Goal: Contribute content: Contribute content

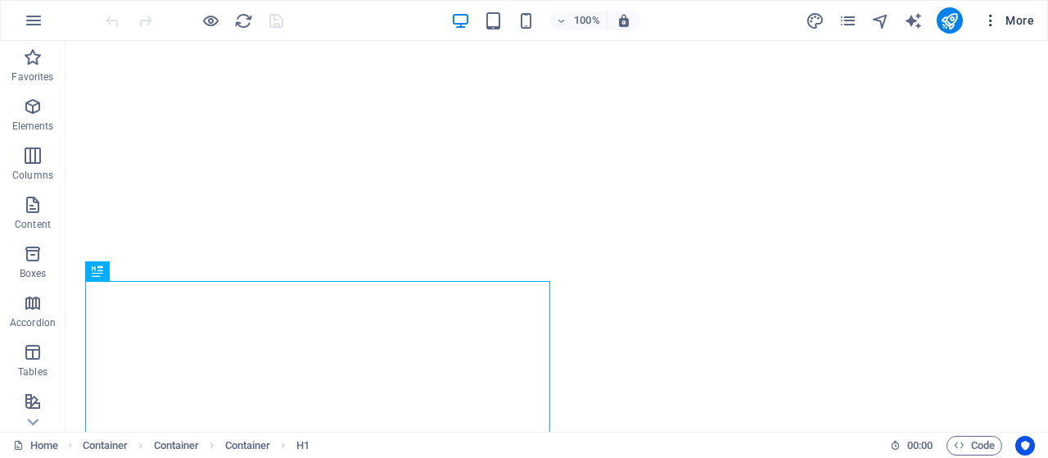
click at [988, 24] on icon "button" at bounding box center [991, 20] width 16 height 16
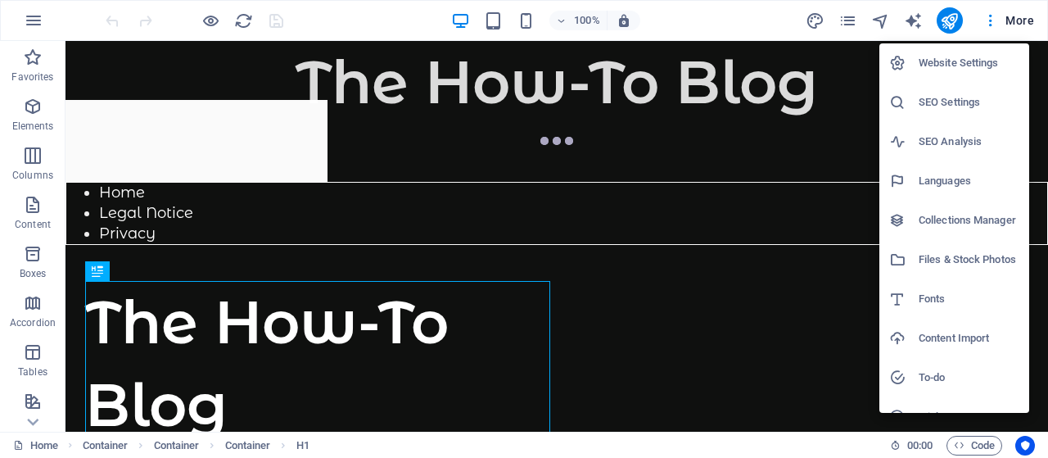
click at [942, 58] on h6 "Website Settings" at bounding box center [969, 63] width 101 height 20
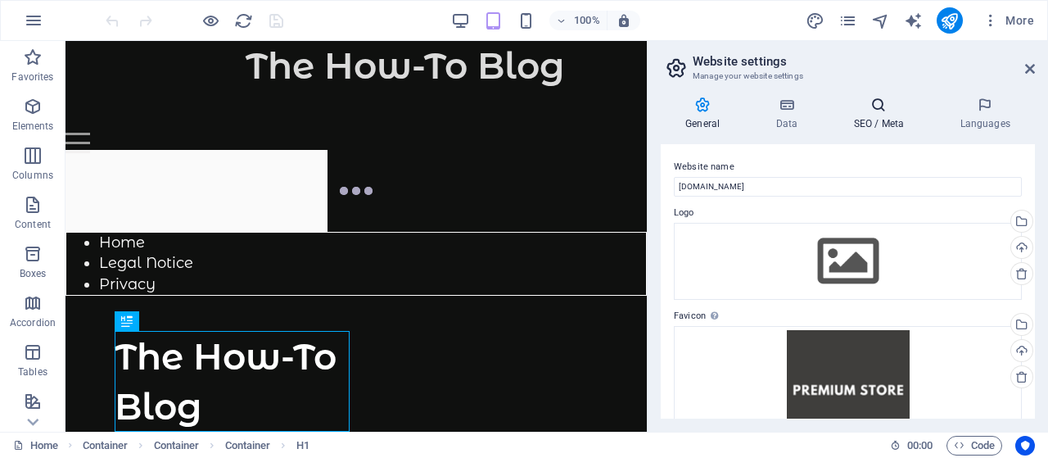
click at [880, 109] on icon at bounding box center [879, 105] width 100 height 16
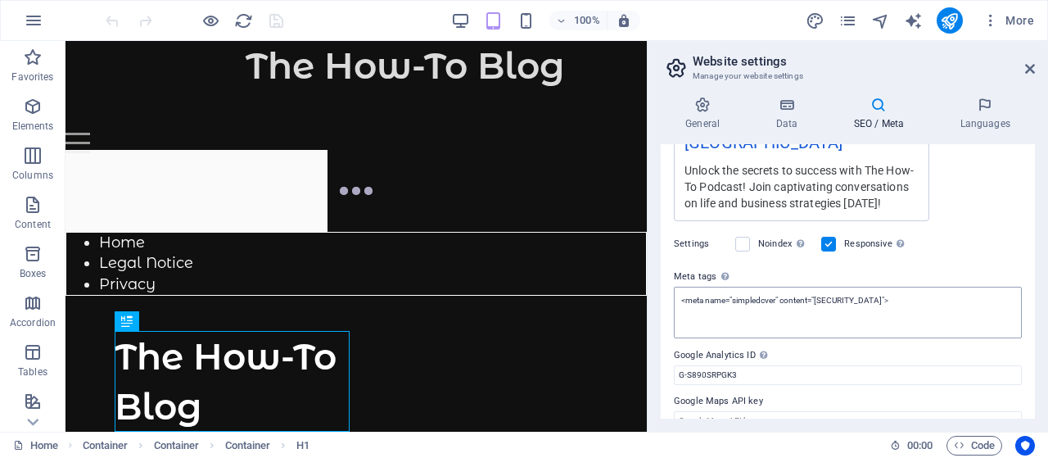
scroll to position [11, 0]
click at [0, 0] on h2 "Website settings" at bounding box center [0, 0] width 0 height 0
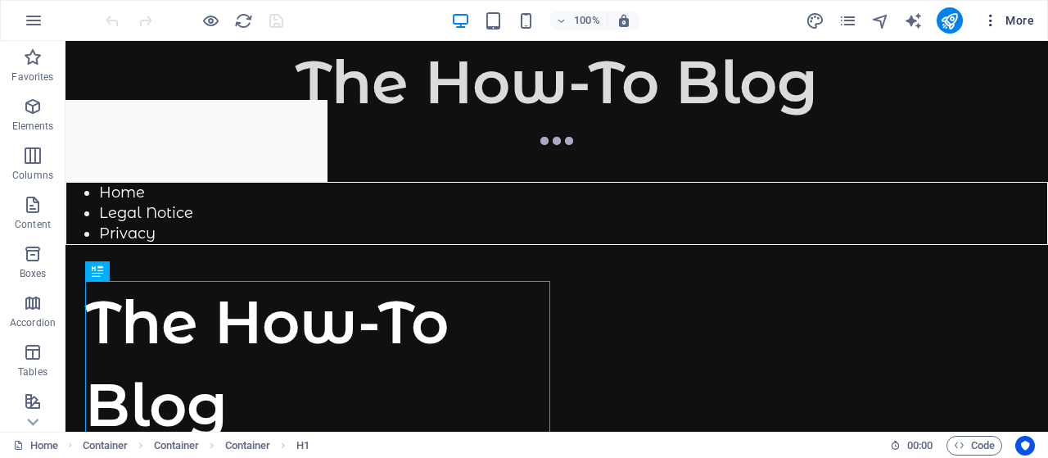
click at [989, 16] on icon "button" at bounding box center [991, 20] width 16 height 16
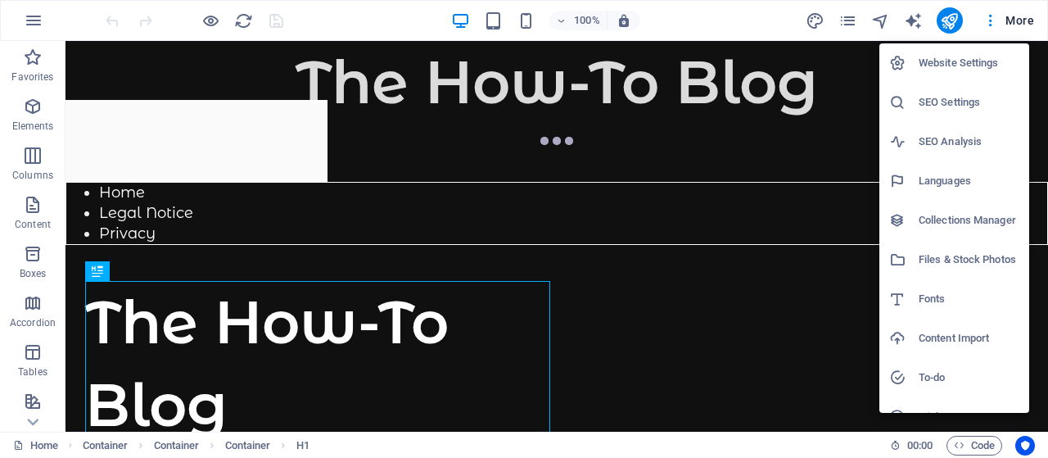
click at [977, 441] on div at bounding box center [524, 229] width 1048 height 458
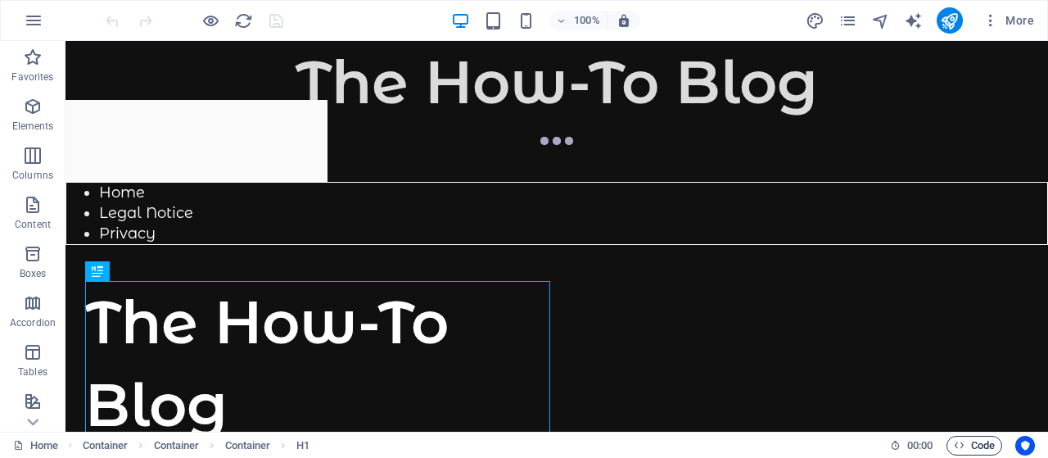
click at [976, 438] on span "Code" at bounding box center [974, 446] width 41 height 20
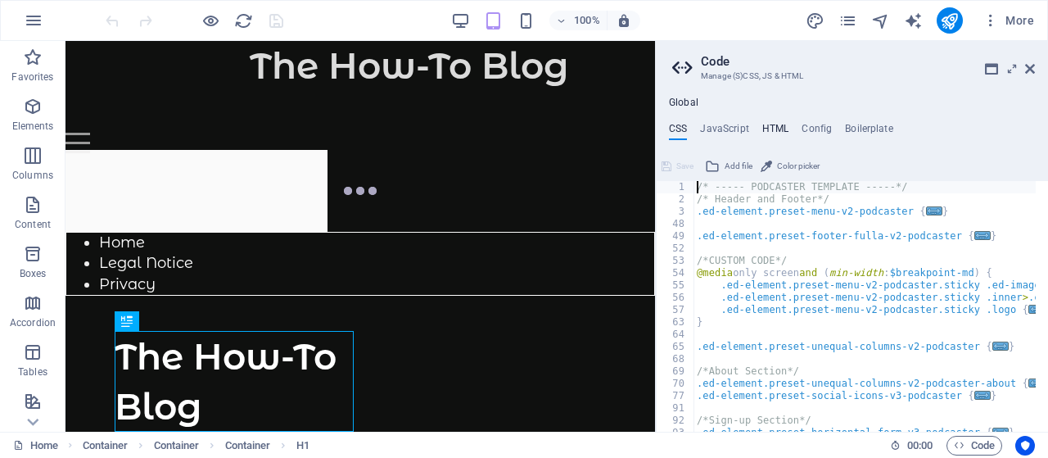
click at [775, 128] on h4 "HTML" at bounding box center [776, 132] width 27 height 18
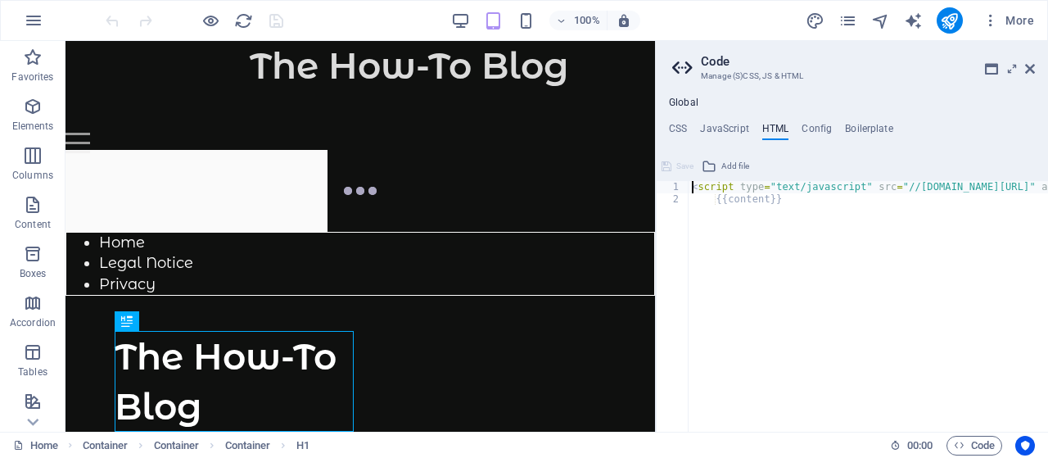
type textarea "<script type="text/javascript" src="//prebid.revbid.net/4154/revbid.js" async><…"
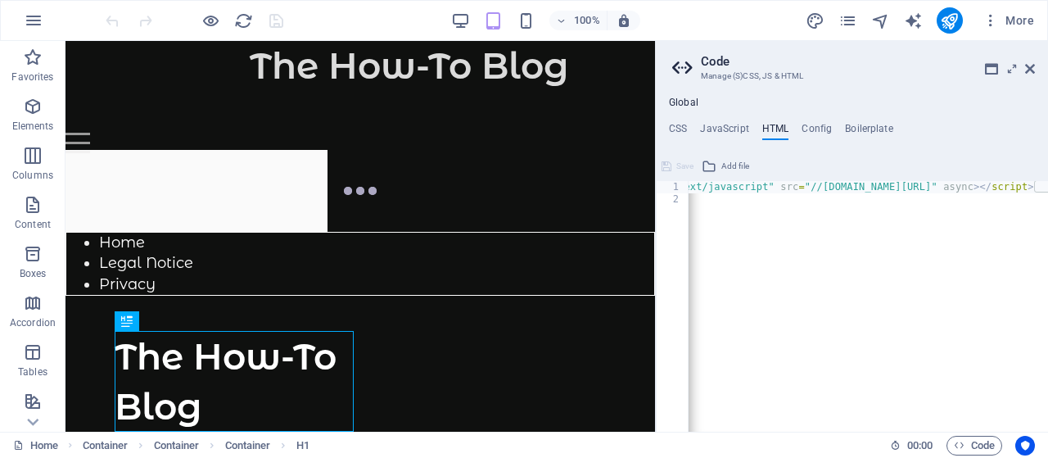
scroll to position [0, 126]
click at [1032, 65] on icon at bounding box center [1030, 68] width 10 height 13
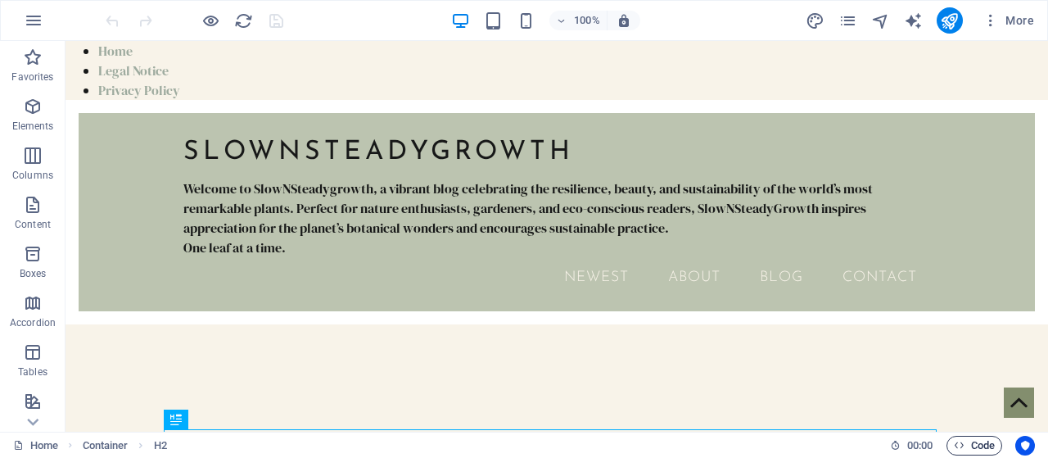
click at [963, 439] on span "Code" at bounding box center [974, 446] width 41 height 20
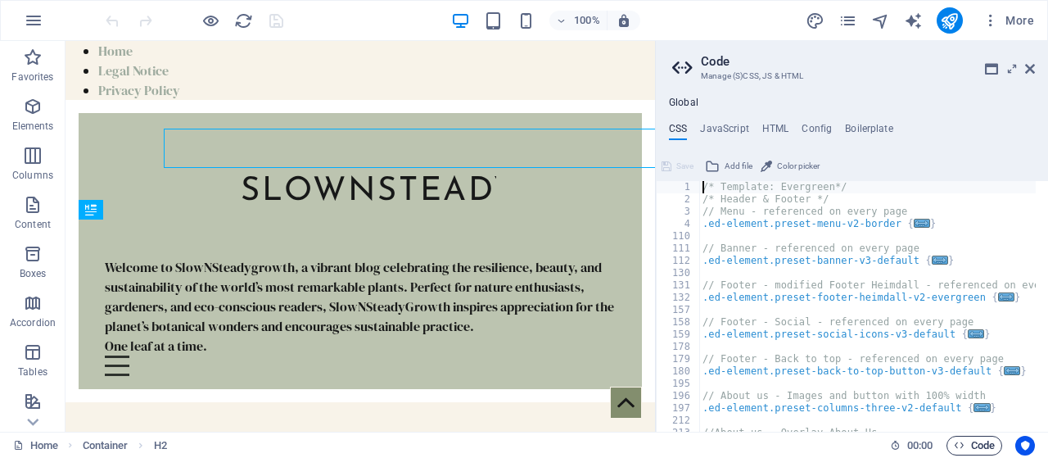
scroll to position [300, 0]
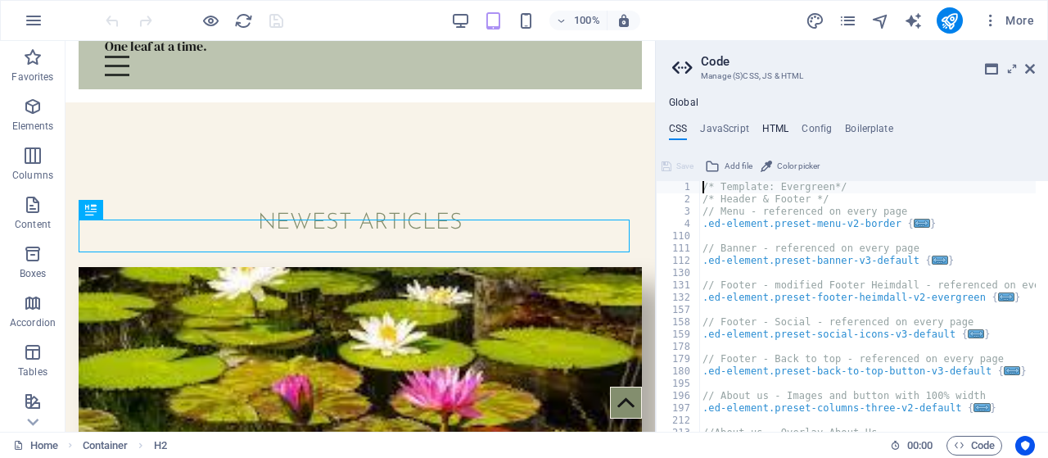
click at [772, 128] on h4 "HTML" at bounding box center [776, 132] width 27 height 18
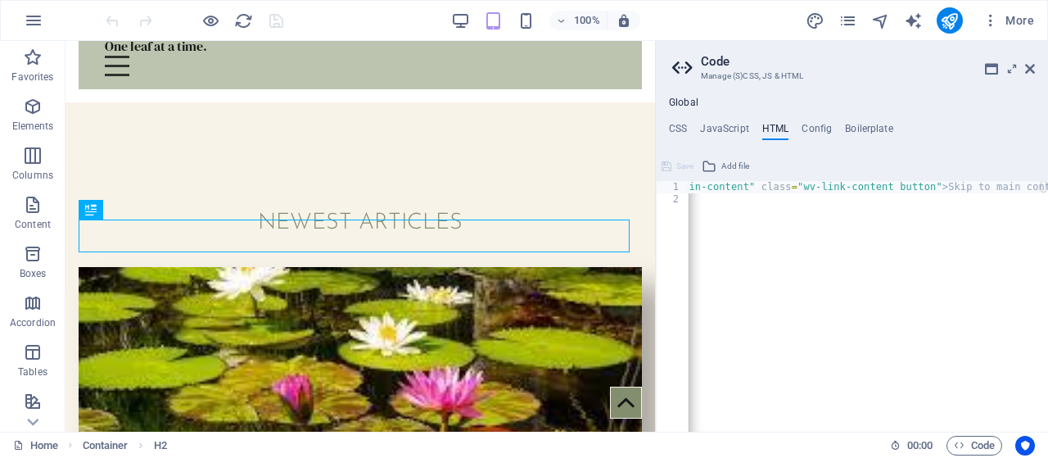
click at [808, 210] on div "< a href = "#main-content" class = "wv-link-content button" > Skip to main cont…" at bounding box center [834, 312] width 442 height 263
click at [808, 210] on div "< a href = "#main-content" class = "wv-link-content button" > Skip to main cont…" at bounding box center [827, 312] width 442 height 263
click at [690, 183] on div "< a href = "#main-content" class = "wv-link-content button" > Skip to main cont…" at bounding box center [910, 312] width 442 height 263
paste textarea "<script type="text/javascript" src="//[DOMAIN_NAME][URL]" async></script>"
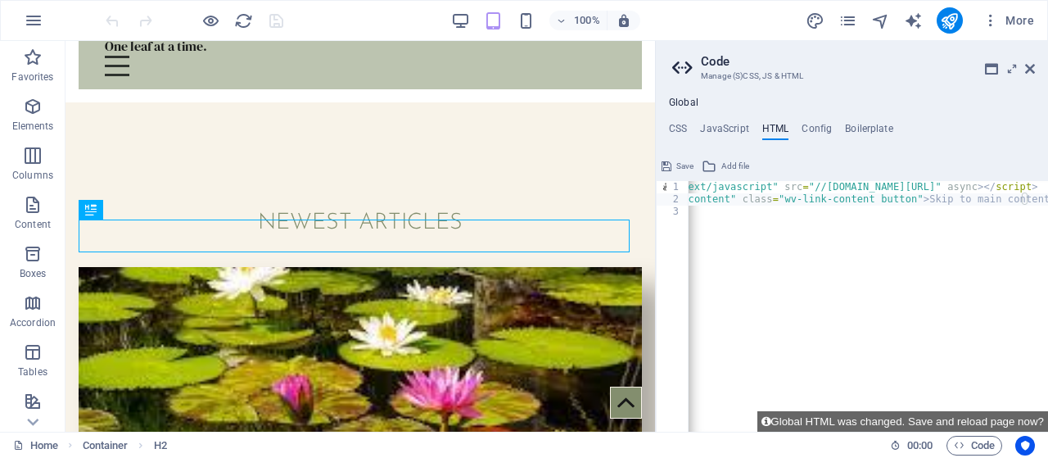
click at [798, 237] on div "< script type = "text/javascript" src = "//[DOMAIN_NAME][URL]" async > </ scrip…" at bounding box center [838, 312] width 487 height 263
type textarea "{{content}}"
click at [814, 147] on div "CSS JavaScript HTML Config Boilerplate /* Template: Evergreen*/ 1 2 3 4 110 111…" at bounding box center [852, 277] width 392 height 309
click at [1030, 66] on icon at bounding box center [1030, 68] width 10 height 13
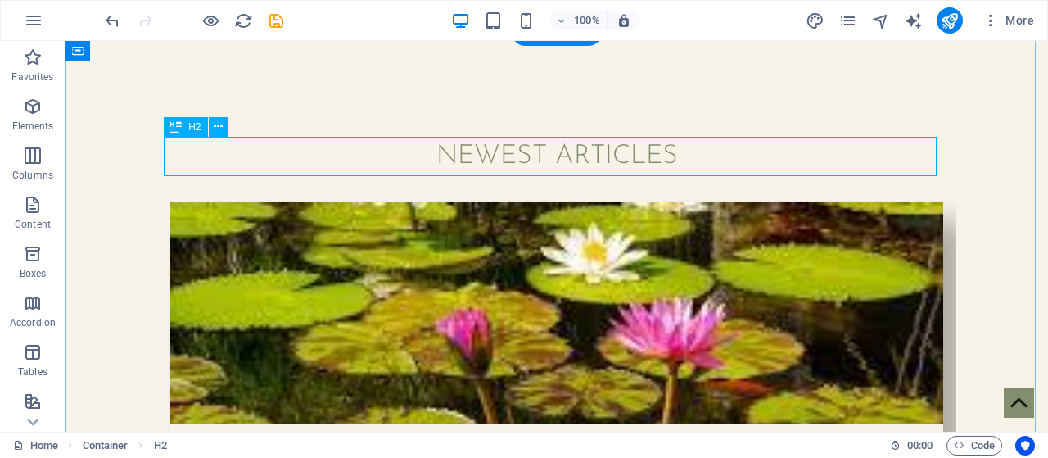
scroll to position [292, 0]
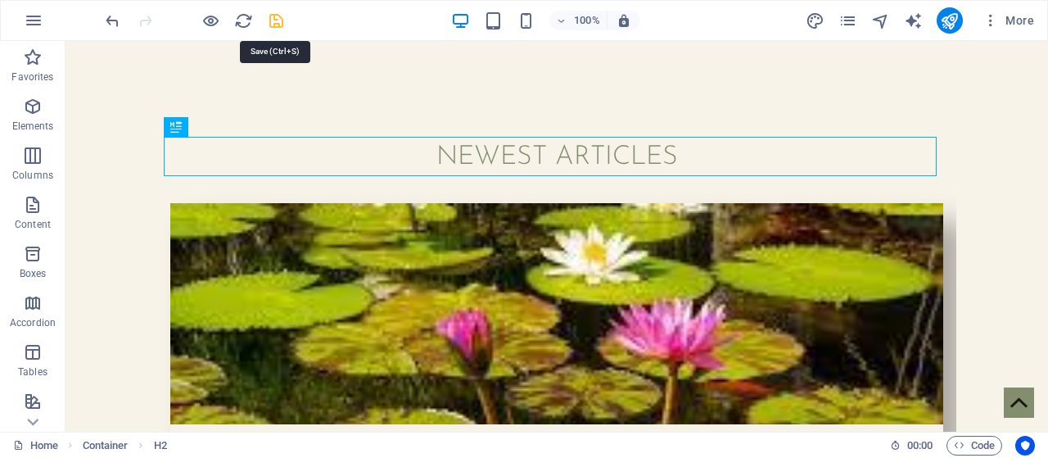
click at [0, 0] on icon "save" at bounding box center [0, 0] width 0 height 0
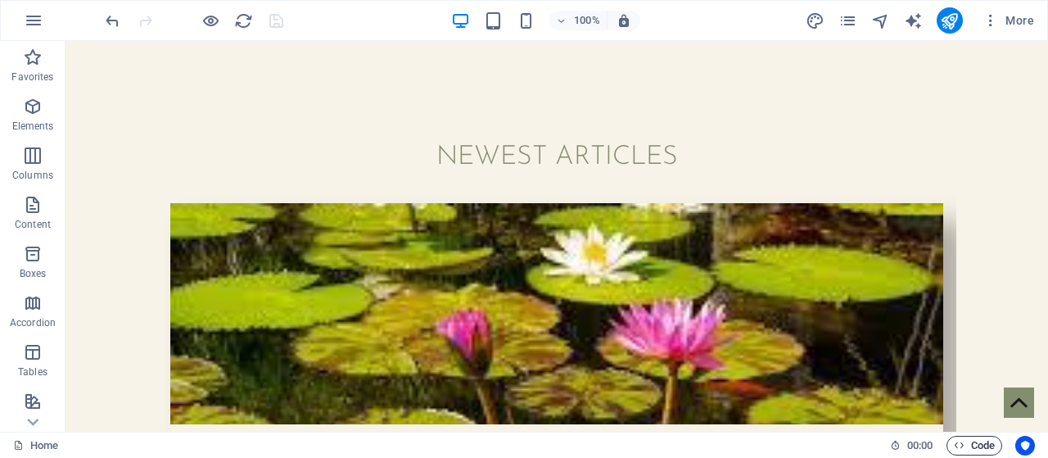
click at [968, 449] on span "Code" at bounding box center [974, 446] width 41 height 20
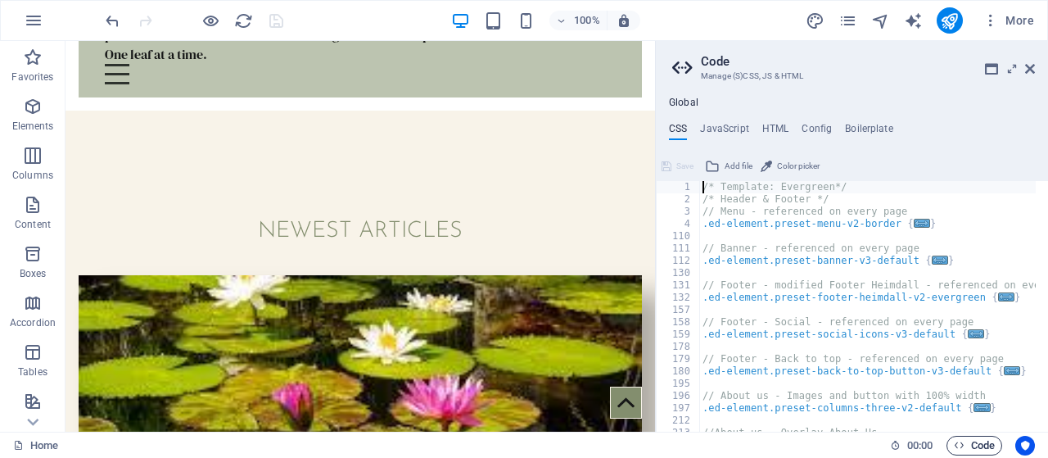
scroll to position [383, 0]
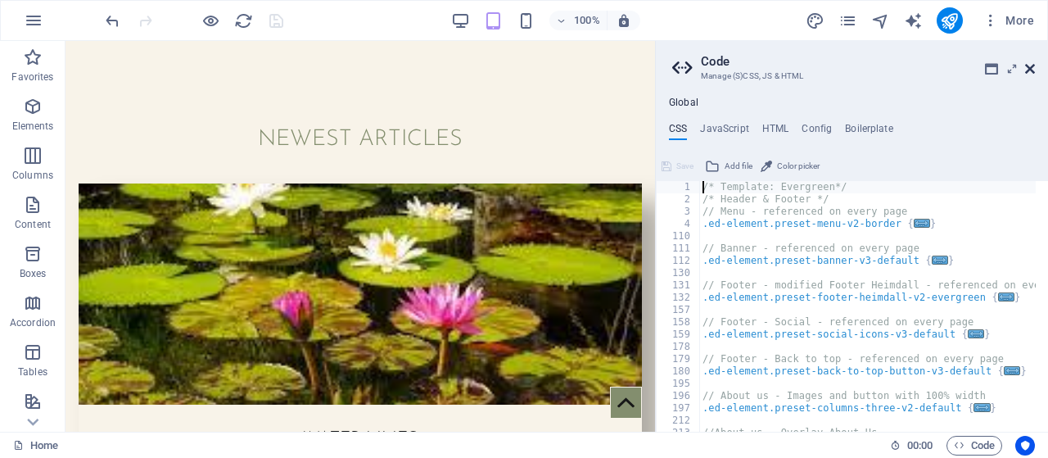
click at [1026, 70] on icon at bounding box center [1030, 68] width 10 height 13
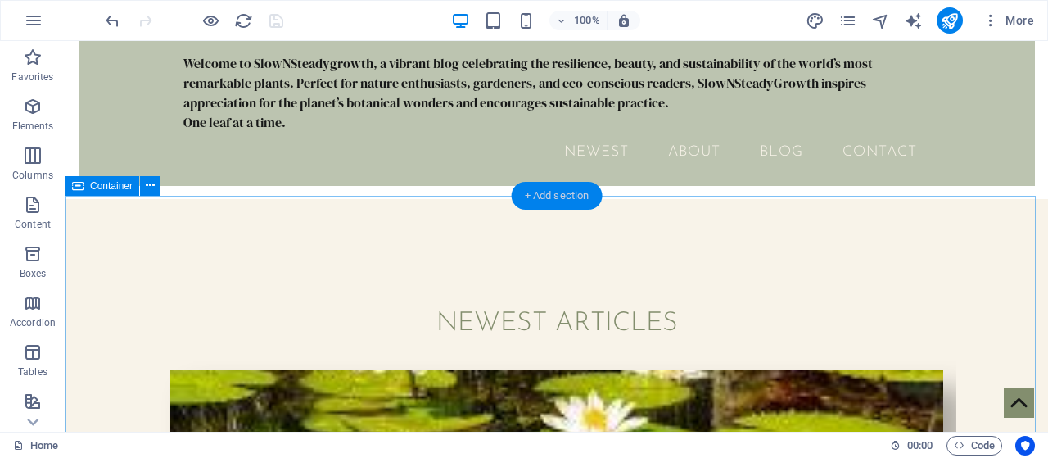
scroll to position [0, 0]
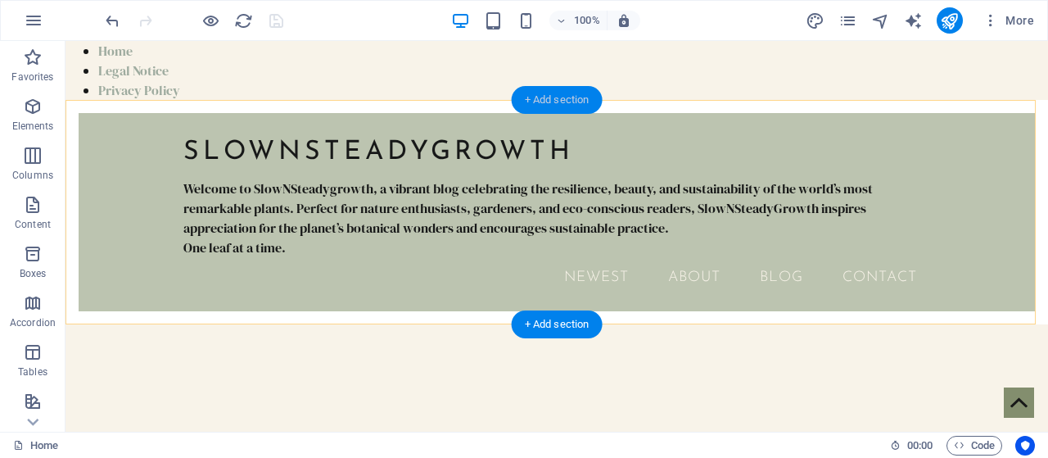
drag, startPoint x: 577, startPoint y: 99, endPoint x: 214, endPoint y: 57, distance: 366.1
click at [577, 99] on div "+ Add section" at bounding box center [557, 100] width 91 height 28
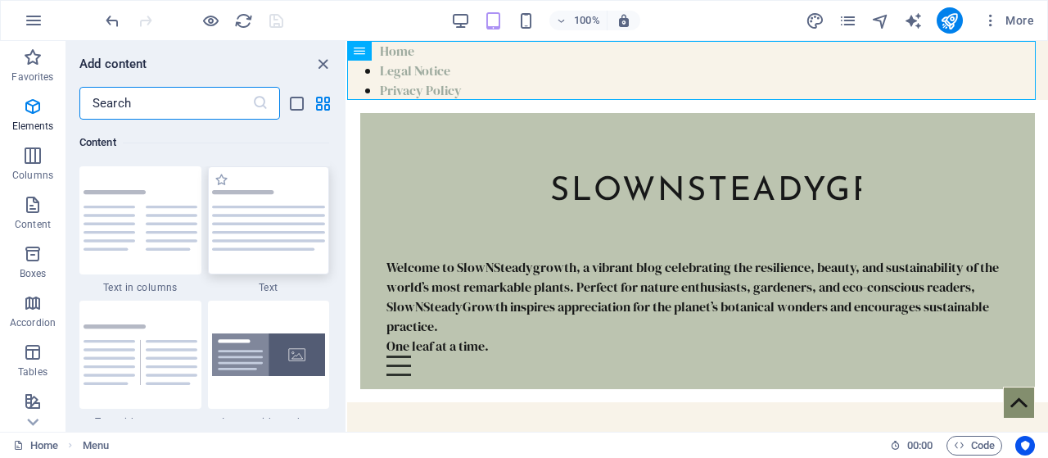
scroll to position [2866, 0]
click at [38, 104] on icon "button" at bounding box center [33, 107] width 20 height 20
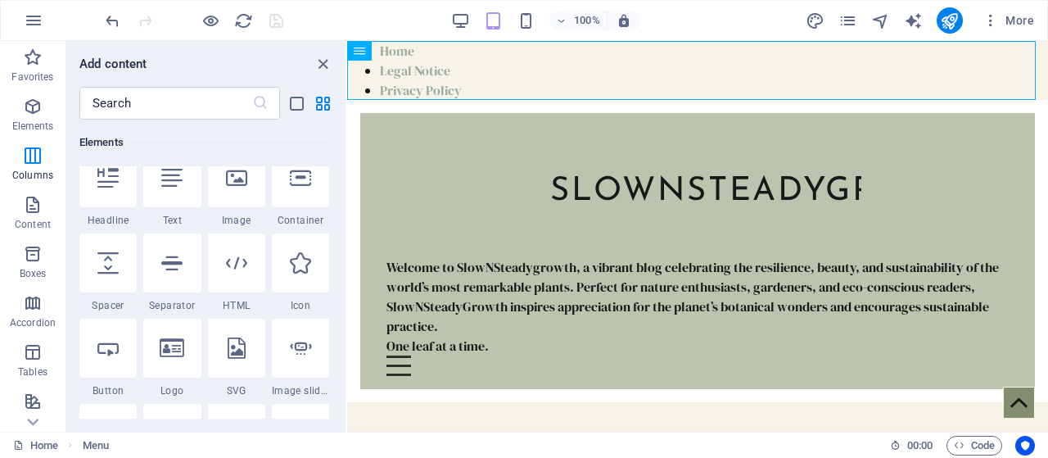
scroll to position [174, 0]
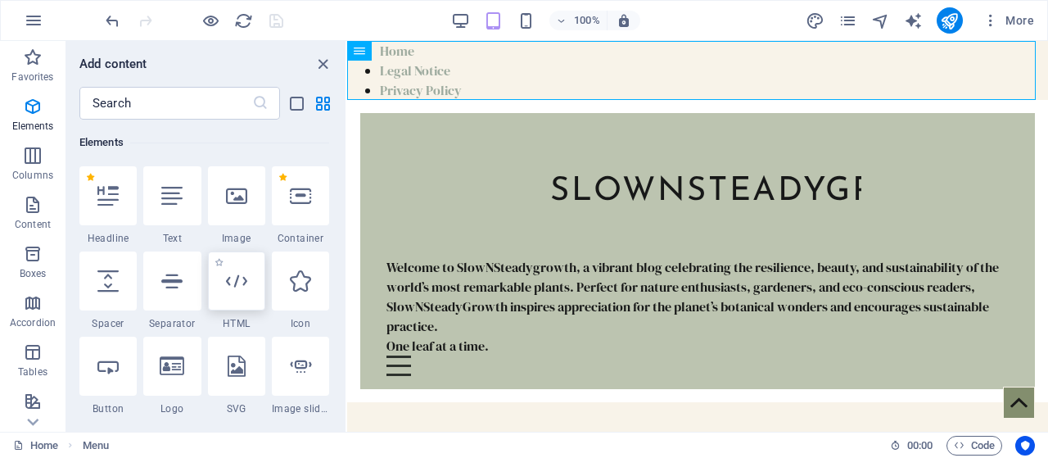
click at [238, 294] on div at bounding box center [236, 280] width 57 height 59
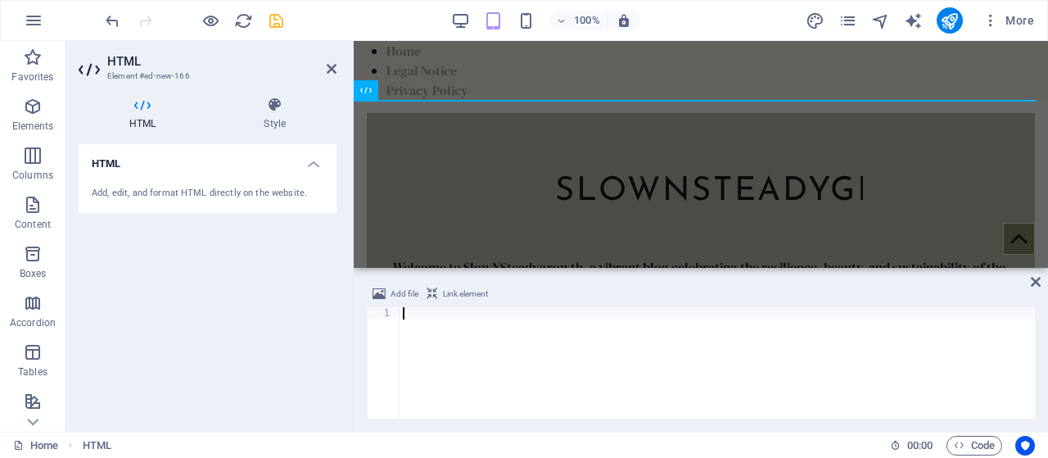
type textarea "<div data-placement-id="revbid-big-leaderboard" id='revbid-big-leaderboard-1517…"
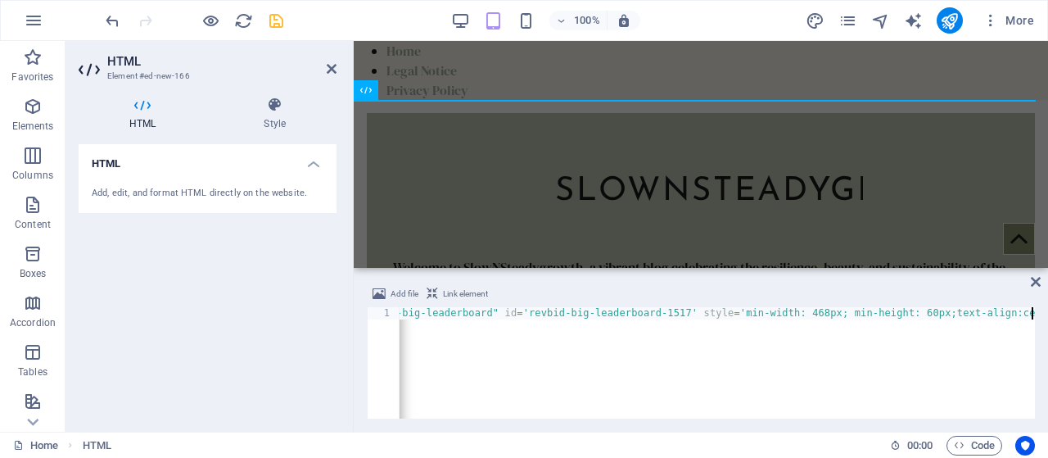
scroll to position [0, 187]
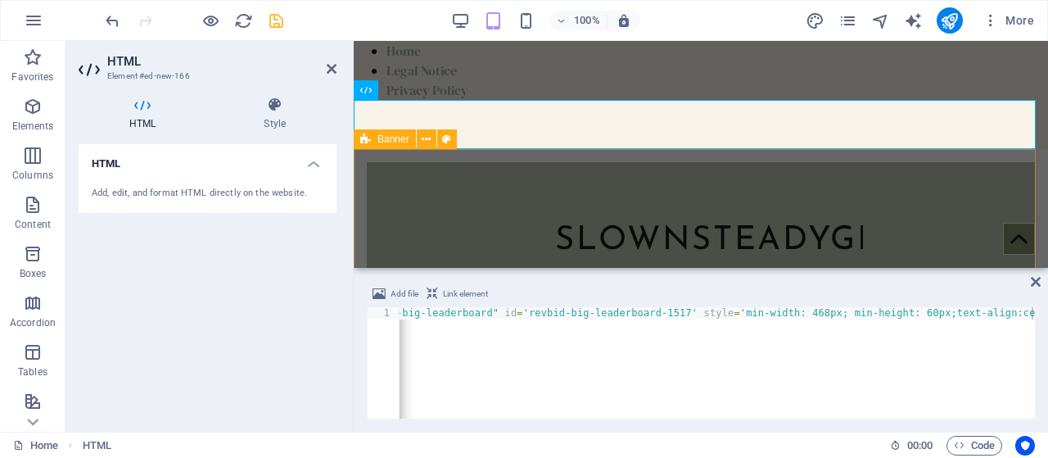
click at [365, 218] on div "slownsteadygrowth Welcome to SlowNSteadygrowth, a vibrant blog celebrating the …" at bounding box center [701, 300] width 695 height 302
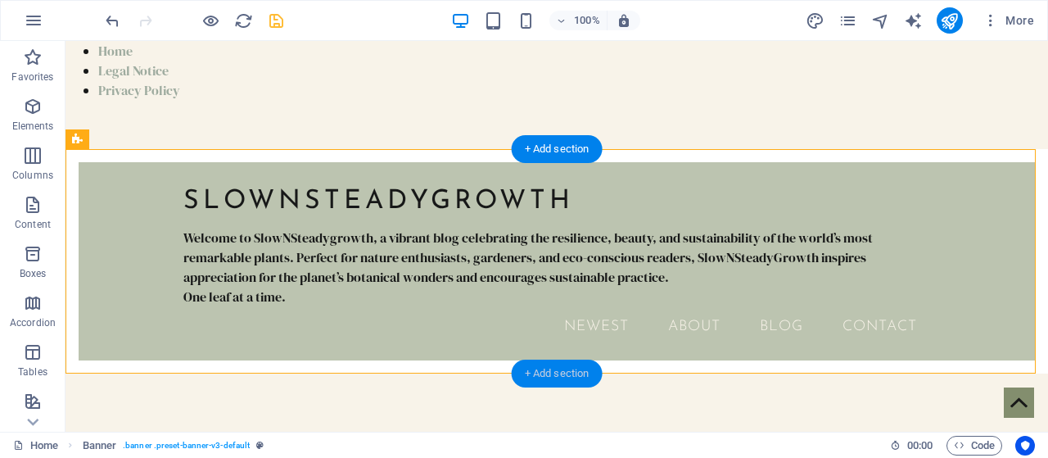
click at [549, 369] on div "+ Add section" at bounding box center [557, 374] width 91 height 28
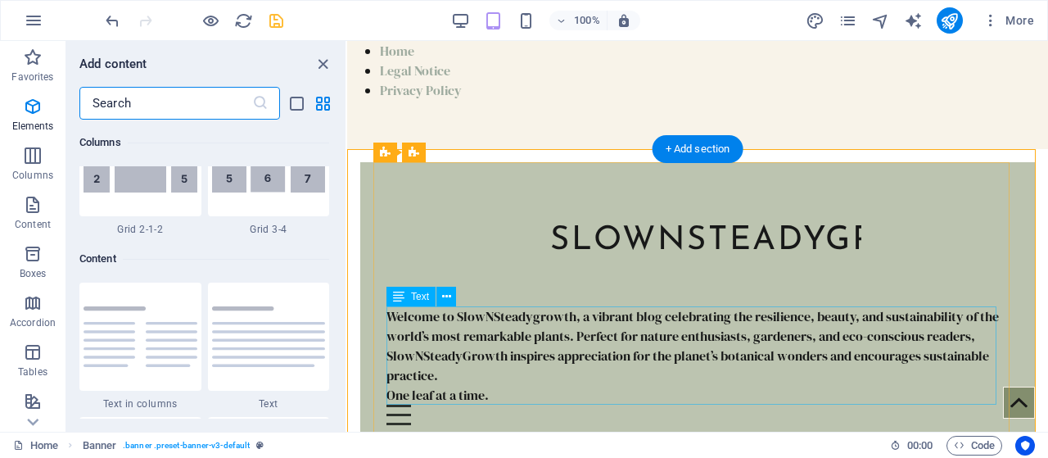
scroll to position [2866, 0]
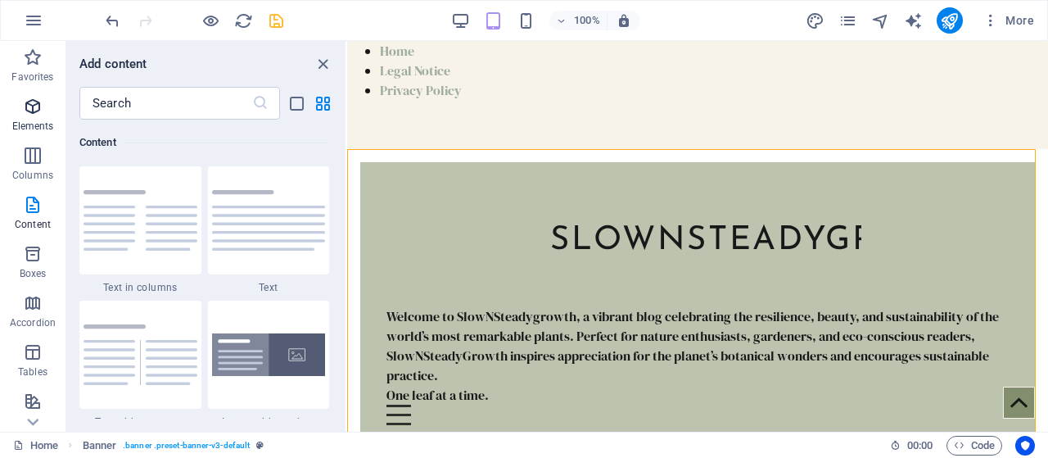
click at [38, 106] on icon "button" at bounding box center [33, 107] width 20 height 20
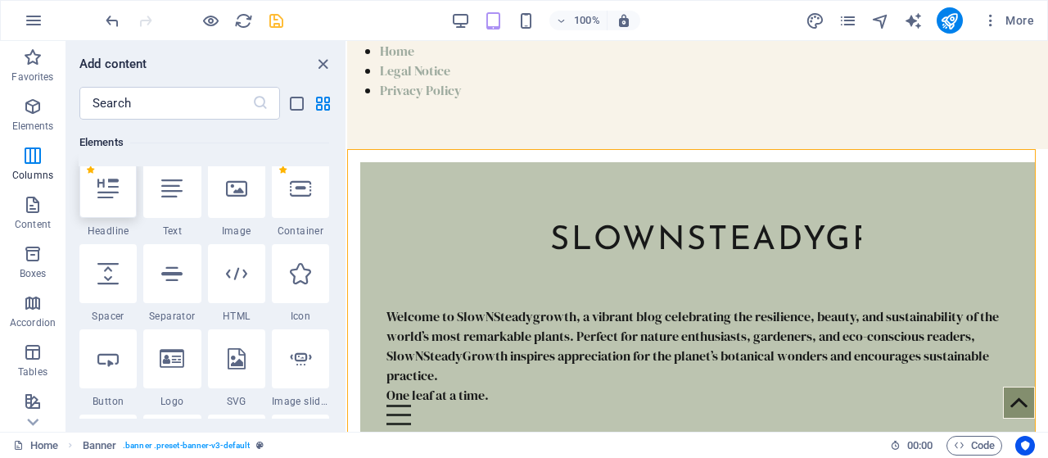
scroll to position [174, 0]
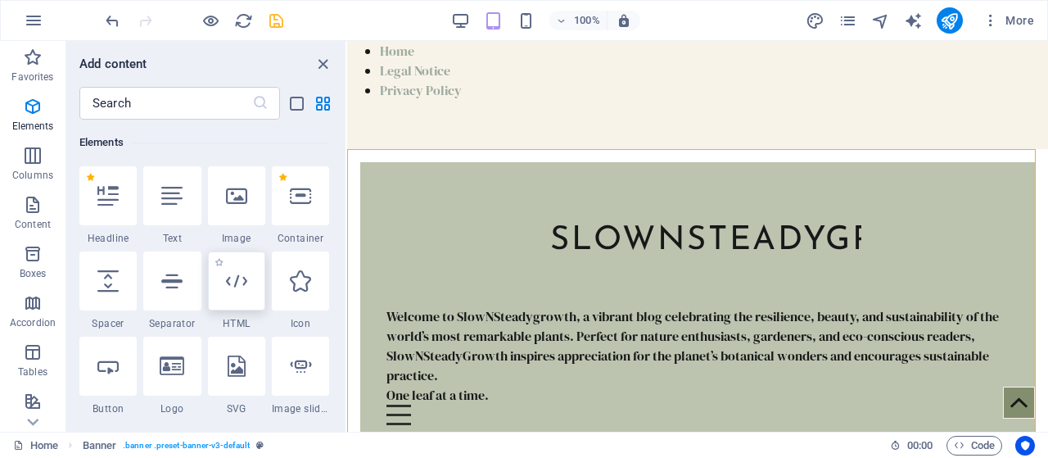
click at [243, 287] on icon at bounding box center [236, 280] width 21 height 21
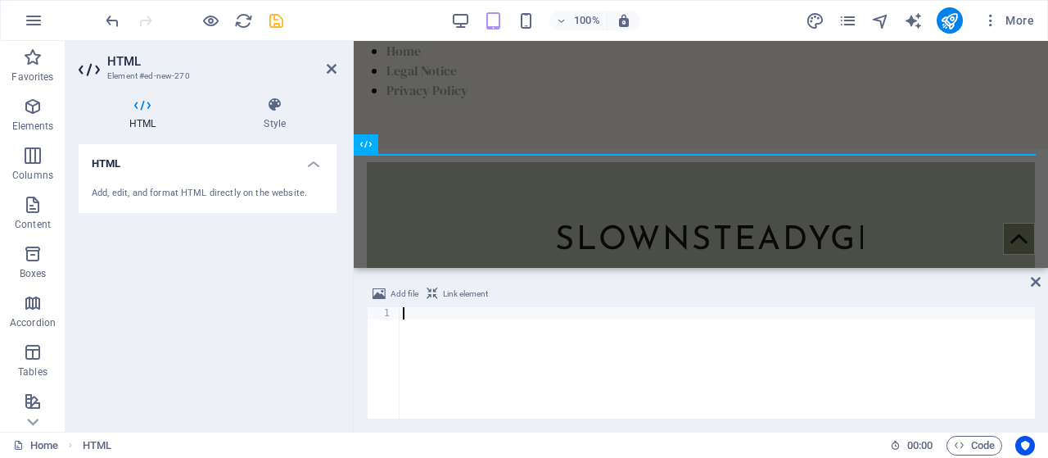
scroll to position [310, 0]
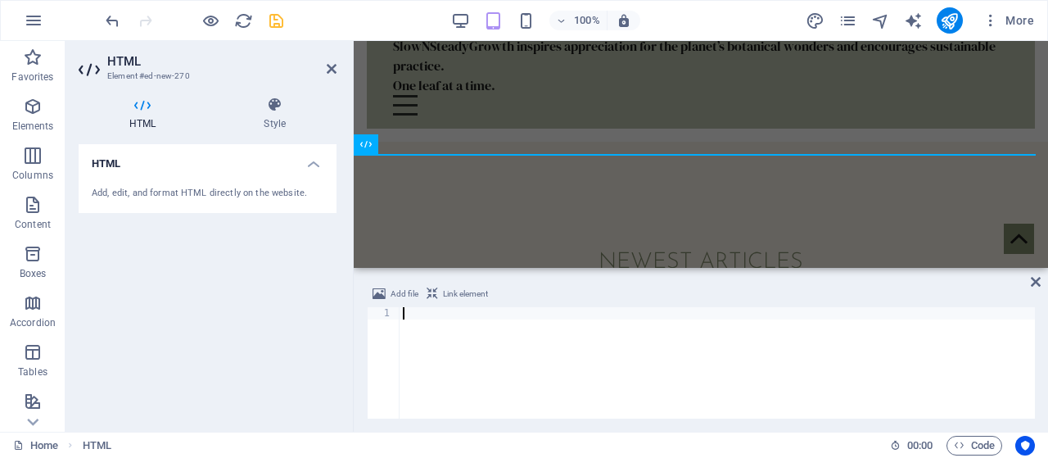
paste textarea "<div data-placement-id="revbid-big-skyscraper" id='revbid-big-skyscraper-1790' …"
type textarea "<div data-placement-id="revbid-big-skyscraper" id='revbid-big-skyscraper-1790' …"
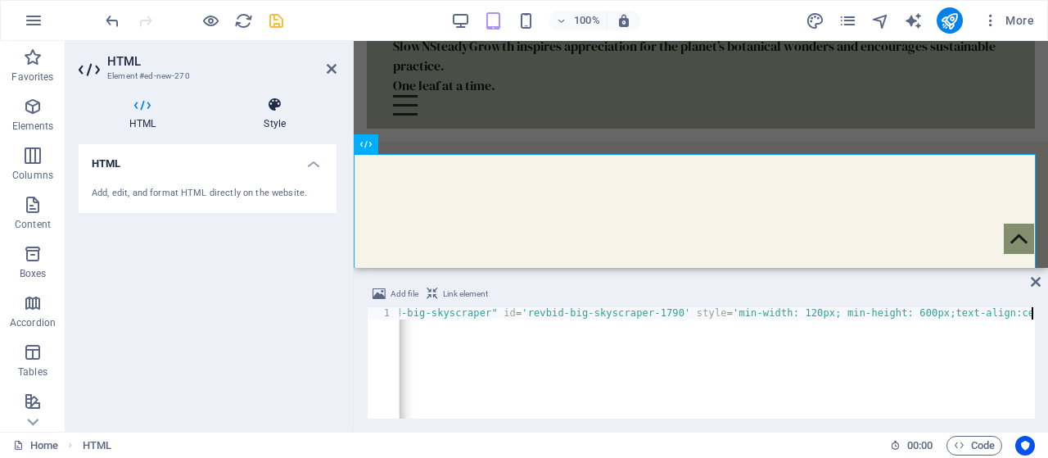
click at [273, 102] on icon at bounding box center [275, 105] width 124 height 16
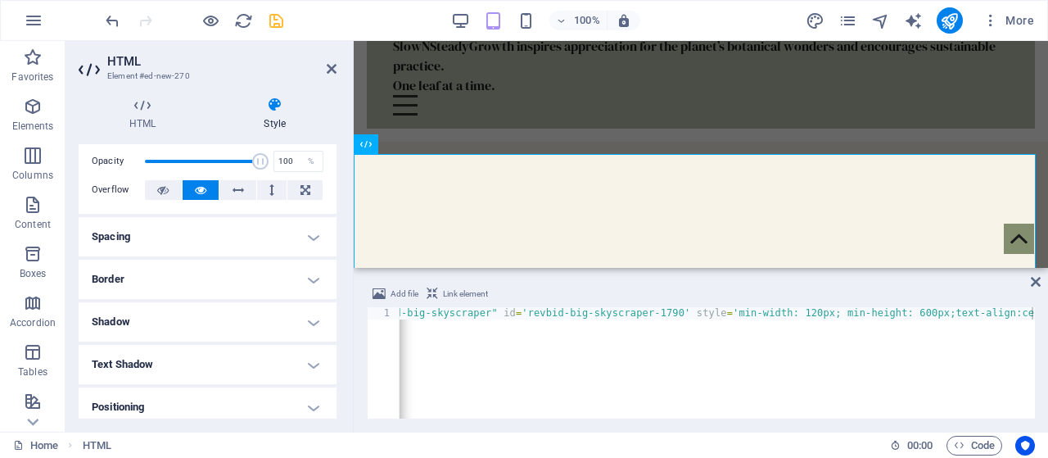
scroll to position [0, 0]
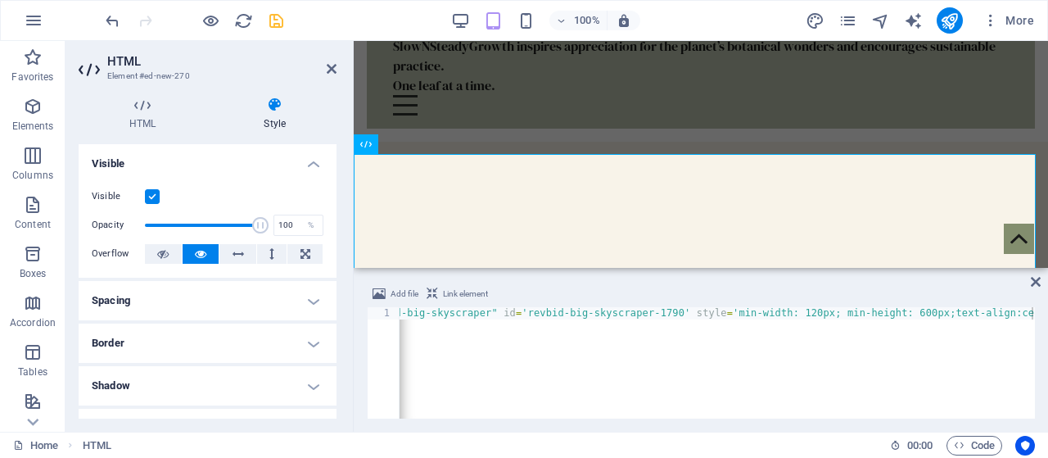
click at [654, 291] on div "Add file Link element" at bounding box center [701, 296] width 668 height 24
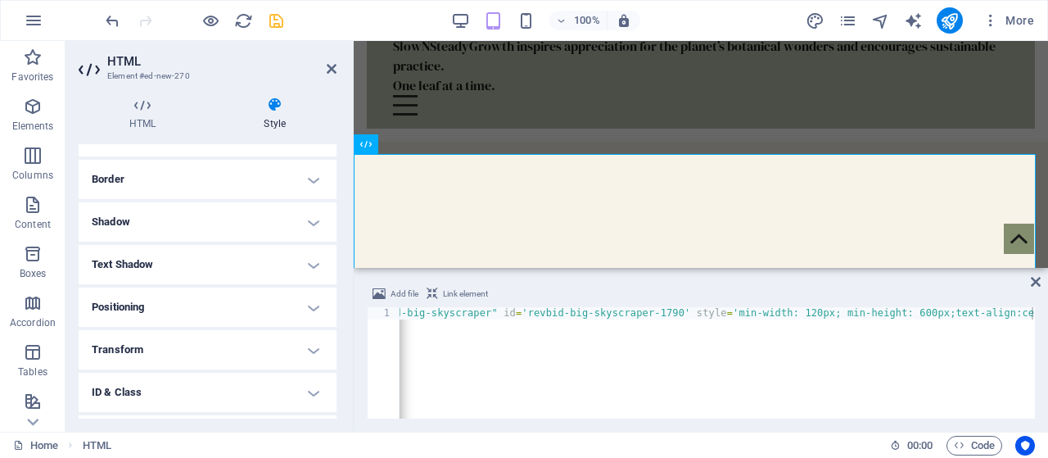
scroll to position [242, 0]
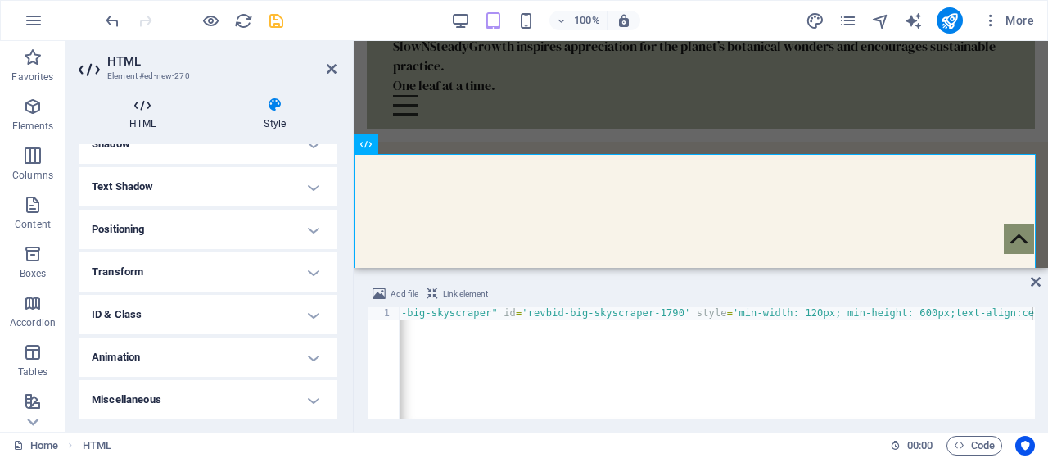
click at [156, 115] on h4 "HTML" at bounding box center [146, 114] width 134 height 34
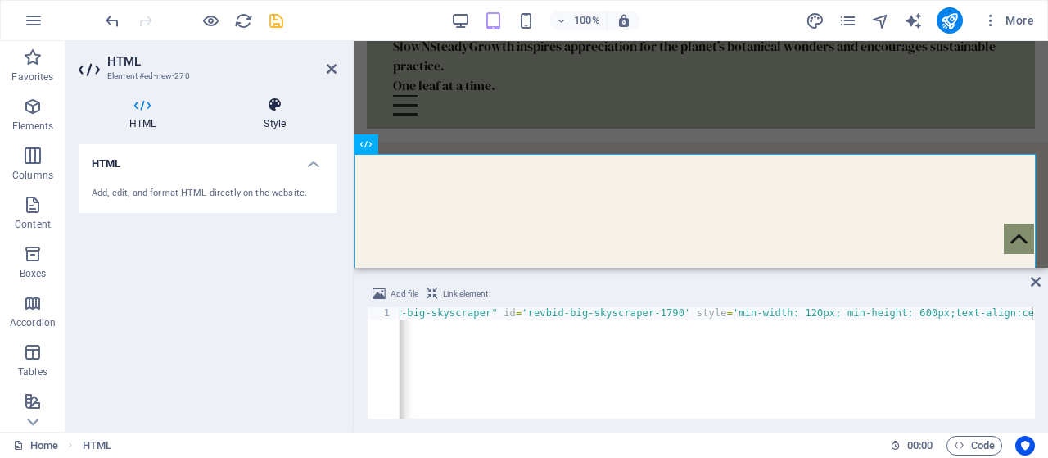
click at [270, 112] on icon at bounding box center [275, 105] width 124 height 16
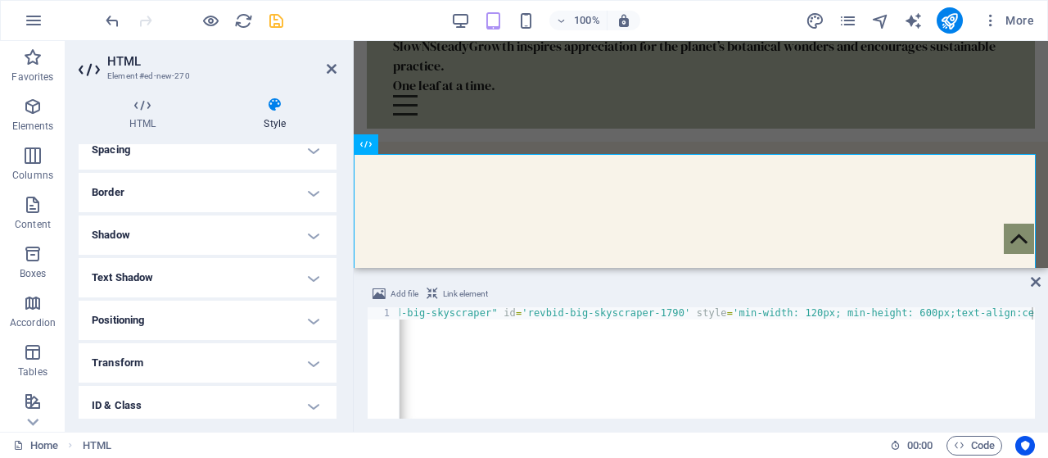
scroll to position [0, 0]
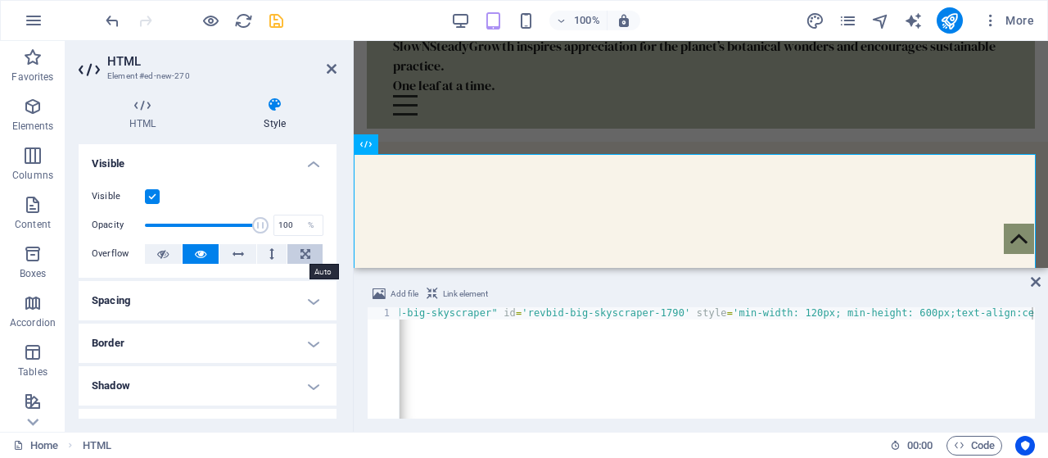
click at [301, 250] on icon at bounding box center [306, 254] width 10 height 20
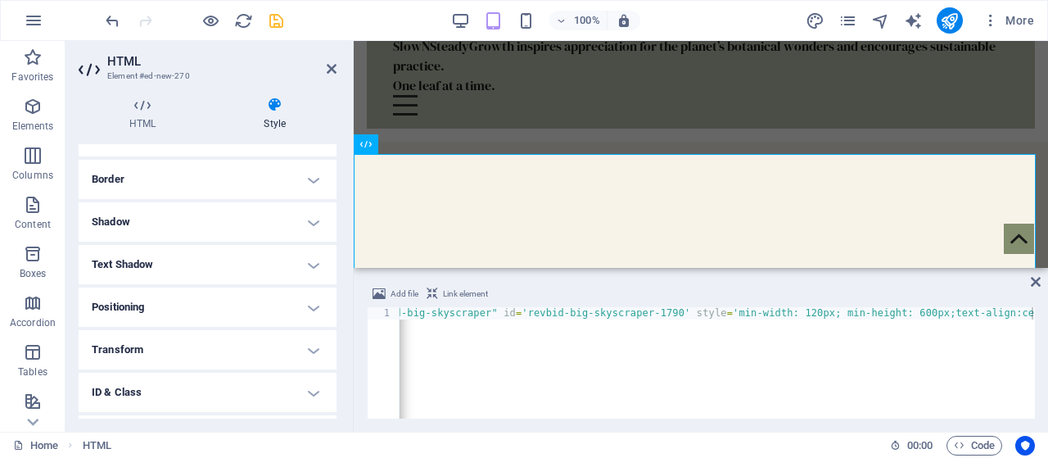
scroll to position [242, 0]
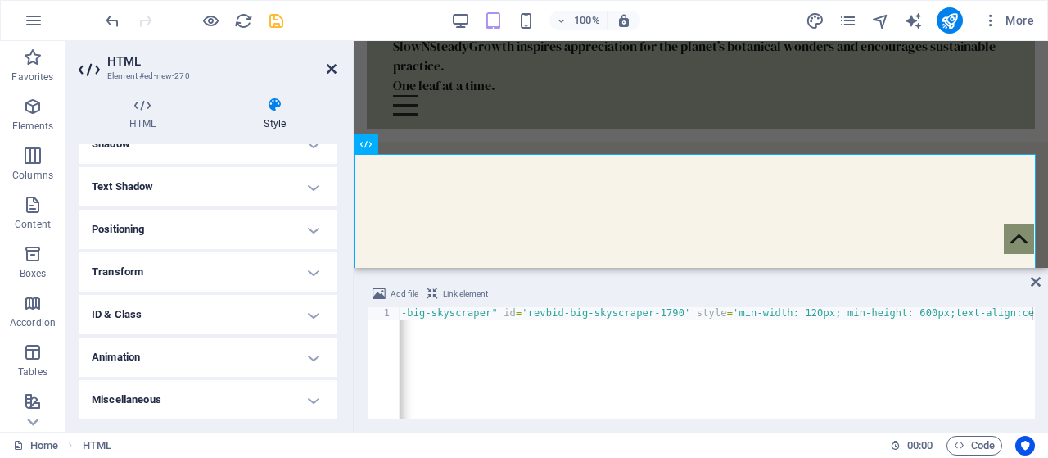
click at [329, 66] on icon at bounding box center [332, 68] width 10 height 13
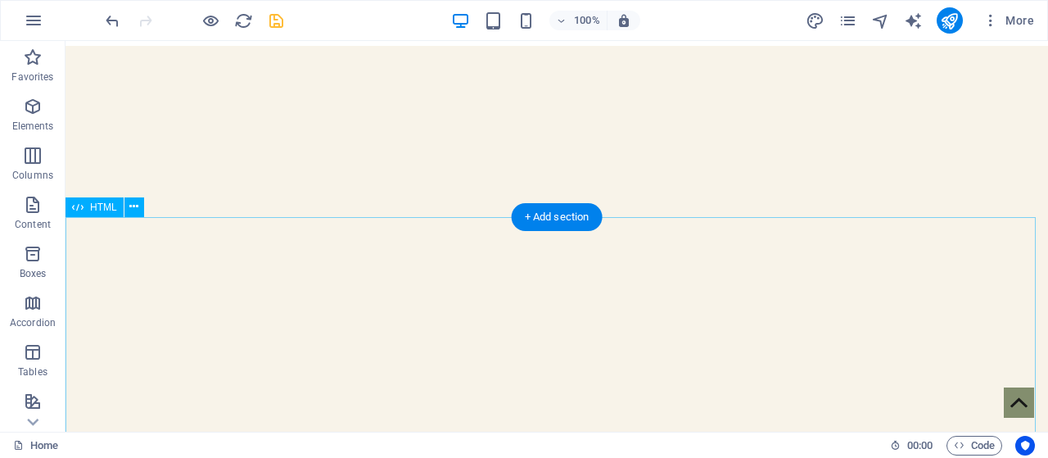
scroll to position [0, 0]
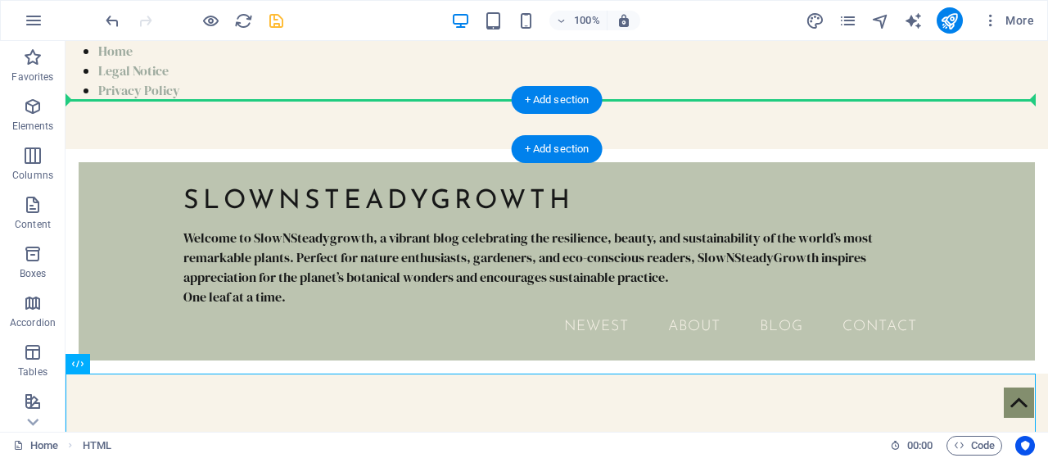
drag, startPoint x: 377, startPoint y: 401, endPoint x: 333, endPoint y: 108, distance: 295.6
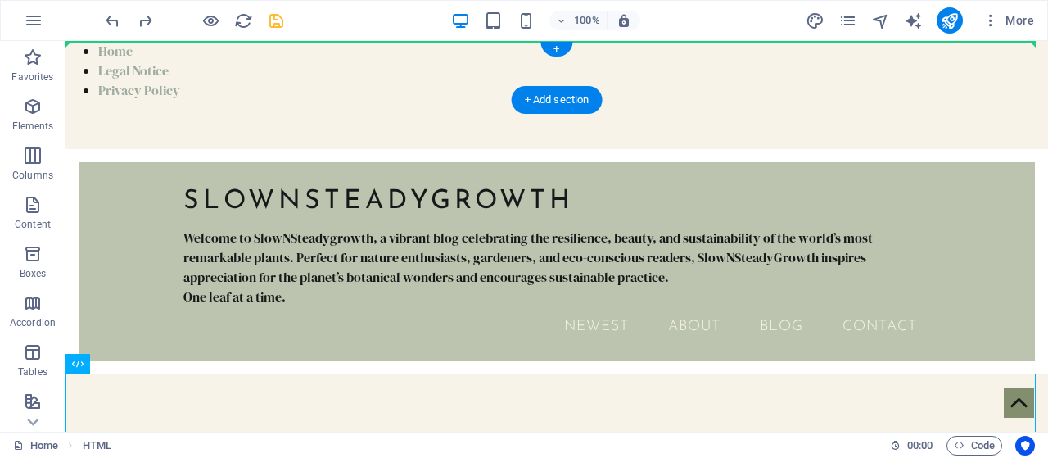
drag, startPoint x: 445, startPoint y: 411, endPoint x: 411, endPoint y: 55, distance: 357.9
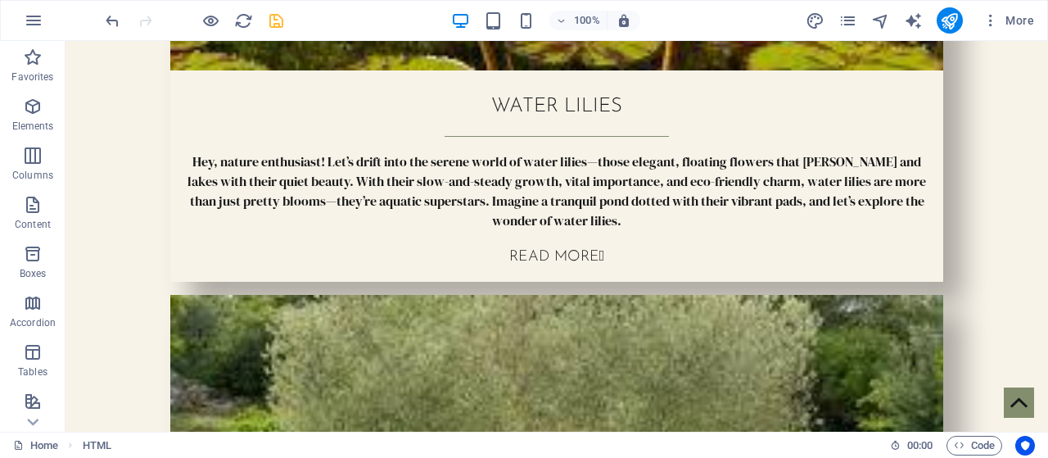
scroll to position [5707, 0]
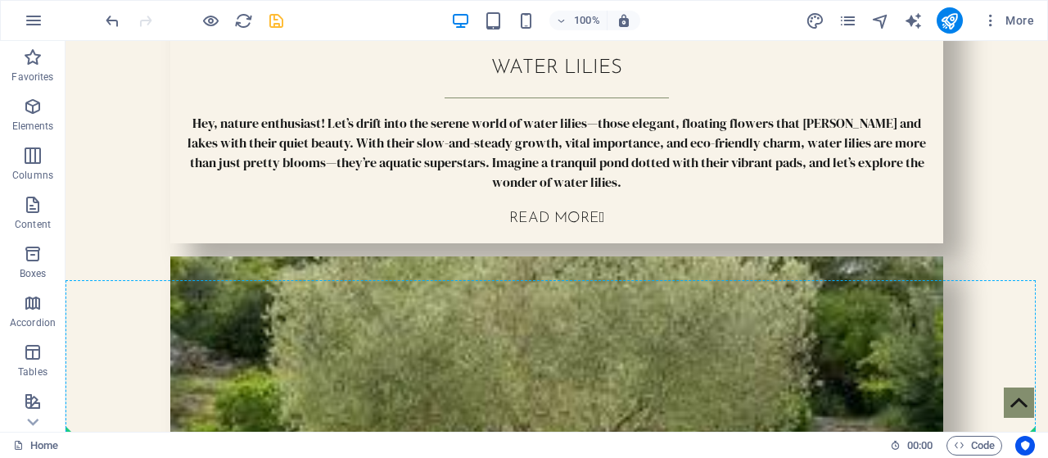
drag, startPoint x: 441, startPoint y: 124, endPoint x: 521, endPoint y: 387, distance: 274.7
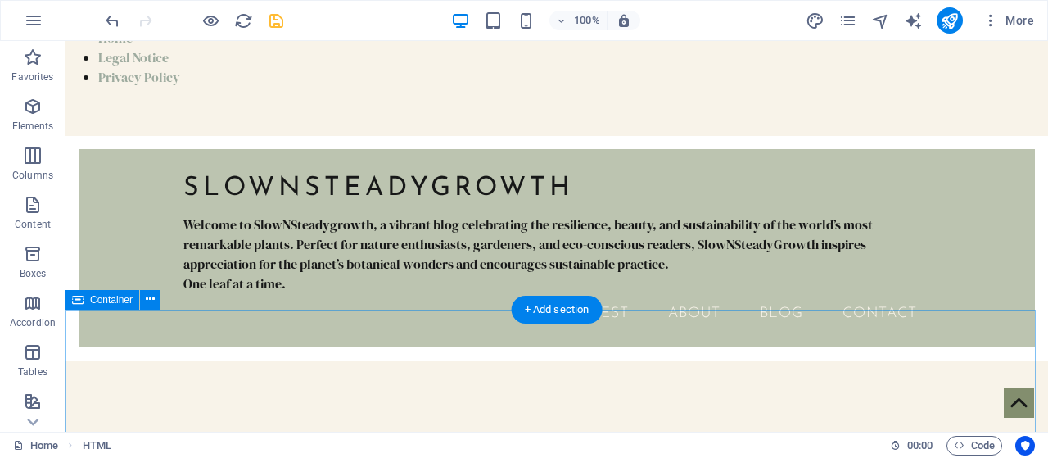
scroll to position [0, 0]
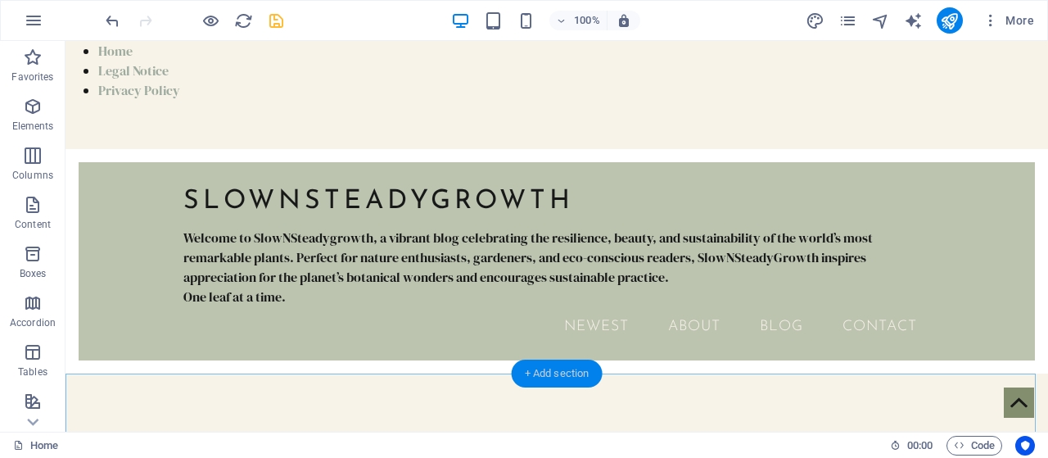
click at [552, 375] on div "+ Add section" at bounding box center [557, 374] width 91 height 28
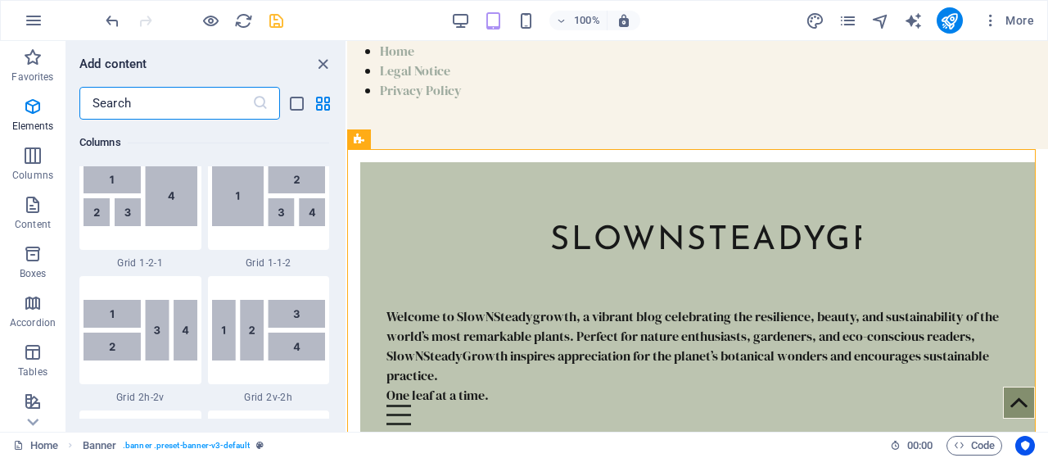
scroll to position [2866, 0]
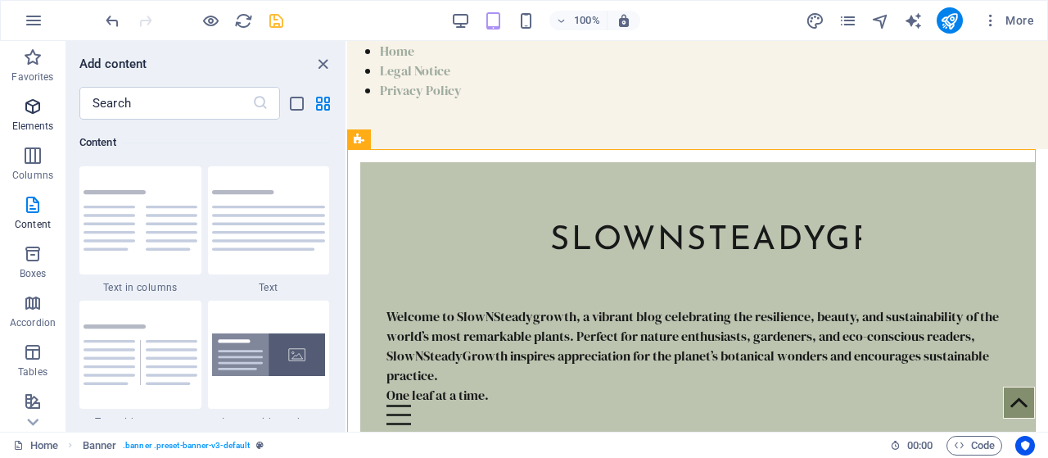
click at [38, 113] on icon "button" at bounding box center [33, 107] width 20 height 20
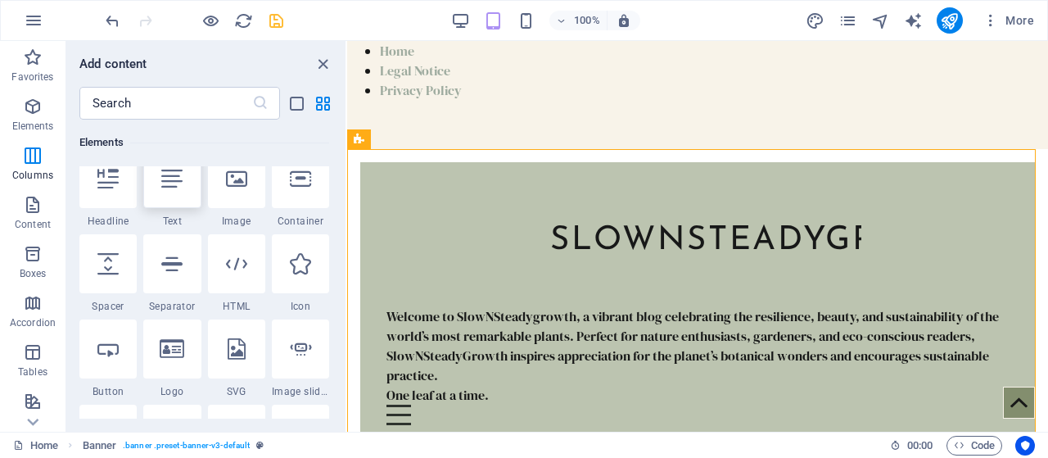
scroll to position [174, 0]
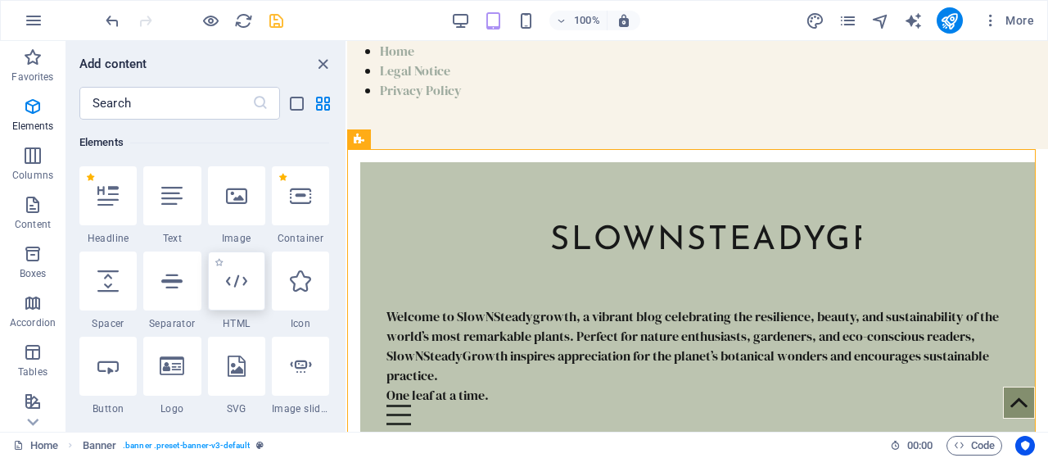
click at [222, 286] on div at bounding box center [236, 280] width 57 height 59
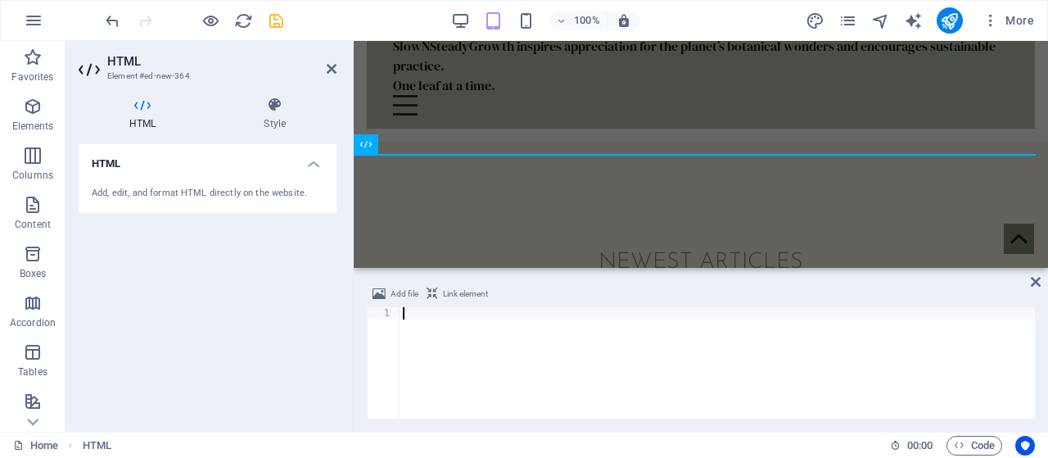
paste textarea "<div data-placement-id="revbid-square" id='revbid-square-5128' style='min-width…"
type textarea "<div data-placement-id="revbid-square" id='revbid-square-5128' style='min-width…"
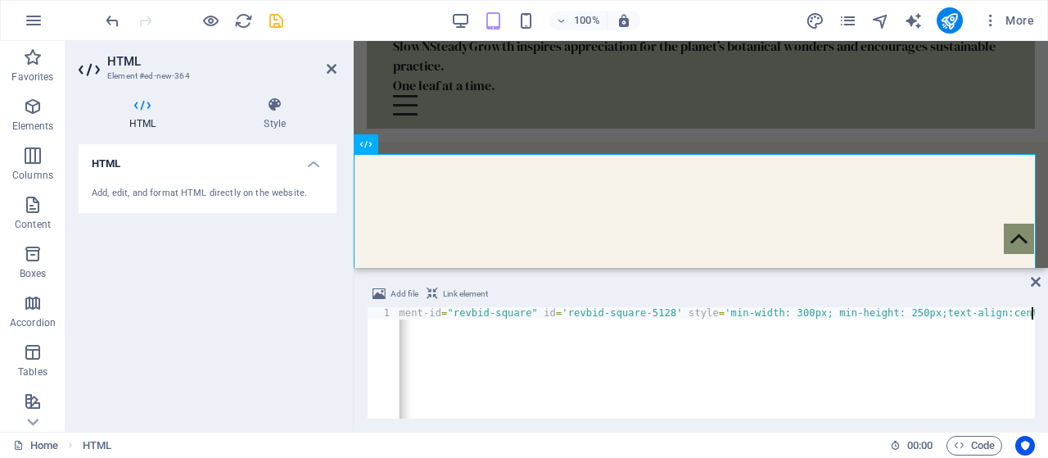
click at [593, 294] on div "Add file Link element" at bounding box center [701, 296] width 668 height 24
click at [849, 291] on div "Add file Link element" at bounding box center [701, 296] width 668 height 24
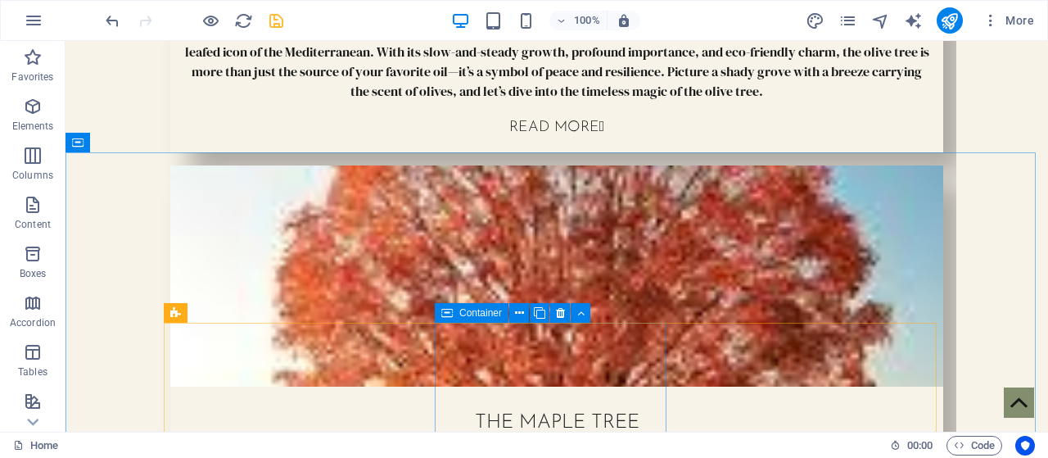
scroll to position [1310, 0]
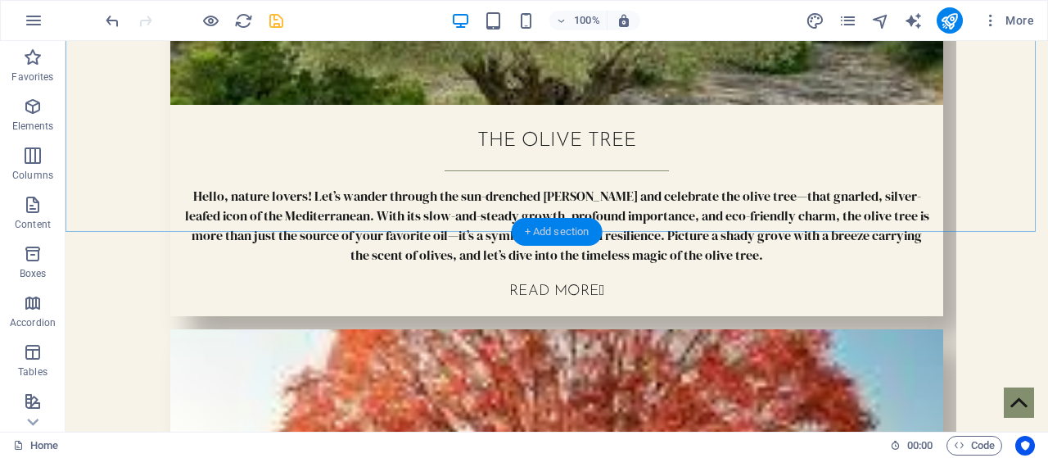
click at [545, 224] on div "+ Add section" at bounding box center [557, 232] width 91 height 28
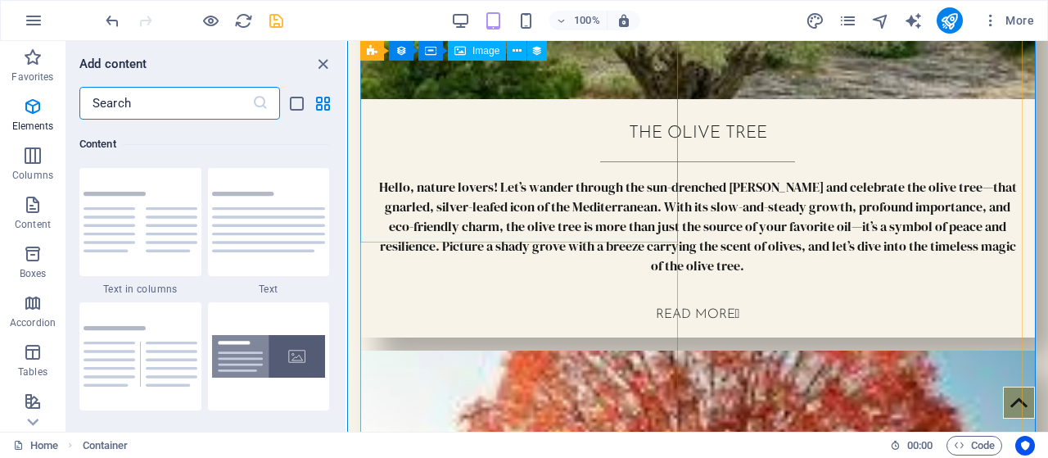
scroll to position [2866, 0]
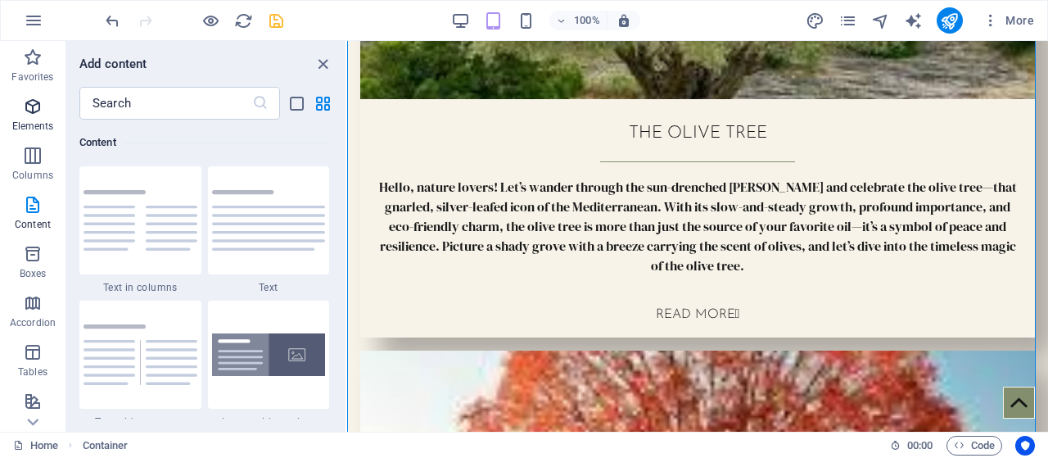
click at [33, 117] on span "Elements" at bounding box center [33, 116] width 66 height 39
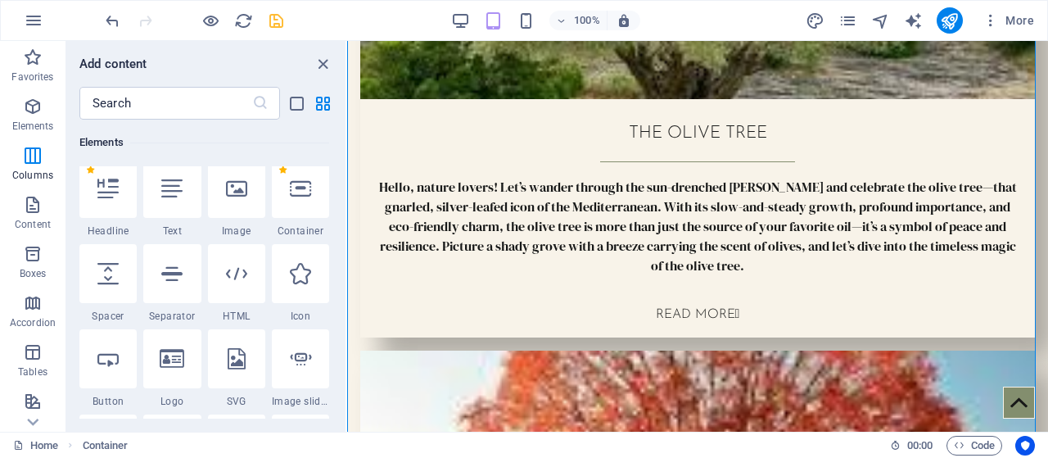
scroll to position [174, 0]
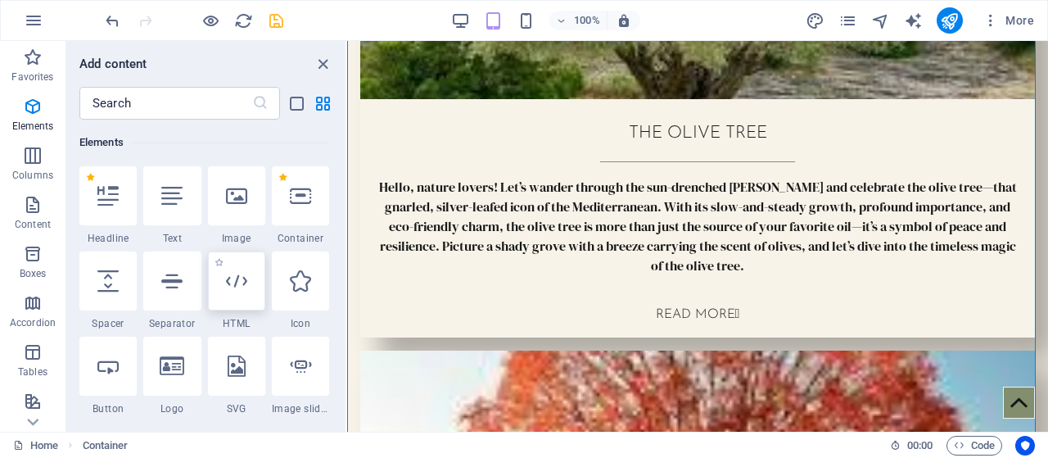
click at [233, 304] on div at bounding box center [236, 280] width 57 height 59
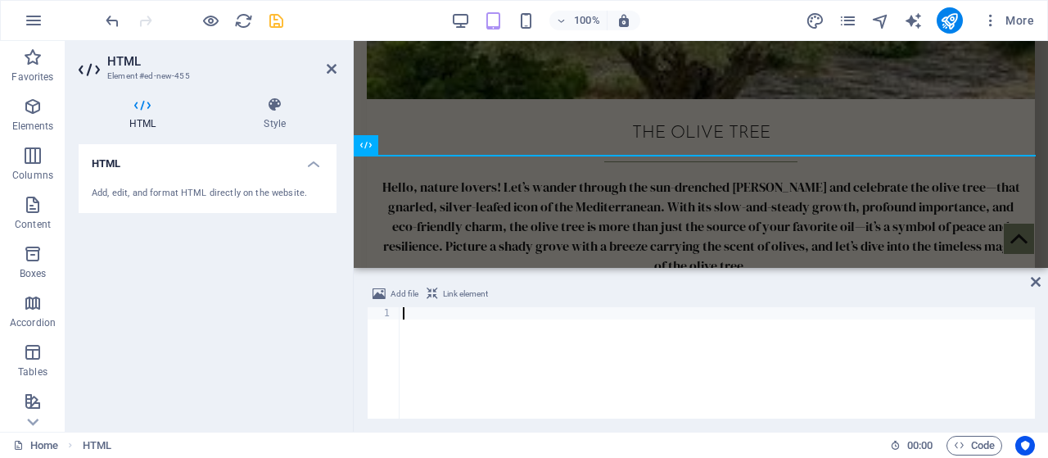
scroll to position [1984, 0]
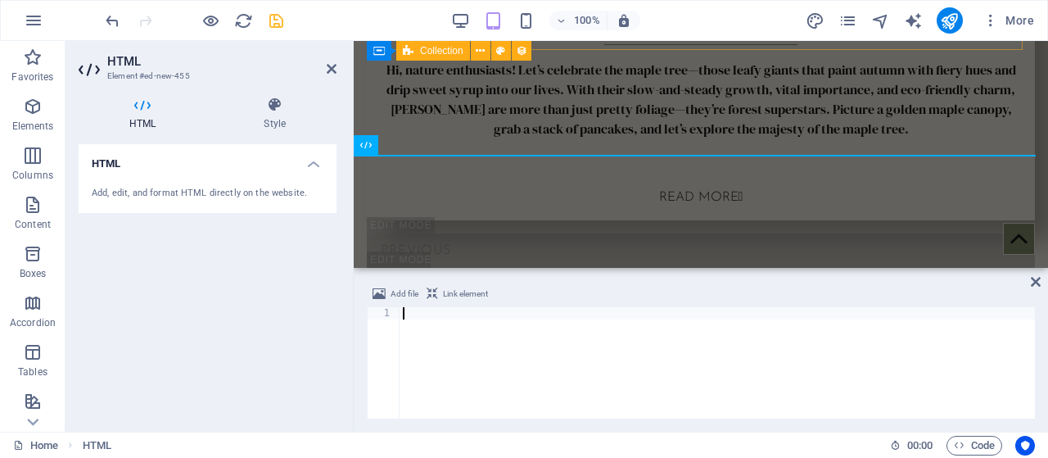
paste textarea "<div data-placement-id="revbid-mobile" id='revbid-mobile-1017' style='min-width…"
type textarea "<div data-placement-id="revbid-mobile" id='revbid-mobile-1017' style='min-width…"
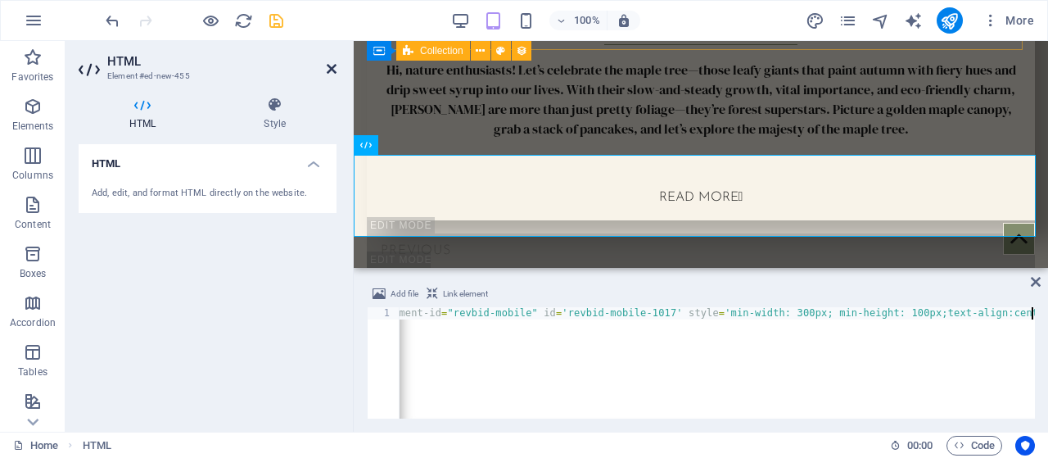
click at [333, 68] on icon at bounding box center [332, 68] width 10 height 13
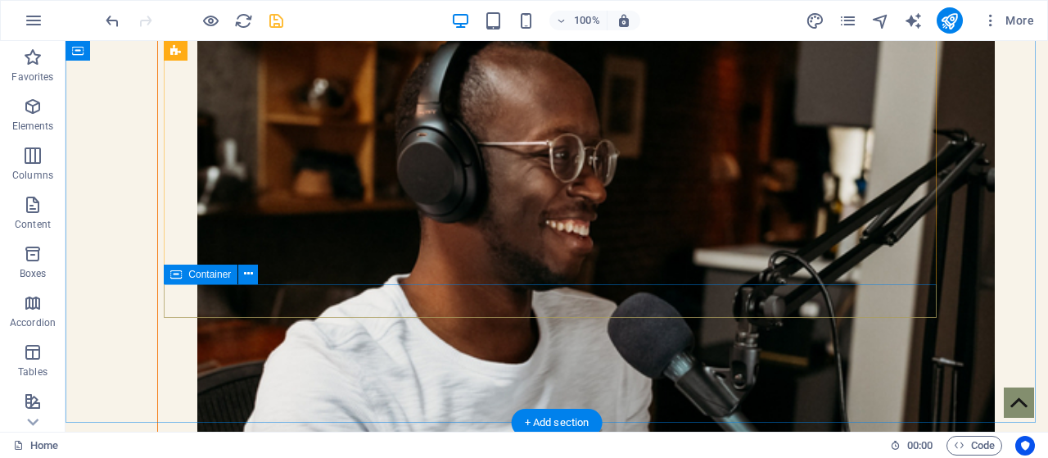
scroll to position [4520, 0]
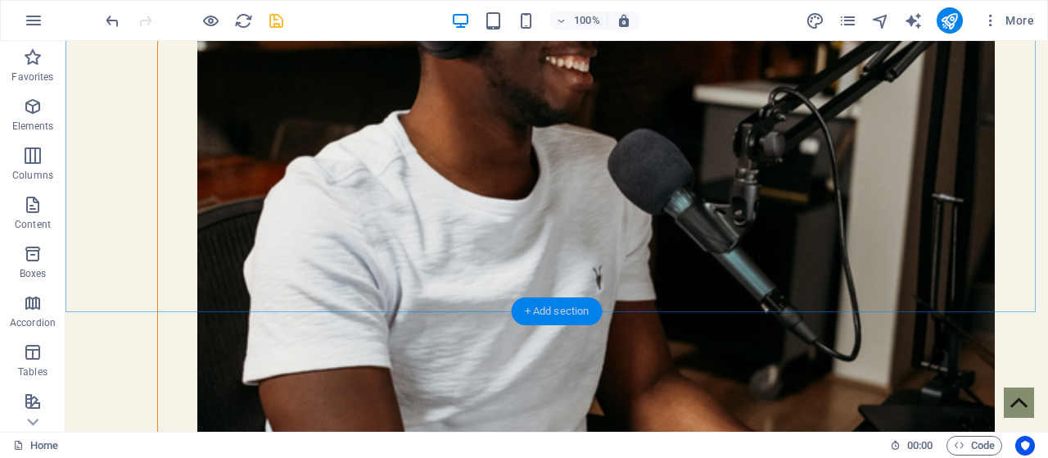
click at [555, 305] on div "+ Add section" at bounding box center [557, 311] width 91 height 28
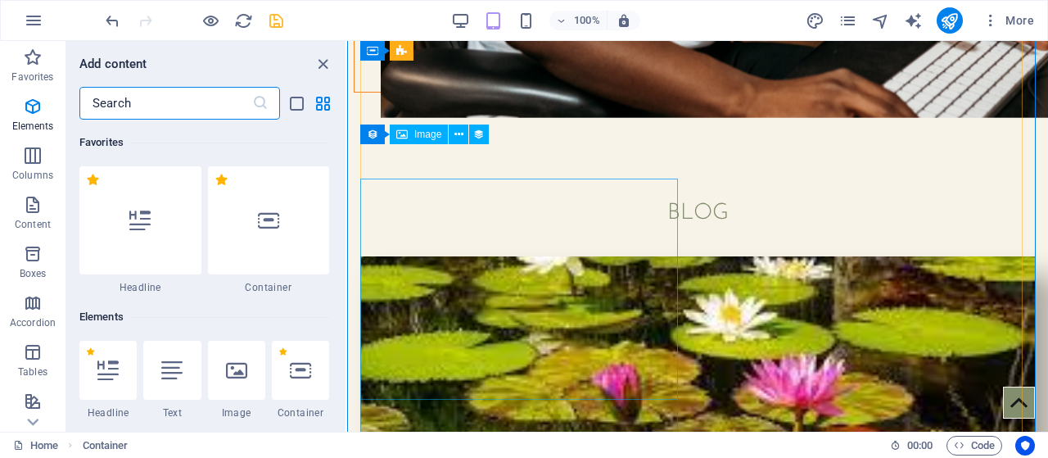
scroll to position [2866, 0]
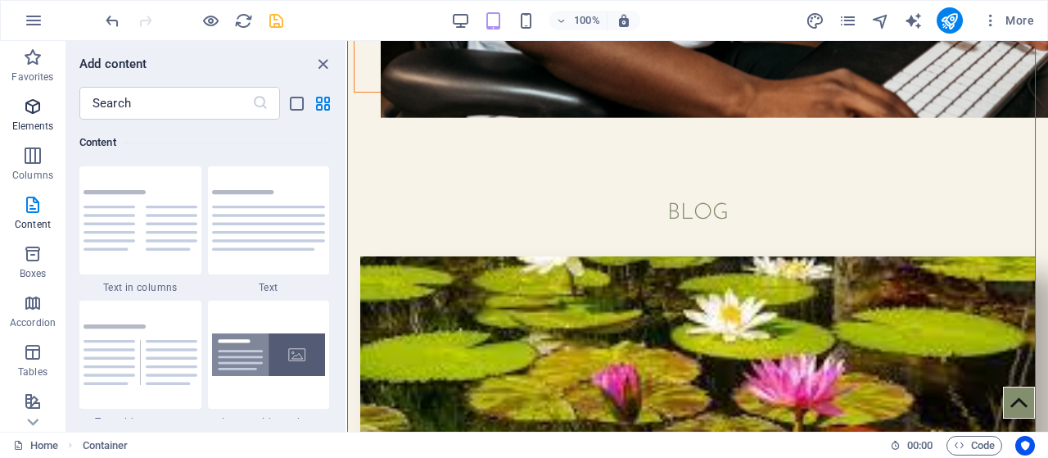
click at [28, 111] on icon "button" at bounding box center [33, 107] width 20 height 20
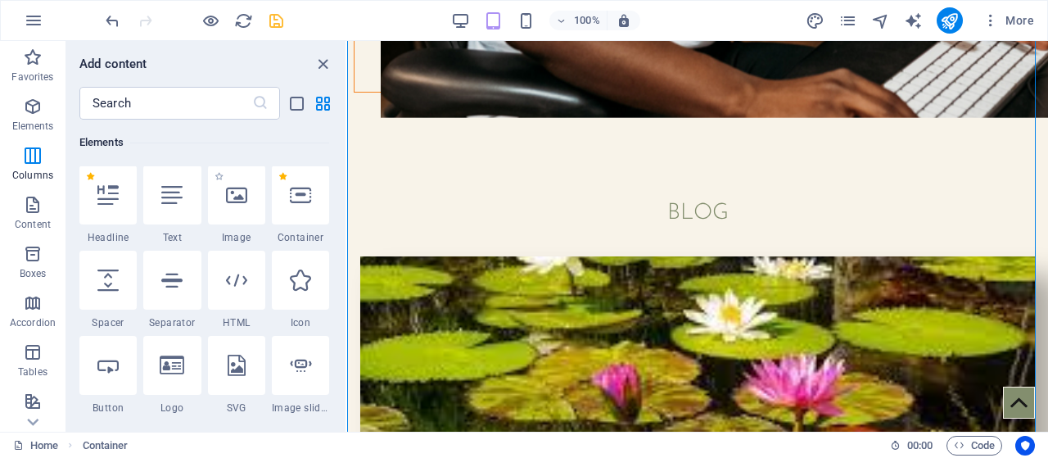
scroll to position [174, 0]
click at [234, 297] on div at bounding box center [236, 280] width 57 height 59
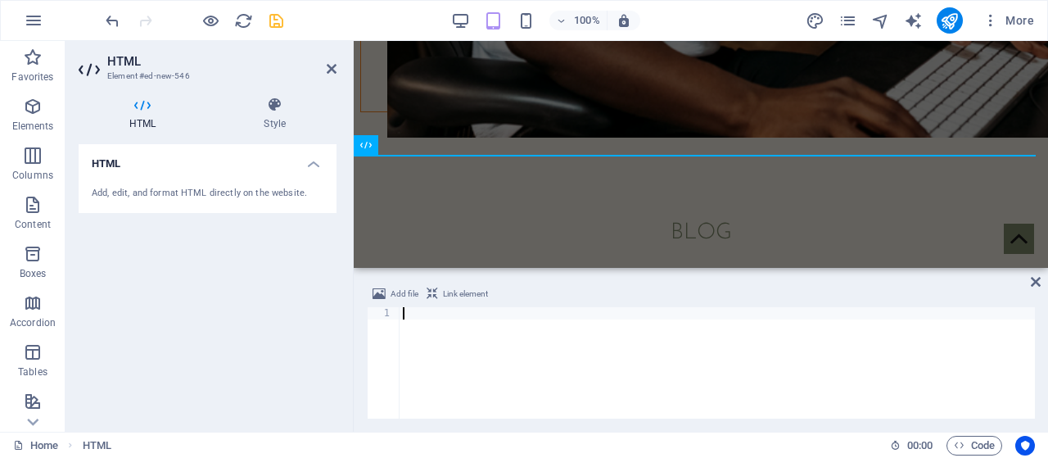
scroll to position [5511, 0]
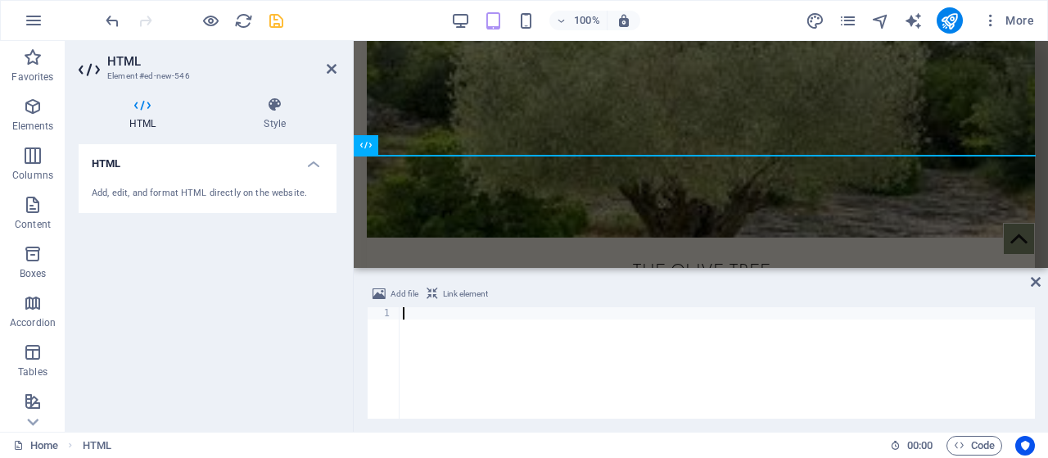
type textarea "<div data-placement-id="revbid-leaderboard" id='revbid-leaderboard-2667' style=…"
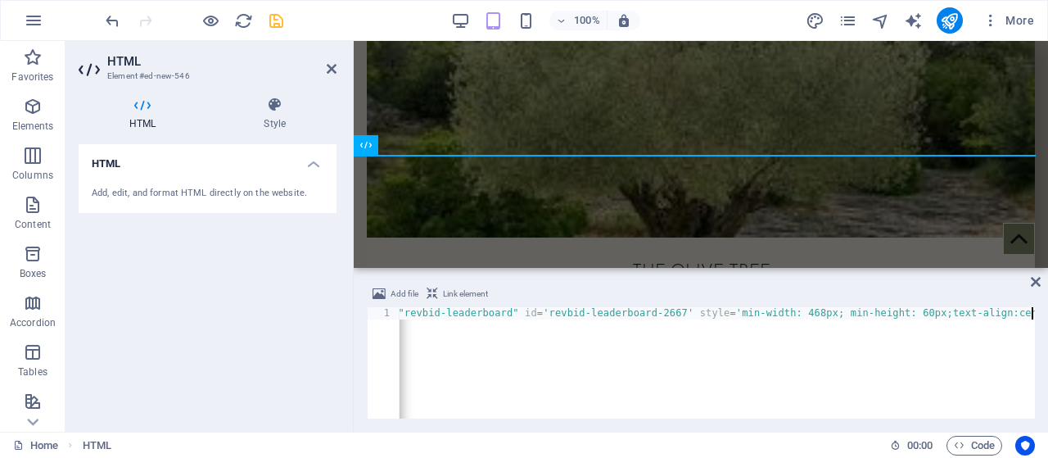
scroll to position [0, 143]
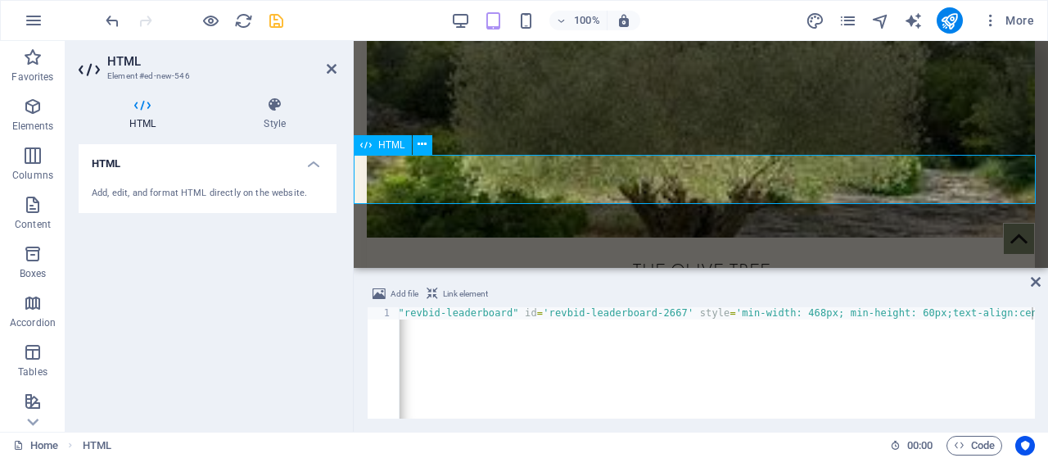
click at [331, 72] on icon at bounding box center [332, 68] width 10 height 13
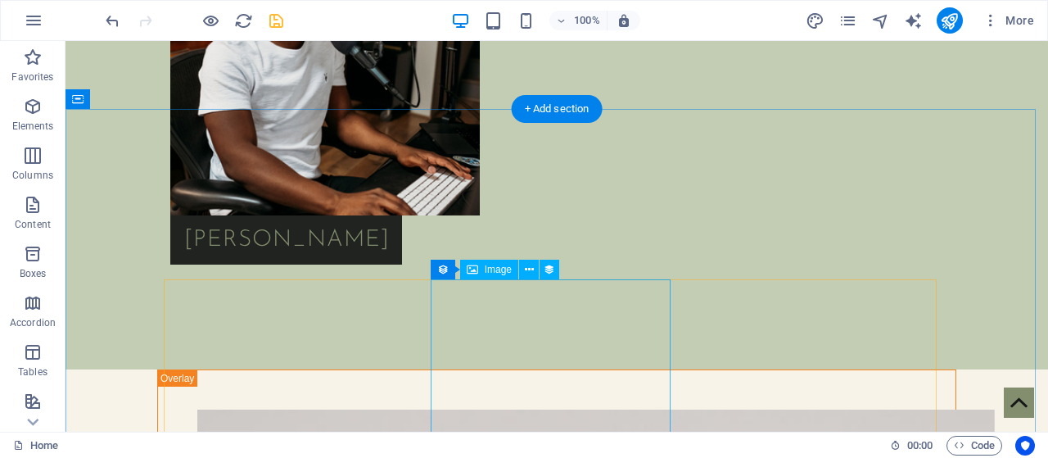
scroll to position [3112, 0]
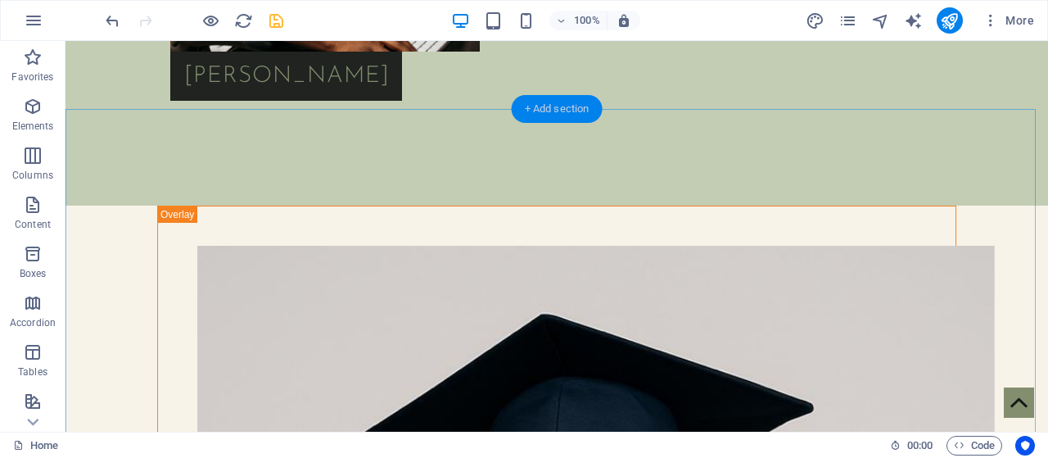
click at [544, 112] on div "+ Add section" at bounding box center [557, 109] width 91 height 28
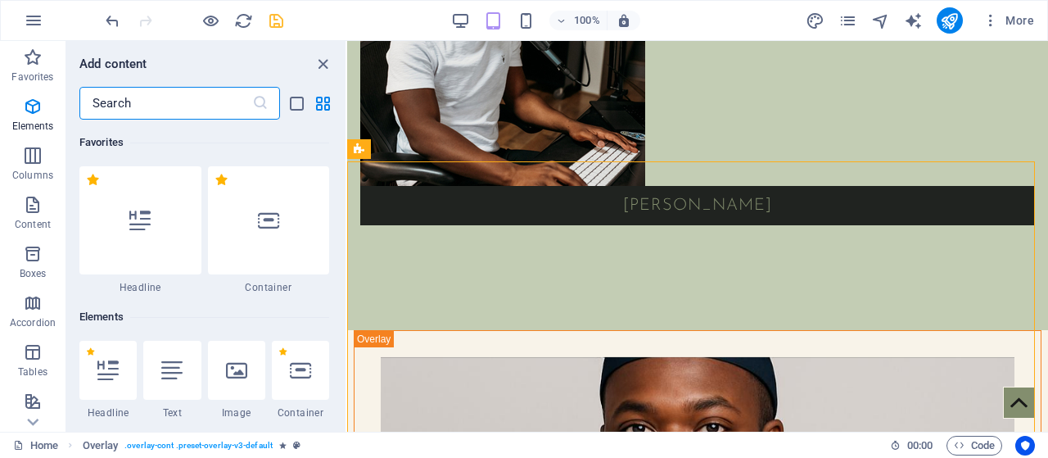
scroll to position [2866, 0]
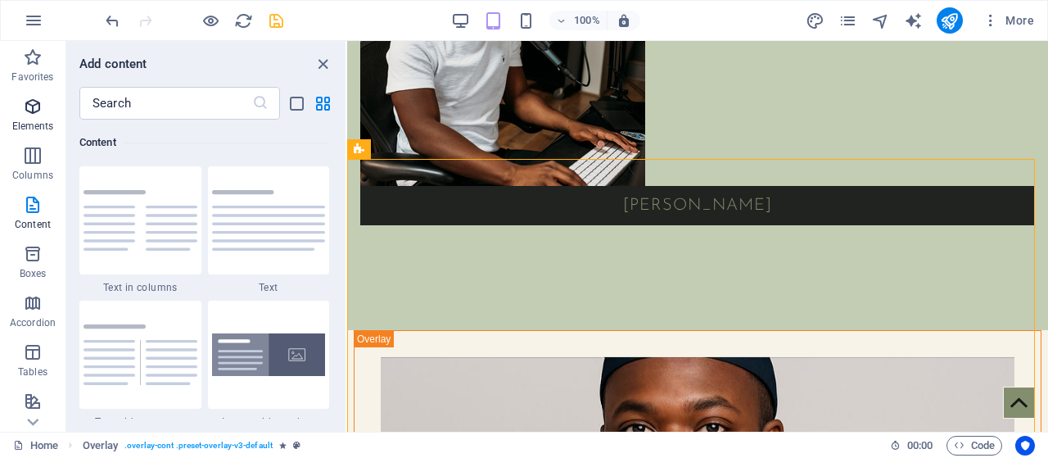
click at [36, 111] on icon "button" at bounding box center [33, 107] width 20 height 20
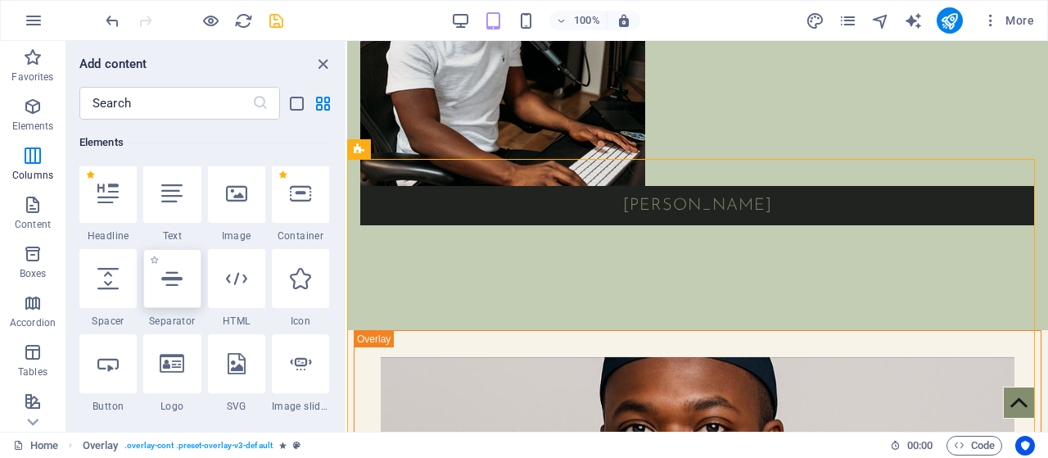
scroll to position [174, 0]
click at [242, 282] on icon at bounding box center [236, 280] width 21 height 21
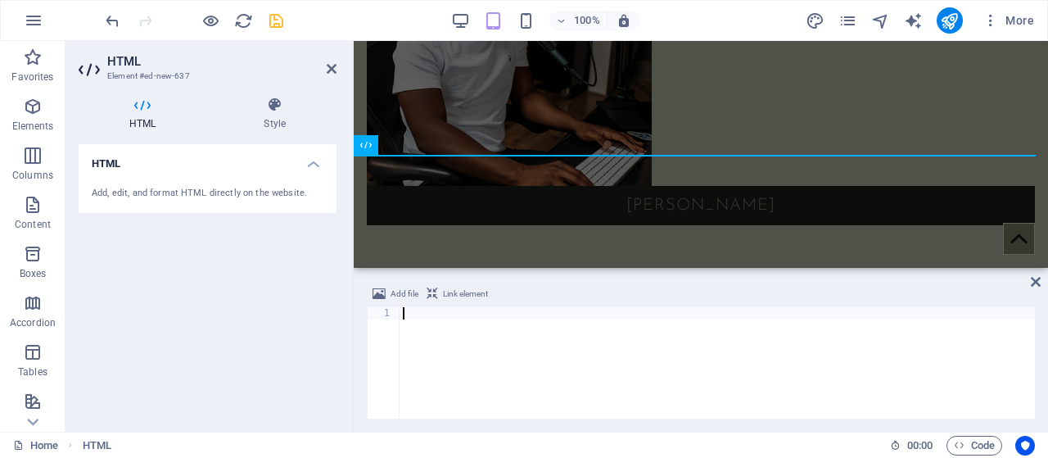
scroll to position [3476, 0]
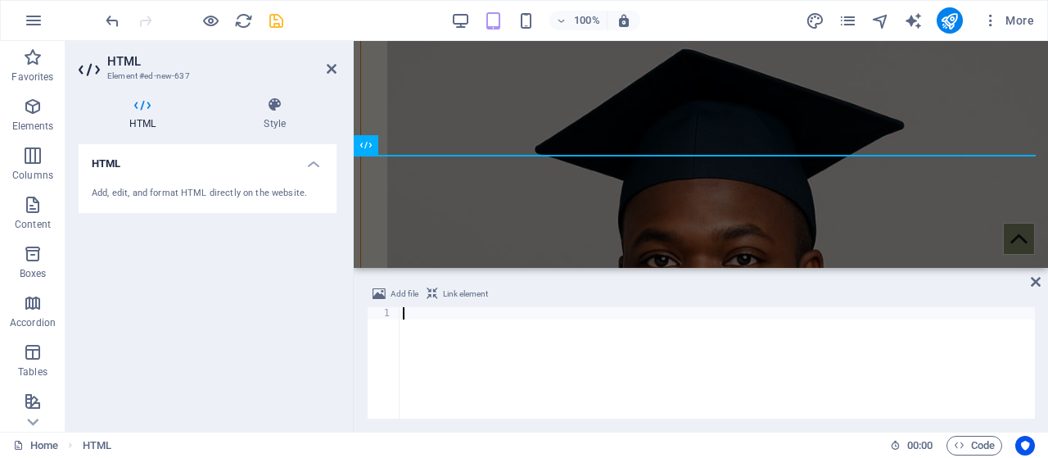
paste textarea "<div data-placement-id="revbid-skyscraper" id='revbid-skyscraper-874' style='mi…"
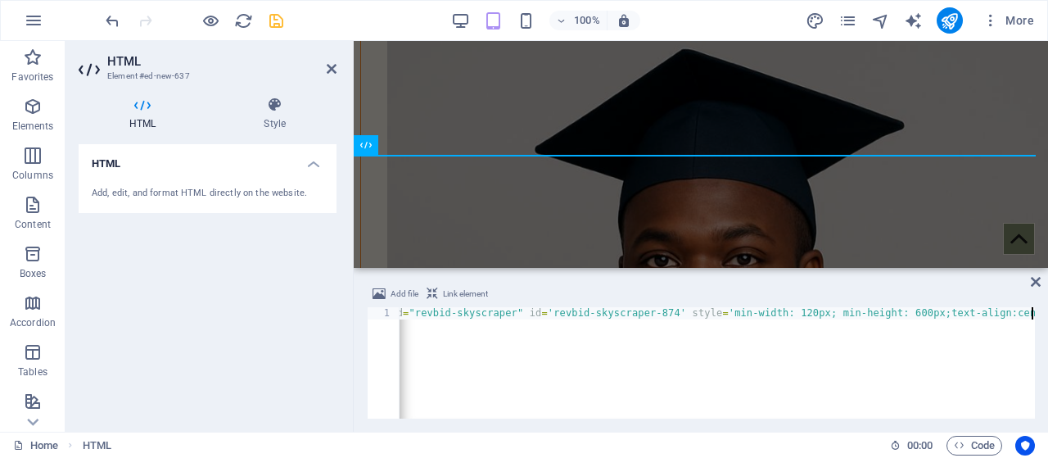
type textarea "<div data-placement-id="revbid-skyscraper" id='revbid-skyscraper-874' style='mi…"
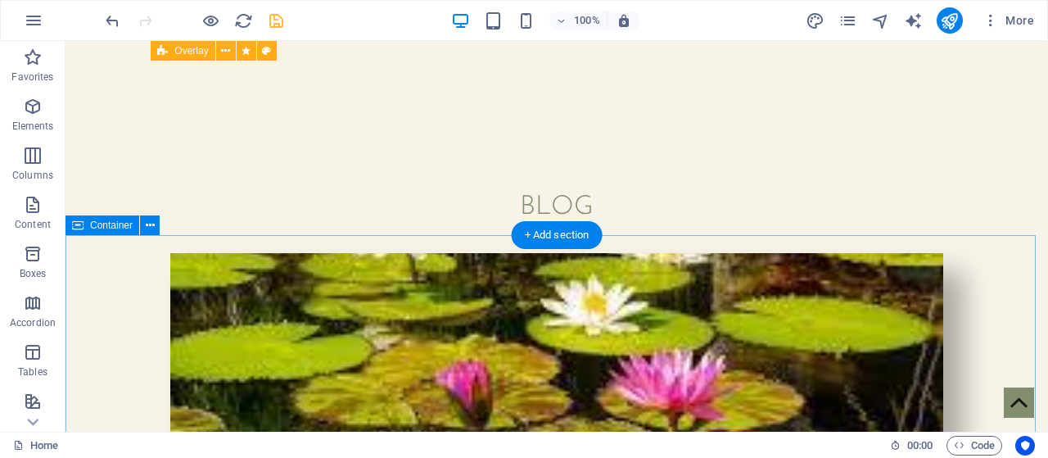
scroll to position [5715, 0]
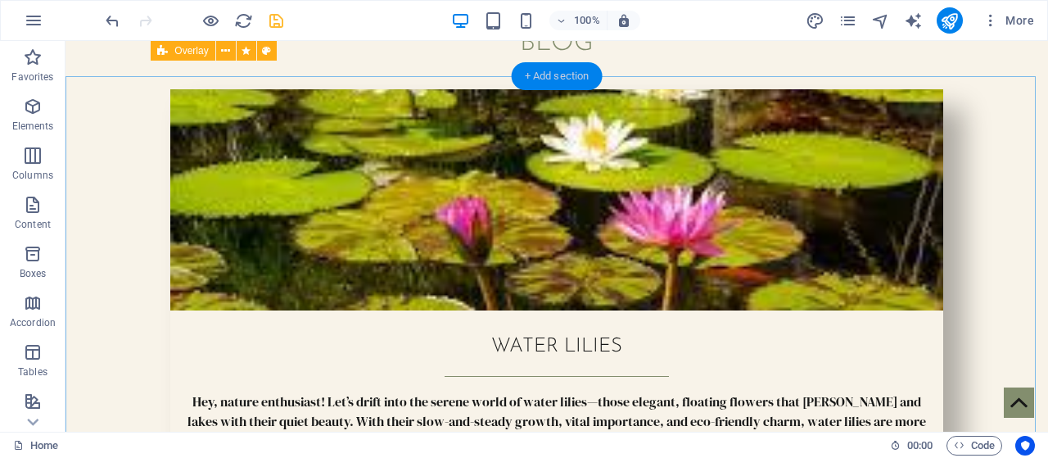
click at [541, 75] on div "+ Add section" at bounding box center [557, 76] width 91 height 28
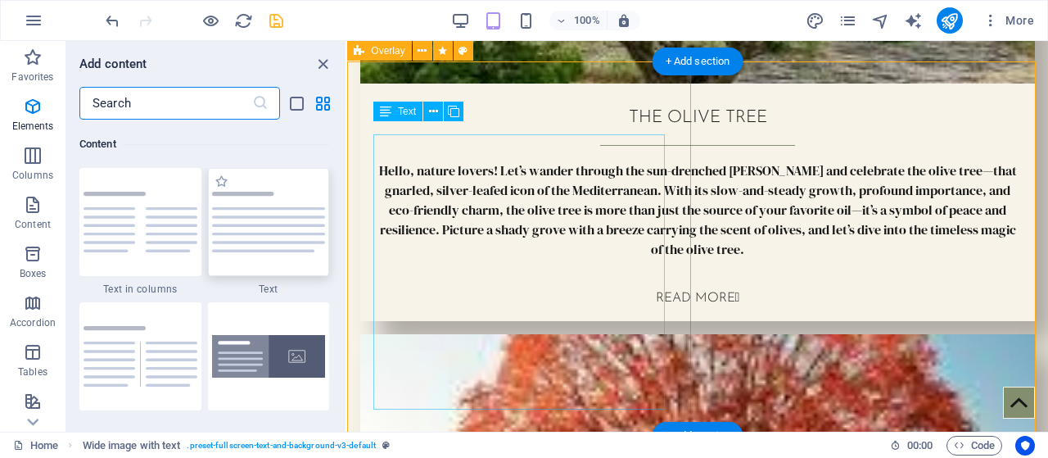
scroll to position [2866, 0]
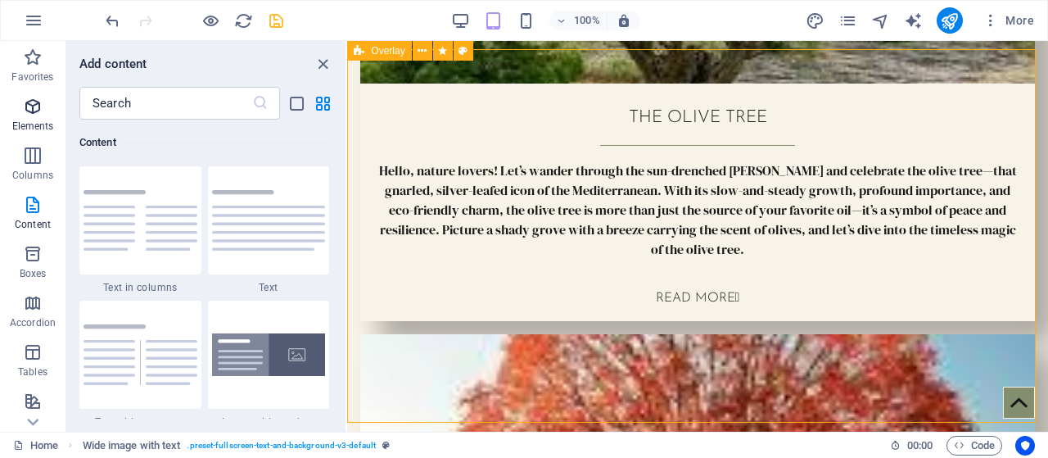
click at [31, 107] on icon "button" at bounding box center [33, 107] width 20 height 20
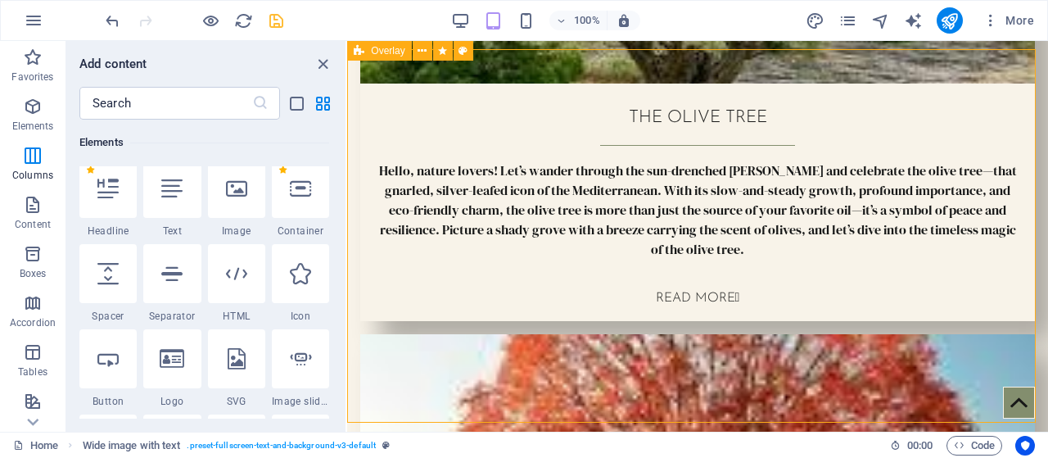
scroll to position [174, 0]
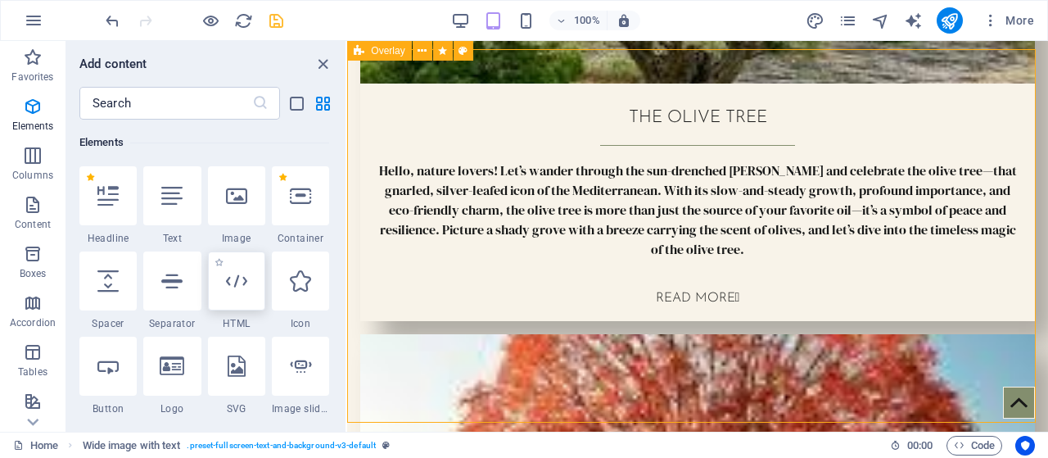
click at [223, 278] on div at bounding box center [236, 280] width 57 height 59
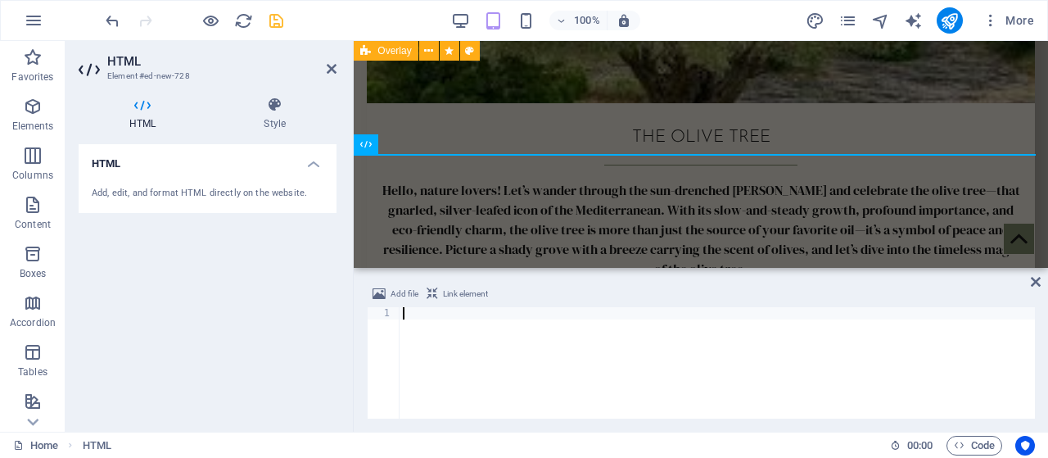
scroll to position [6425, 0]
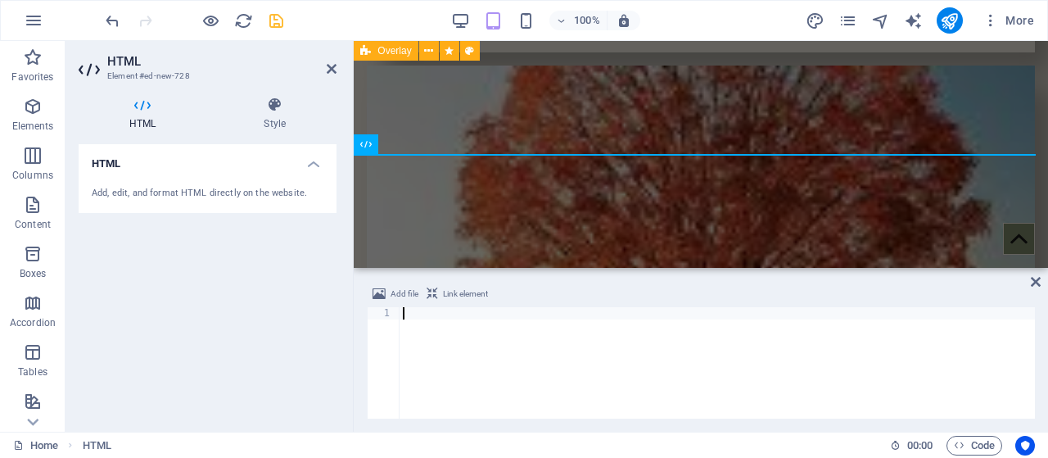
paste textarea "<div data-placement-id="revbid-square" id='revbid-square-5128' style='min-width…"
type textarea "<div data-placement-id="revbid-square" id='revbid-square-5128' style='min-width…"
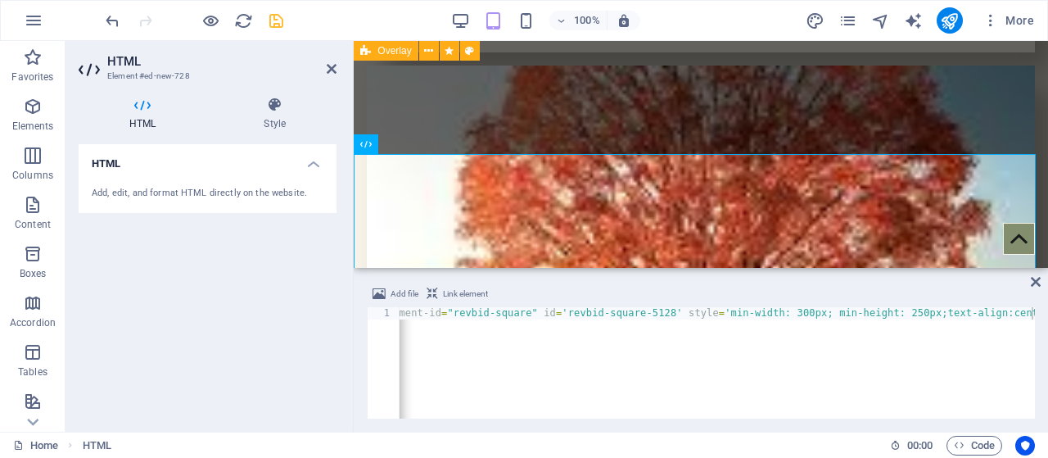
click at [637, 291] on div "Add file Link element" at bounding box center [701, 296] width 668 height 24
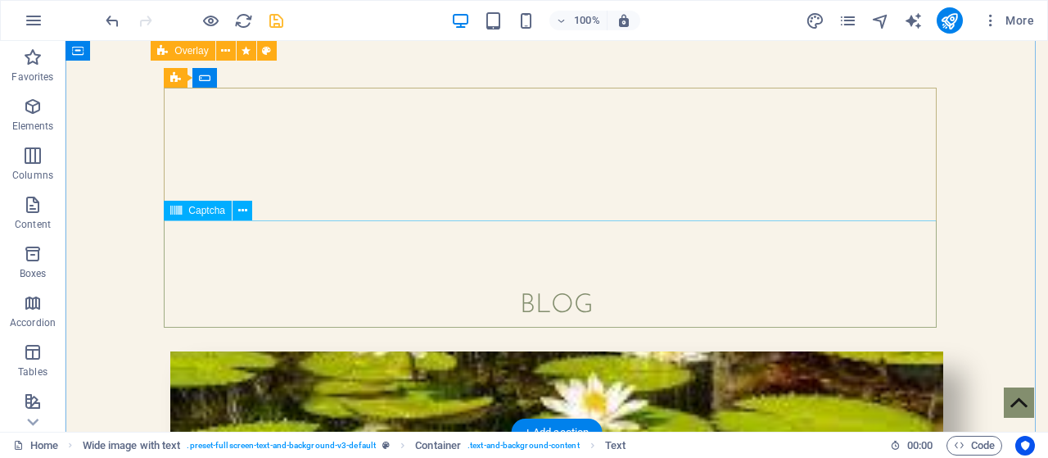
scroll to position [6109, 0]
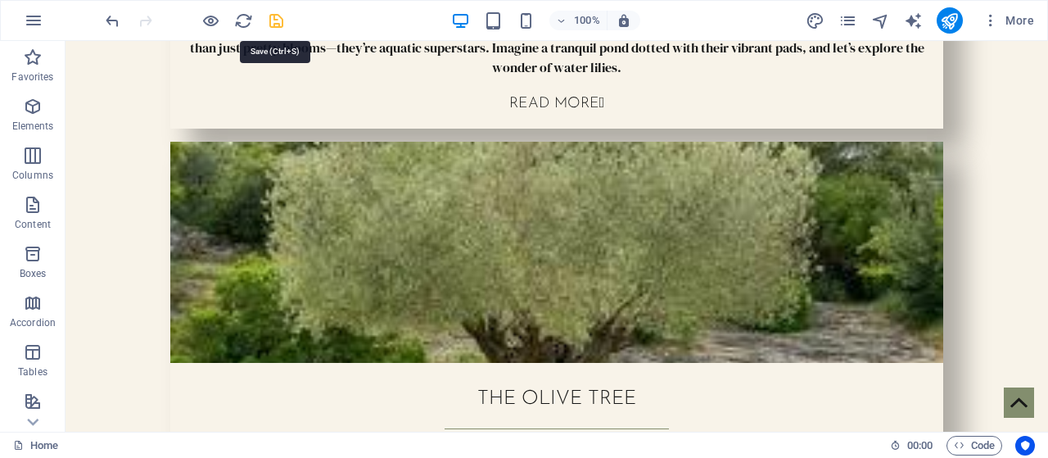
click at [280, 16] on icon "save" at bounding box center [276, 20] width 19 height 19
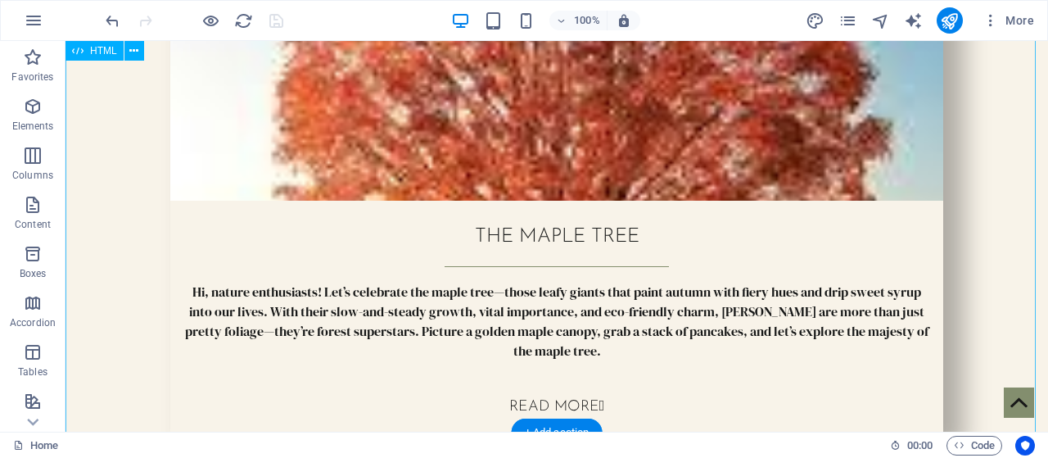
scroll to position [6739, 0]
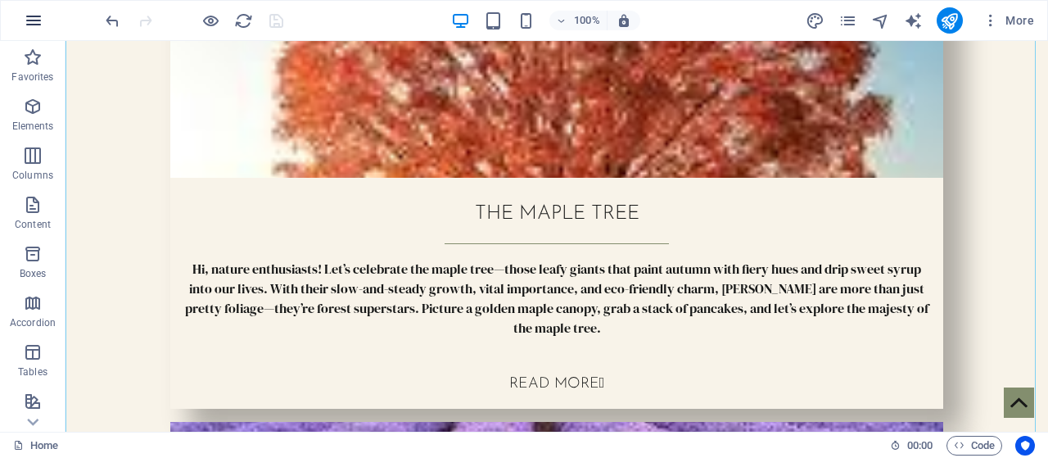
click at [0, 0] on icon "button" at bounding box center [0, 0] width 0 height 0
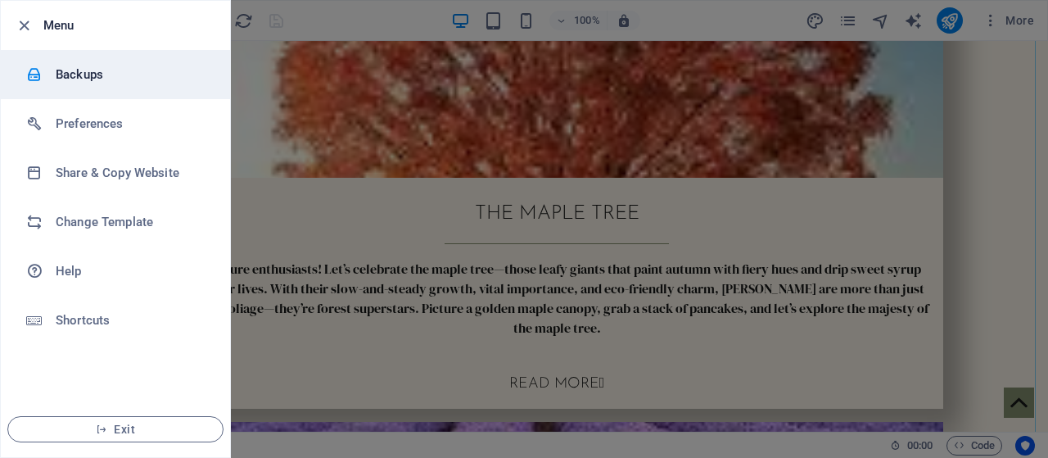
click at [131, 80] on h6 "Backups" at bounding box center [132, 75] width 152 height 20
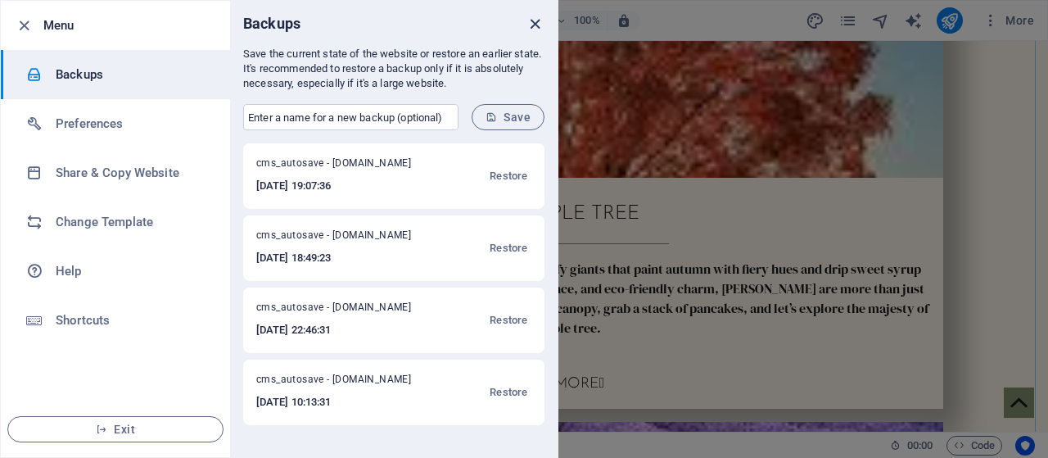
click at [534, 25] on icon "close" at bounding box center [535, 24] width 19 height 19
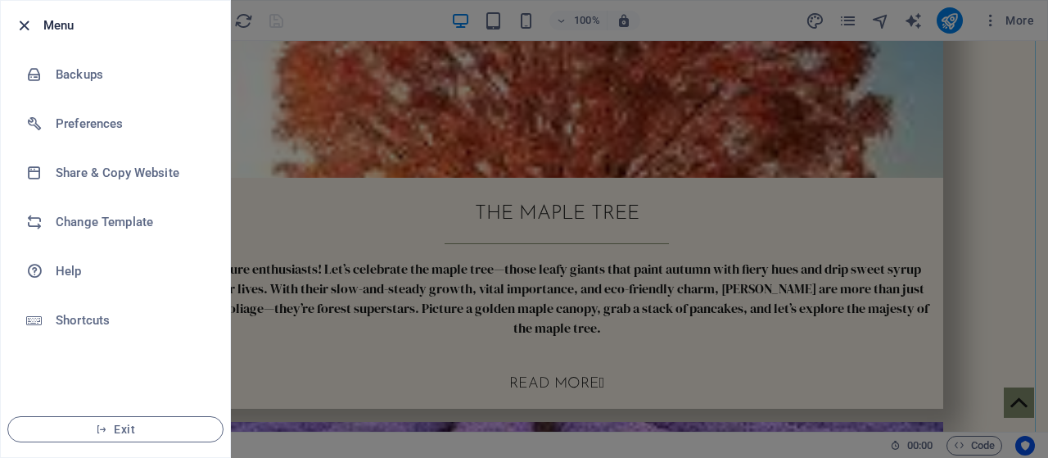
click at [19, 22] on icon "button" at bounding box center [24, 25] width 19 height 19
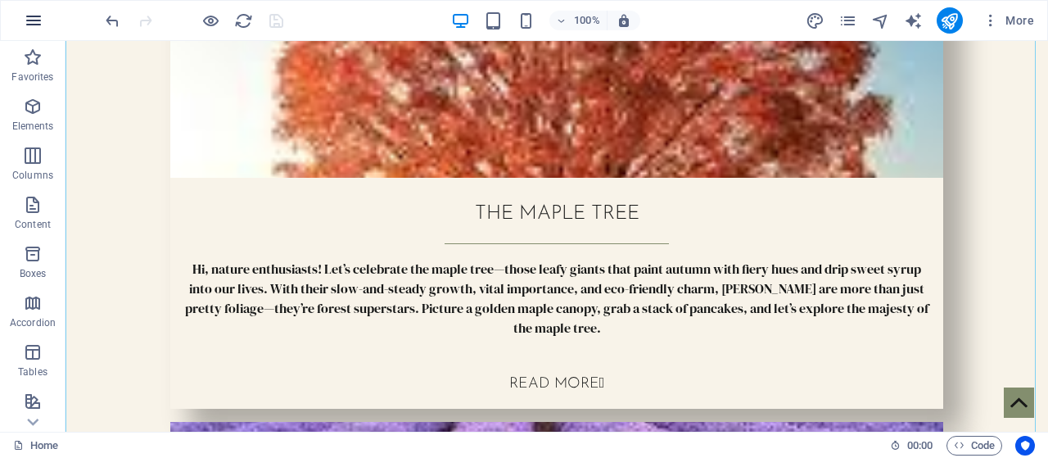
click at [0, 0] on icon "button" at bounding box center [0, 0] width 0 height 0
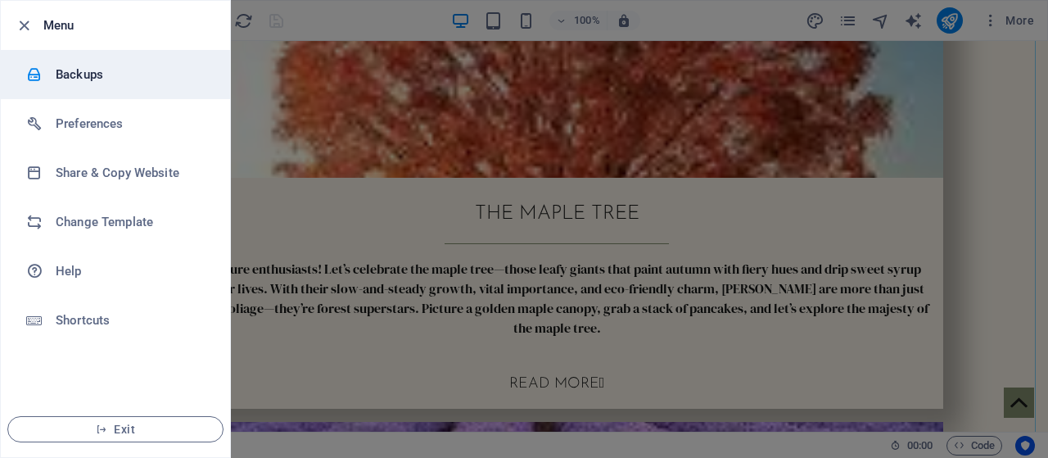
click at [162, 75] on h6 "Backups" at bounding box center [132, 75] width 152 height 20
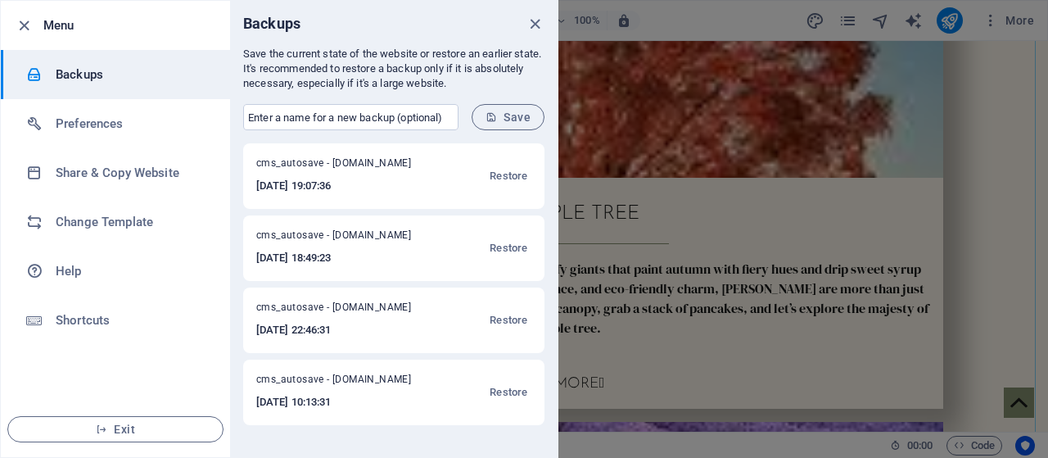
click at [315, 232] on span "cms_autosave - [DOMAIN_NAME]" at bounding box center [344, 239] width 176 height 20
click at [325, 233] on span "cms_autosave - [DOMAIN_NAME]" at bounding box center [344, 239] width 176 height 20
click at [348, 232] on span "cms_autosave - [DOMAIN_NAME]" at bounding box center [344, 239] width 176 height 20
click at [536, 20] on icon "close" at bounding box center [535, 24] width 19 height 19
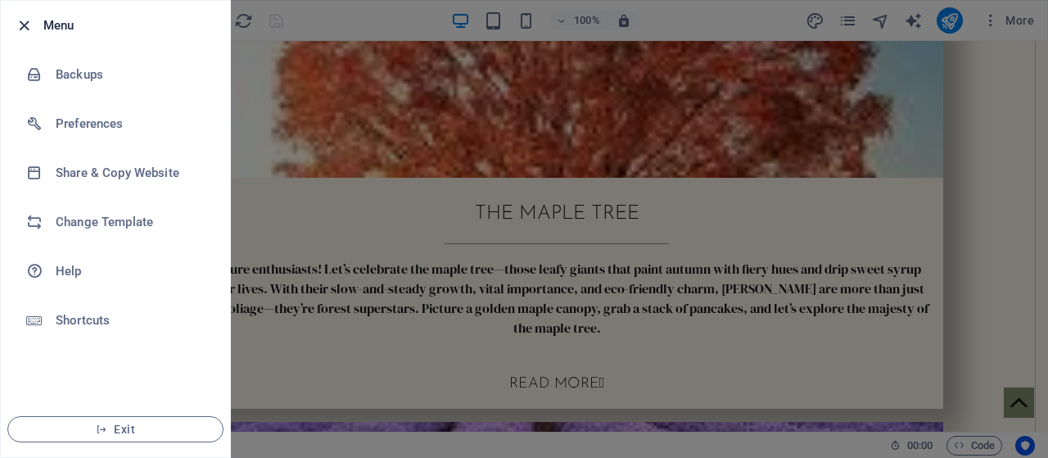
click at [21, 21] on icon "button" at bounding box center [24, 25] width 19 height 19
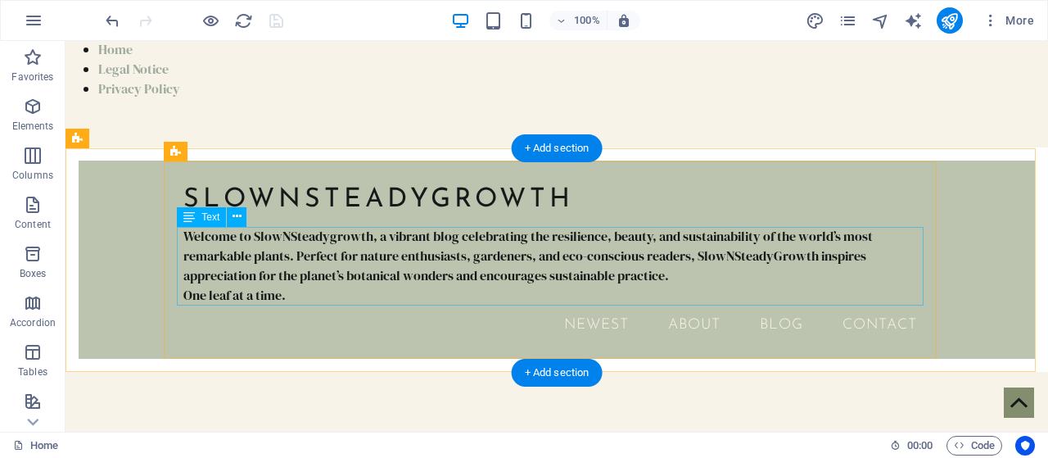
scroll to position [0, 0]
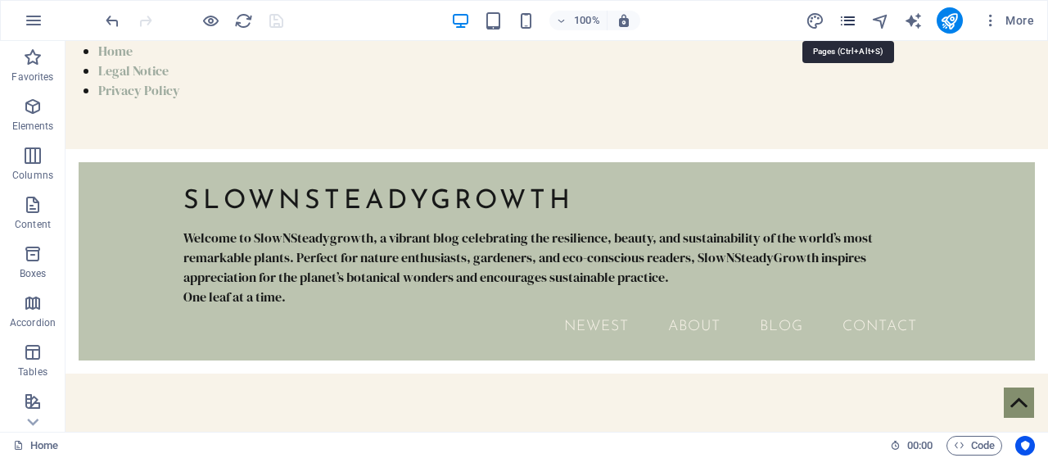
click at [855, 14] on icon "pages" at bounding box center [848, 20] width 19 height 19
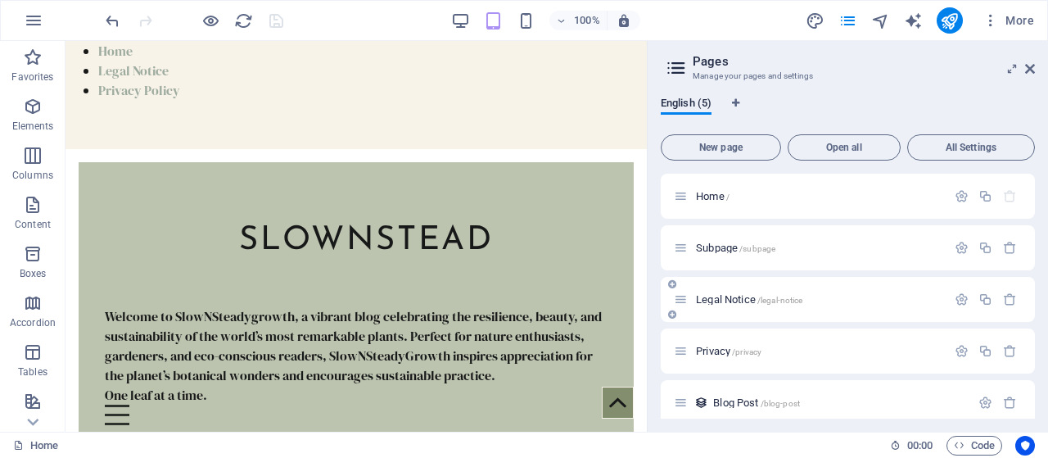
click at [732, 297] on span "Legal Notice /legal-notice" at bounding box center [749, 299] width 106 height 12
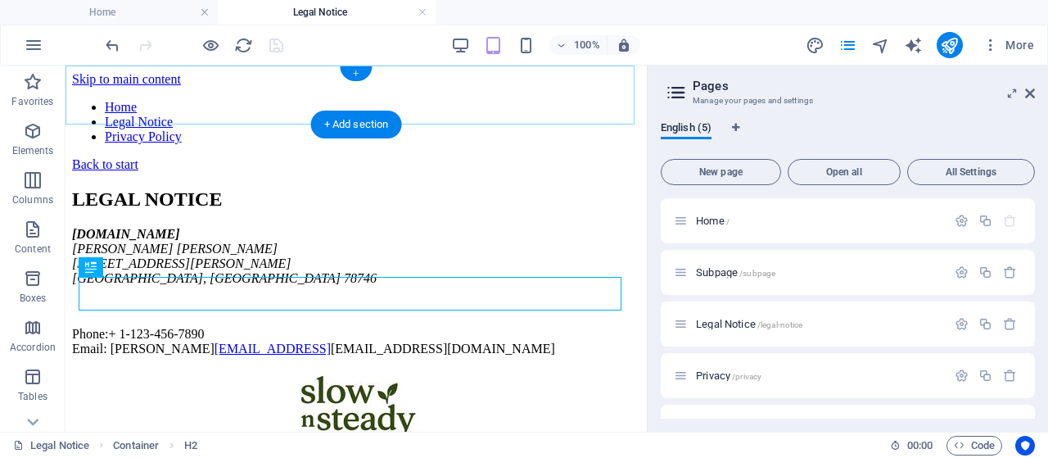
click at [364, 67] on div "+" at bounding box center [356, 73] width 32 height 15
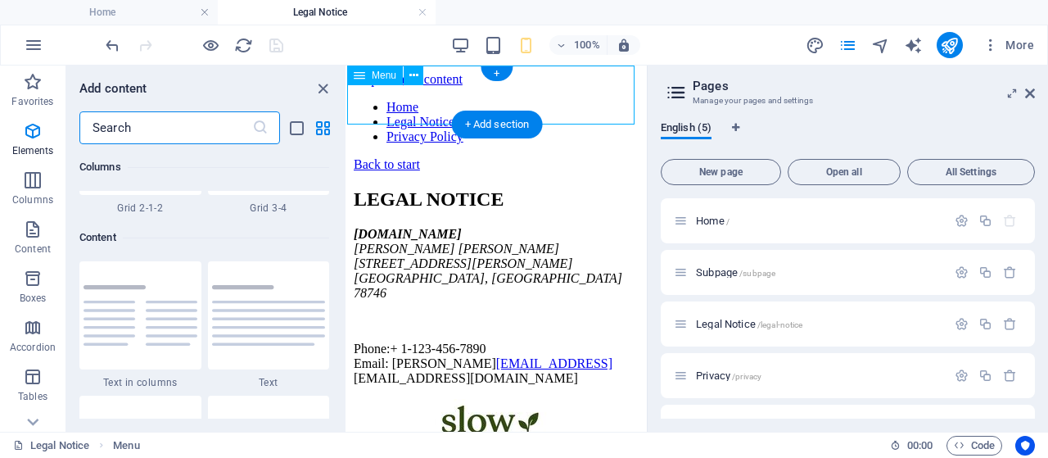
scroll to position [2866, 0]
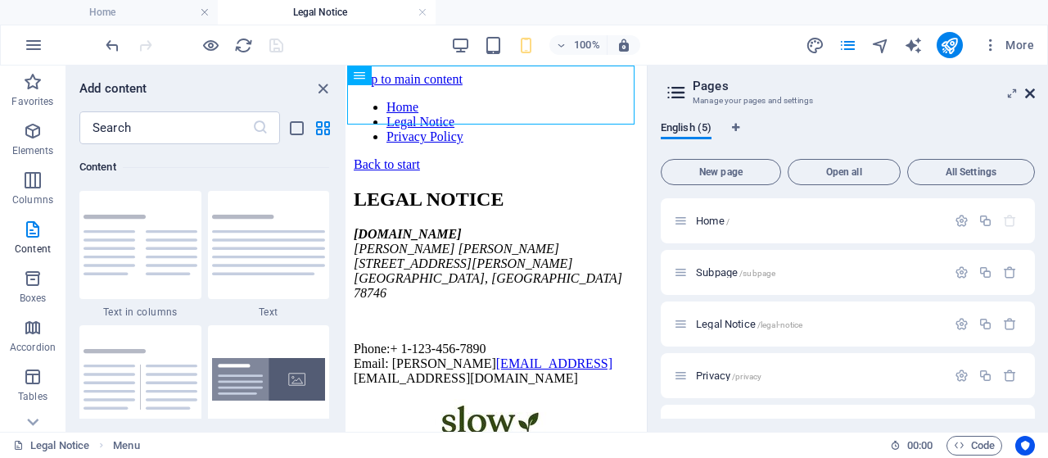
click at [1032, 93] on icon at bounding box center [1030, 93] width 10 height 13
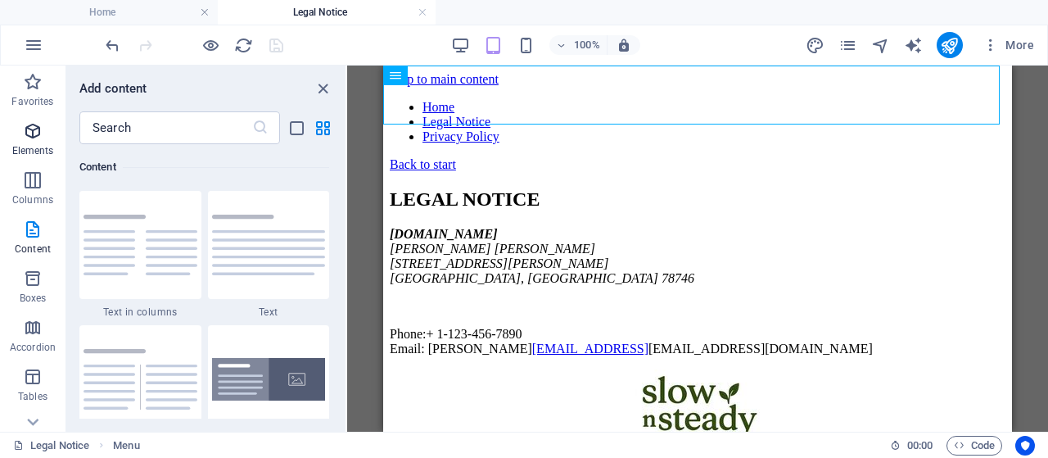
click at [36, 129] on icon "button" at bounding box center [33, 131] width 20 height 20
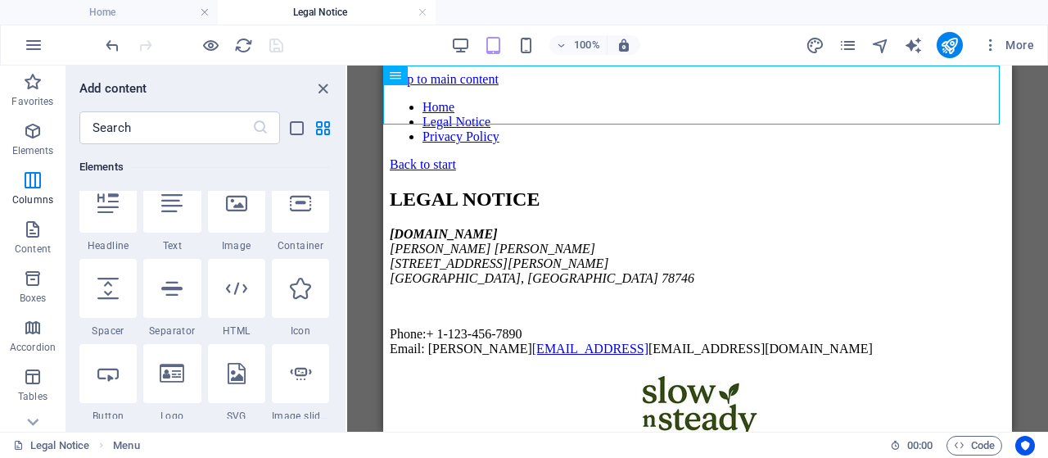
scroll to position [174, 0]
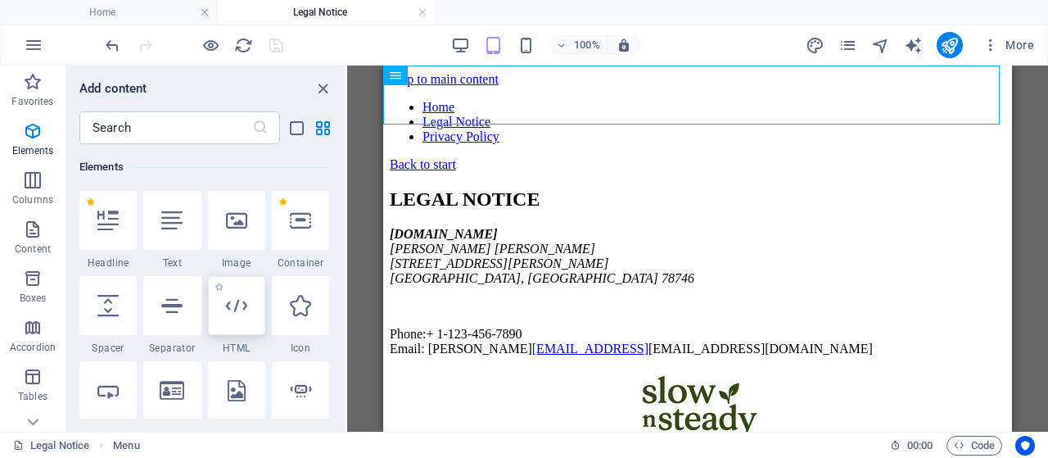
click at [231, 302] on icon at bounding box center [236, 305] width 21 height 21
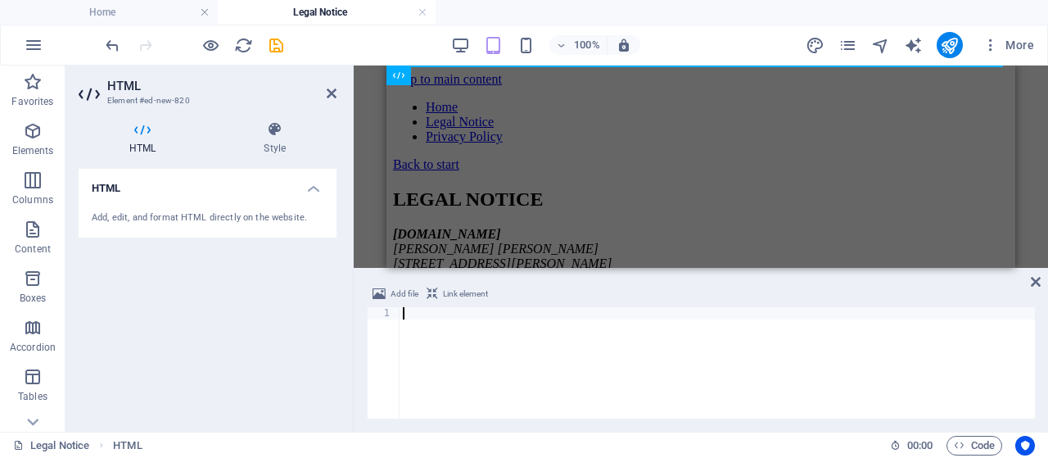
paste textarea "<div data-placement-id="revbid-big-leaderboard" id='revbid-big-leaderboard-1517…"
type textarea "<div data-placement-id="revbid-big-leaderboard" id='revbid-big-leaderboard-1517…"
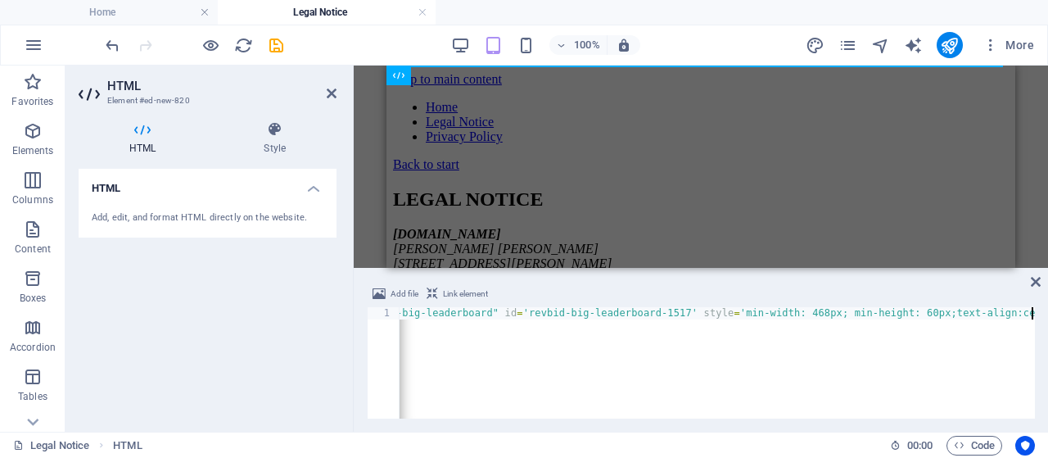
scroll to position [0, 187]
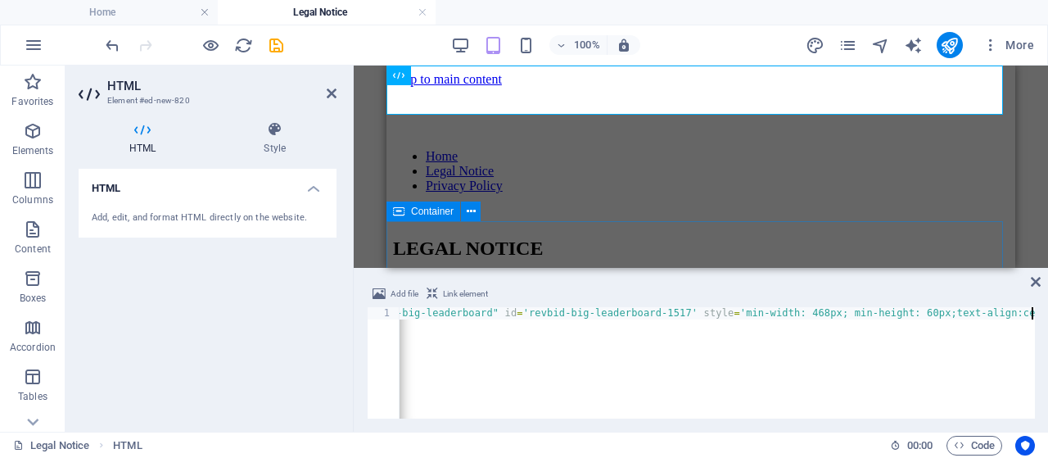
click at [478, 245] on div "LEGAL NOTICE [DOMAIN_NAME] [PERSON_NAME] [STREET_ADDRESS][PERSON_NAME][PERSON_N…" at bounding box center [701, 322] width 616 height 168
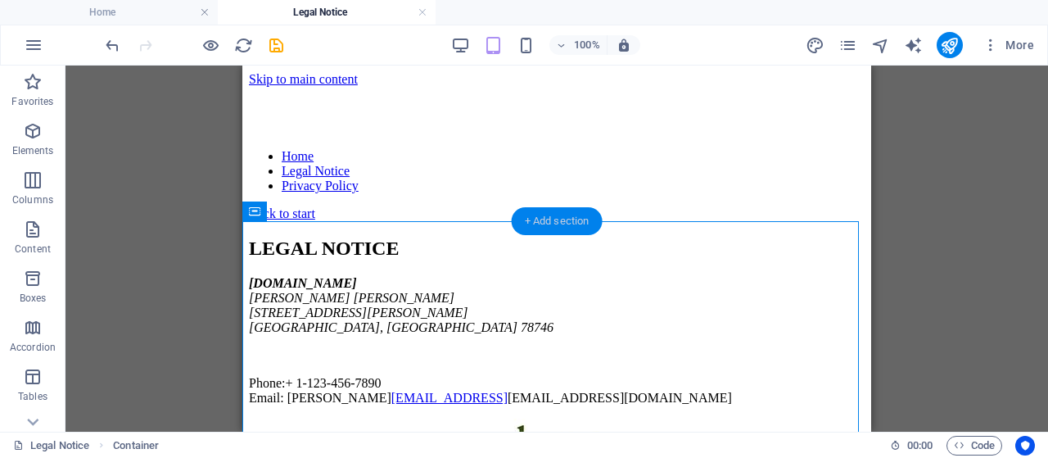
click at [561, 225] on div "+ Add section" at bounding box center [557, 221] width 91 height 28
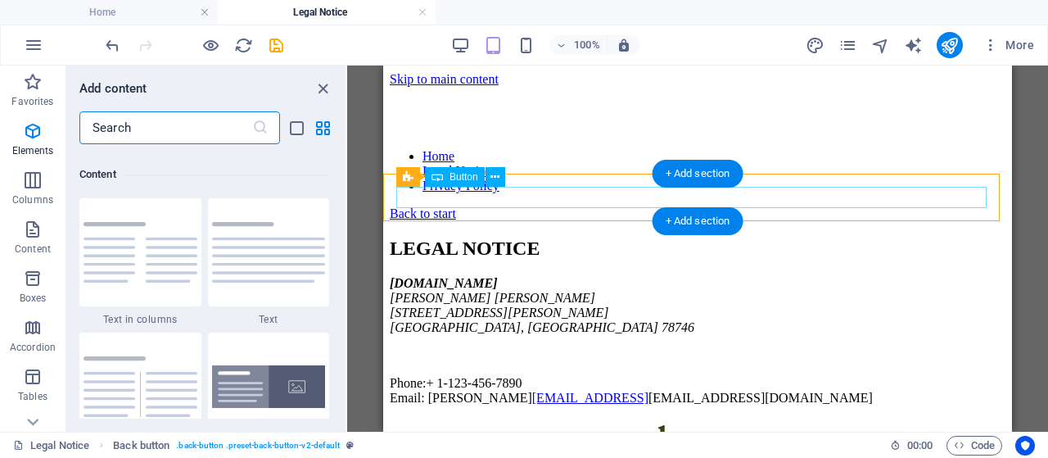
scroll to position [2866, 0]
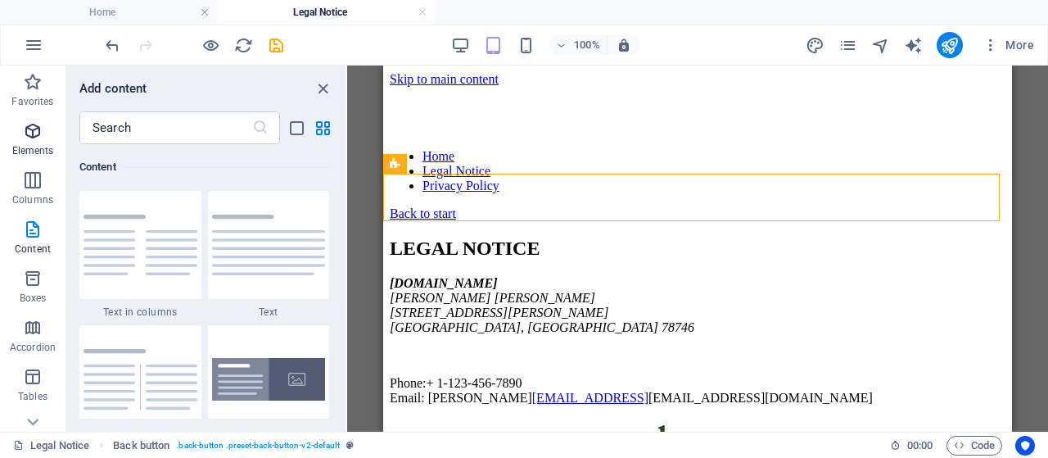
click at [37, 134] on icon "button" at bounding box center [33, 131] width 20 height 20
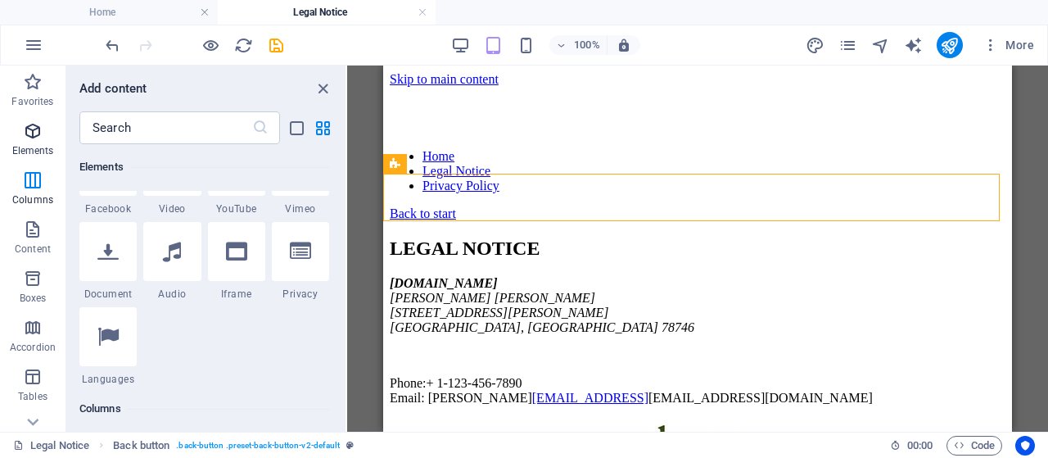
scroll to position [174, 0]
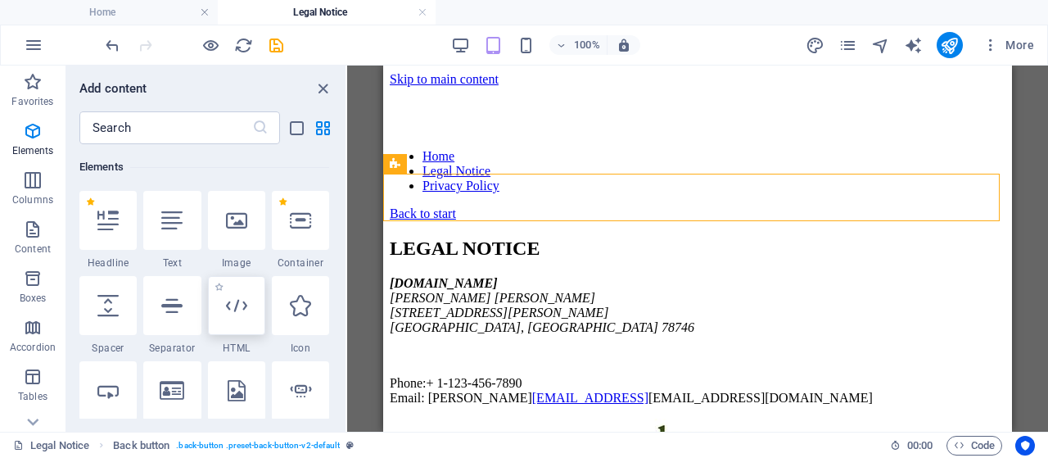
click at [226, 306] on icon at bounding box center [236, 305] width 21 height 21
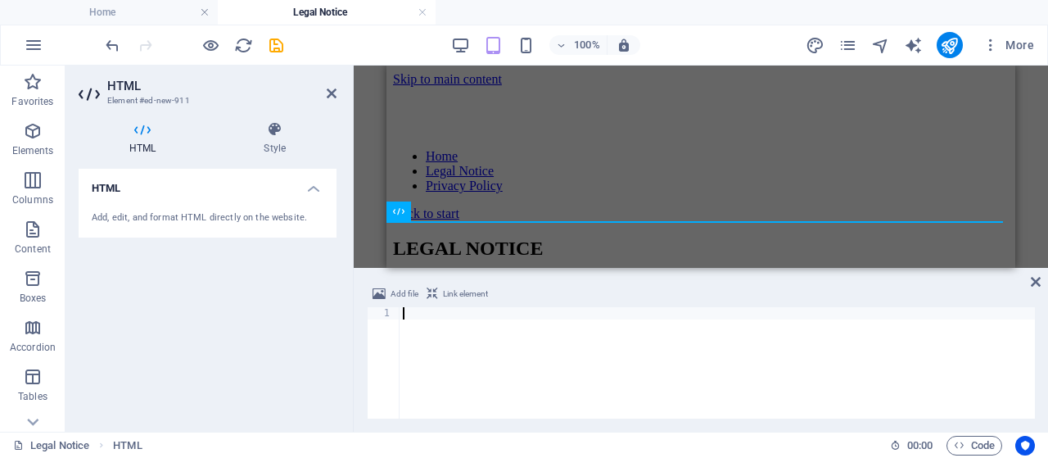
paste textarea "<div data-placement-id="revbid-square" id='revbid-square-5128' style='min-width…"
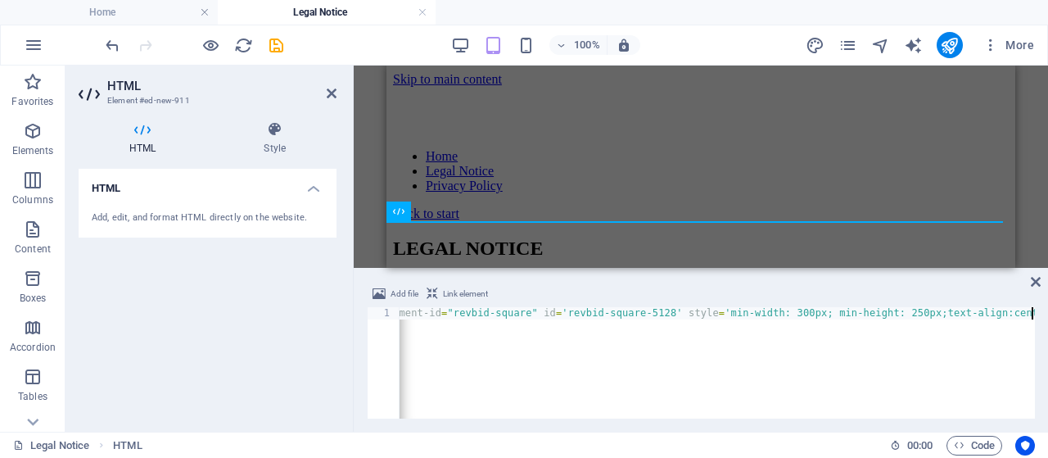
type textarea "<div data-placement-id="revbid-square" id='revbid-square-5128' style='min-width…"
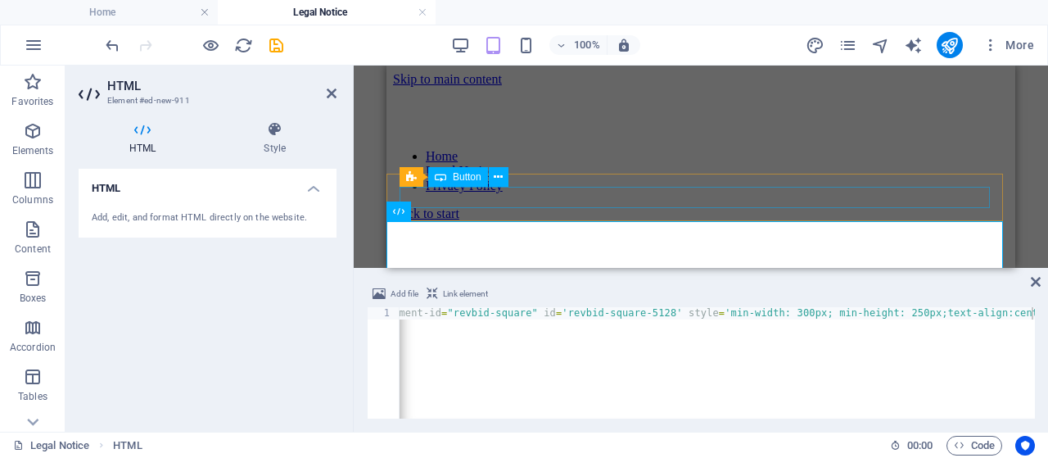
click at [662, 206] on div "Back to start" at bounding box center [701, 213] width 616 height 15
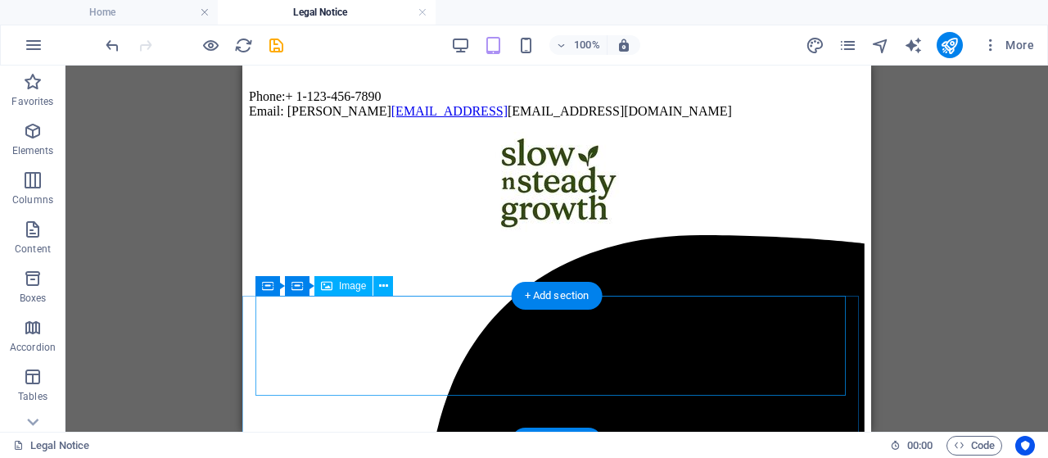
scroll to position [520, 0]
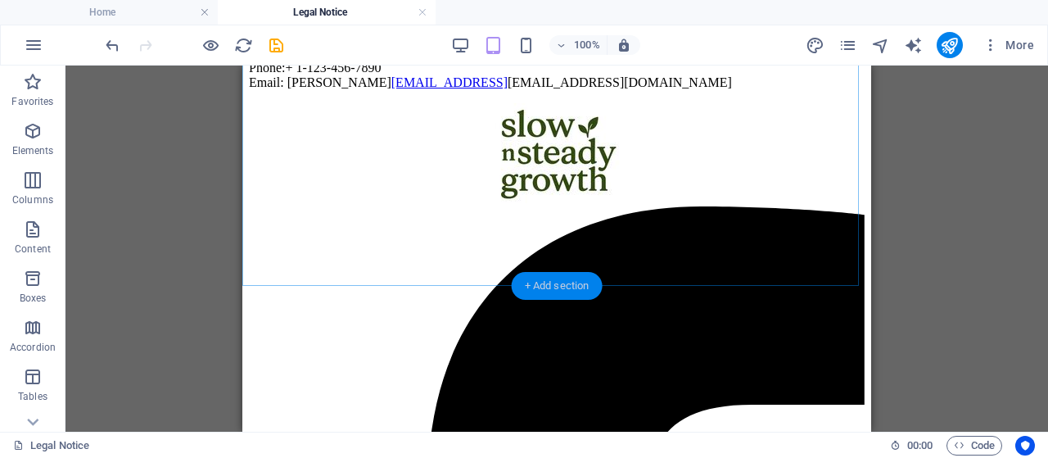
click at [561, 283] on div "+ Add section" at bounding box center [557, 286] width 91 height 28
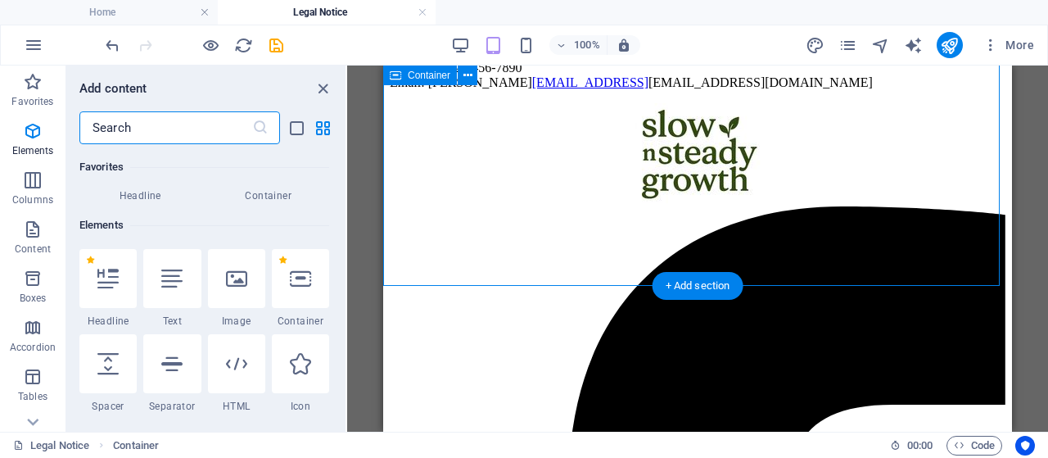
scroll to position [2866, 0]
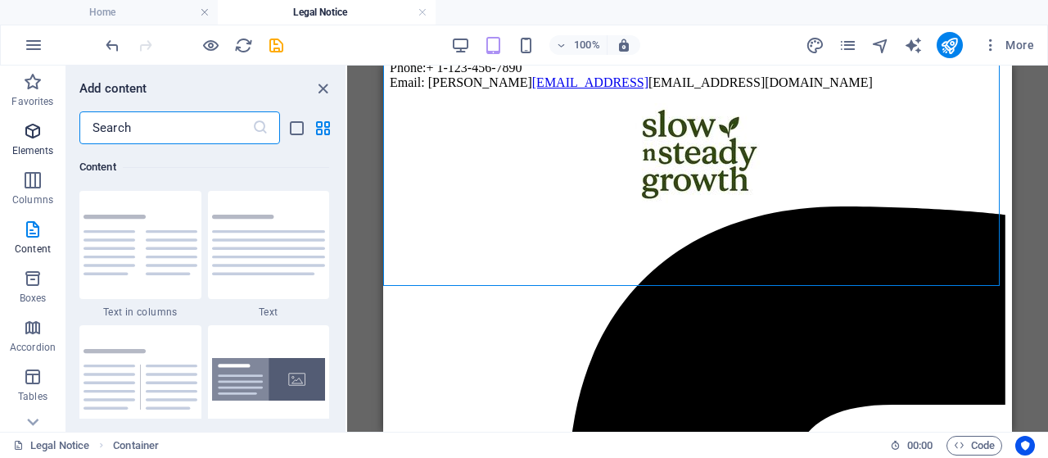
click at [41, 134] on icon "button" at bounding box center [33, 131] width 20 height 20
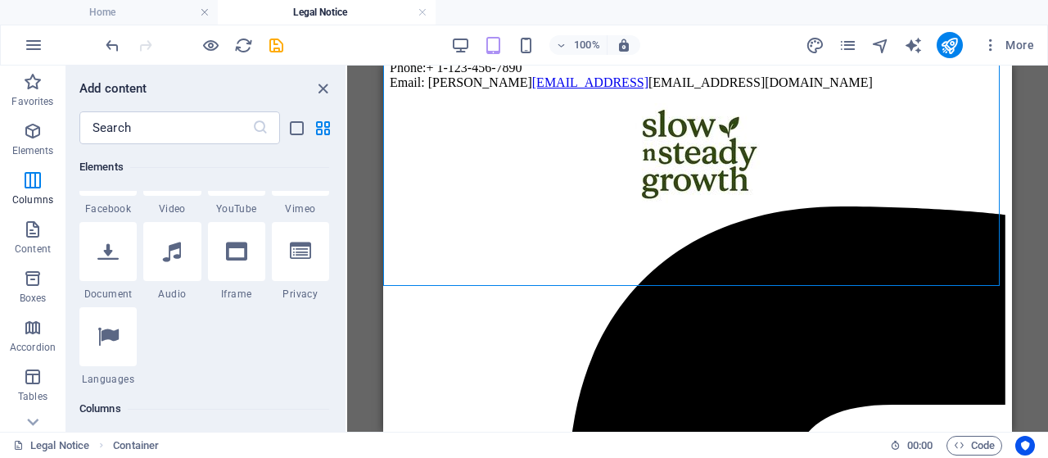
scroll to position [174, 0]
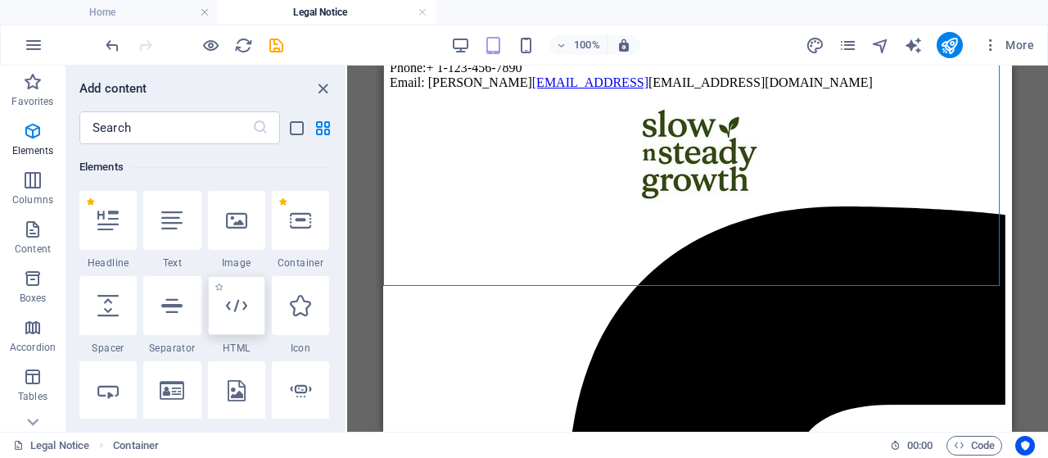
click at [233, 305] on icon at bounding box center [236, 305] width 21 height 21
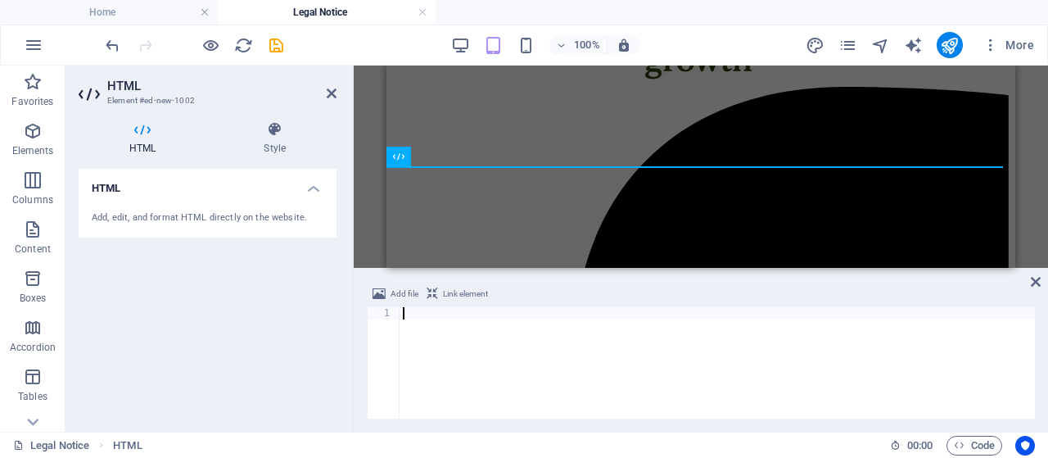
paste textarea "<div data-placement-id="revbid-mobile" id='revbid-mobile-1017' style='min-width…"
type textarea "<div data-placement-id="revbid-mobile" id='revbid-mobile-1017' style='min-width…"
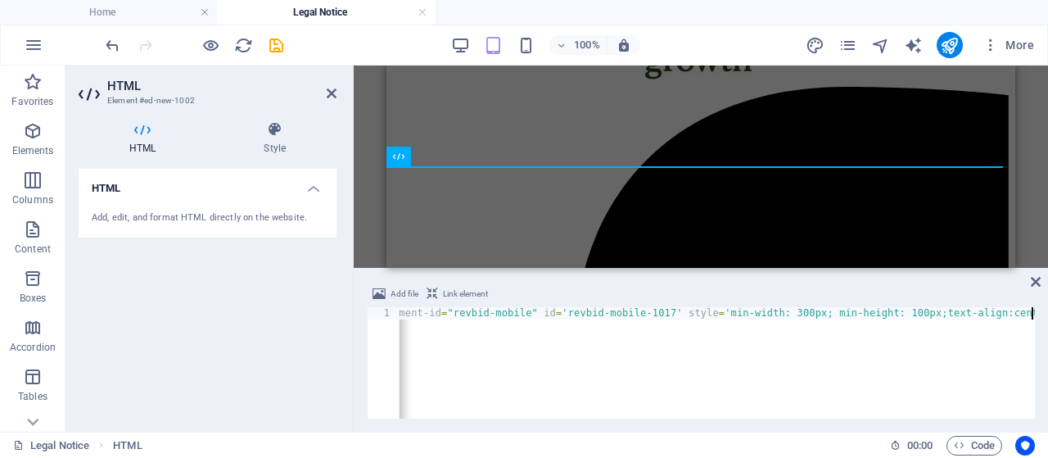
scroll to position [0, 93]
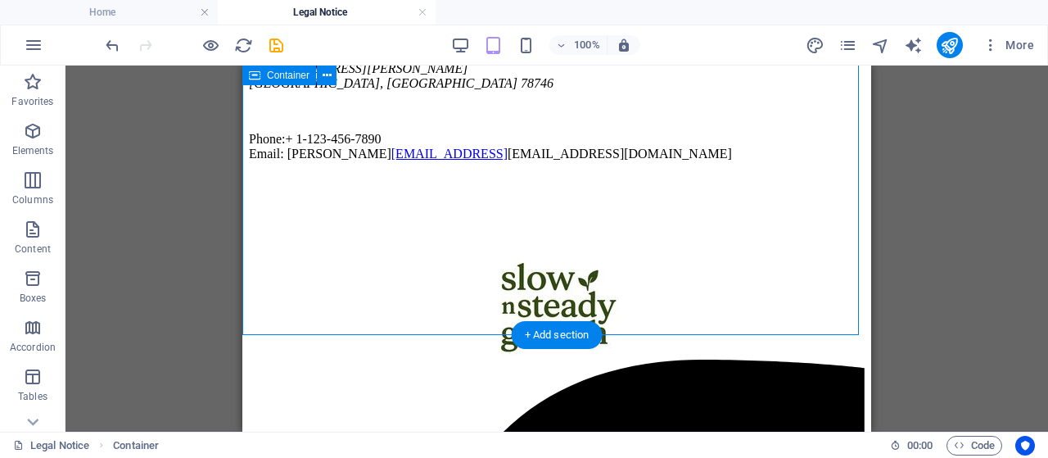
scroll to position [602, 0]
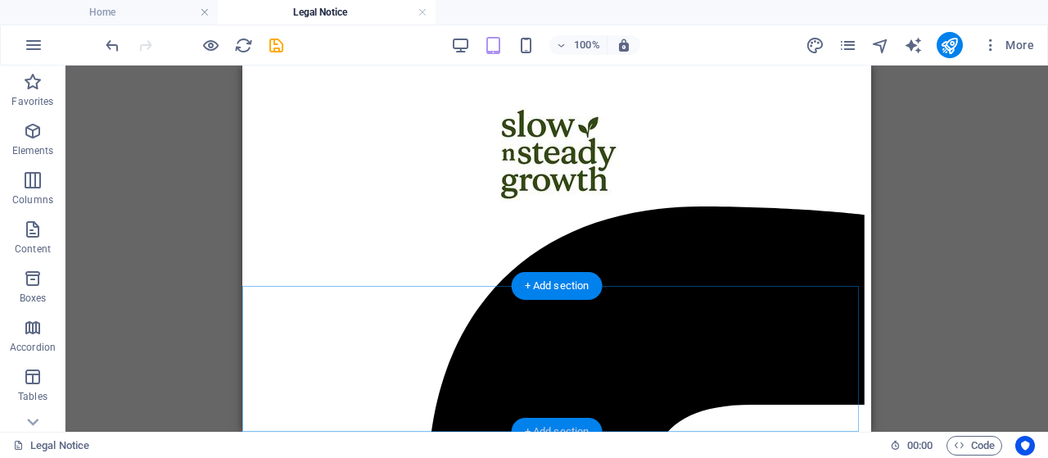
click at [555, 427] on div "+ Add section" at bounding box center [557, 432] width 91 height 28
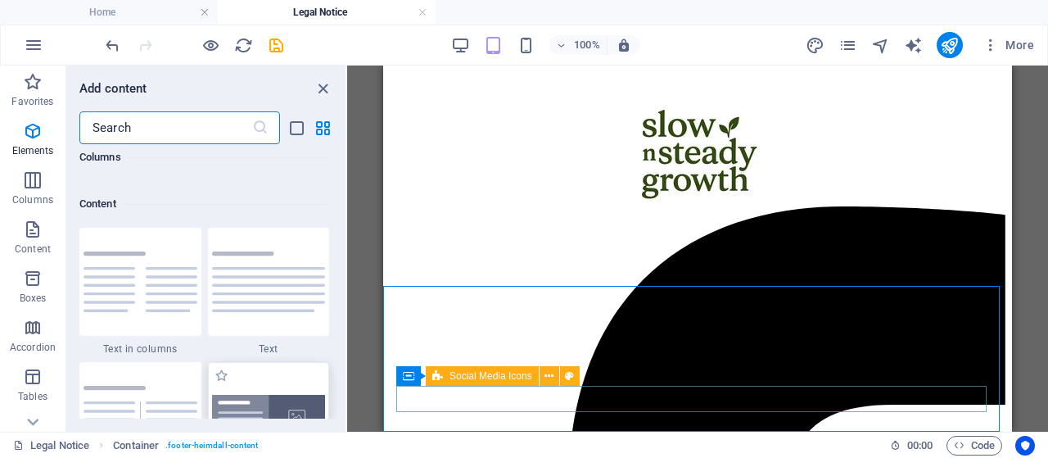
scroll to position [2866, 0]
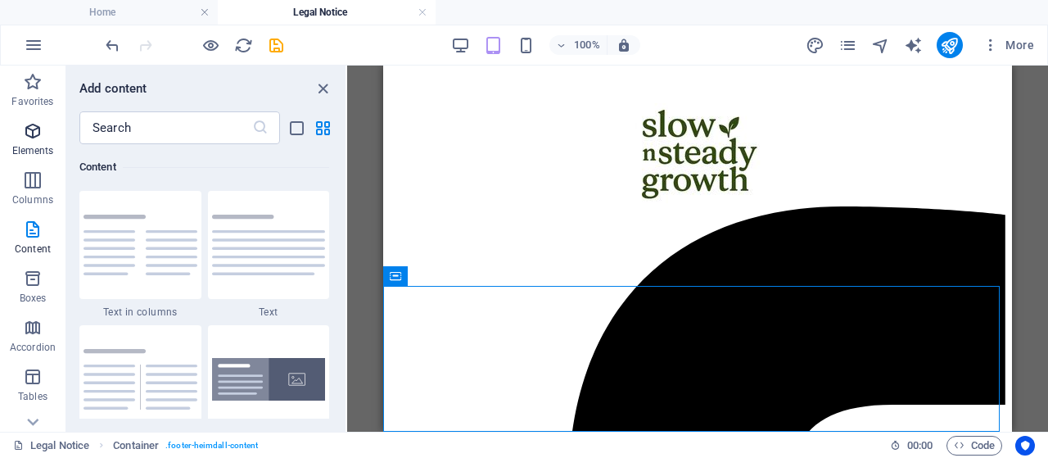
click at [35, 125] on icon "button" at bounding box center [33, 131] width 20 height 20
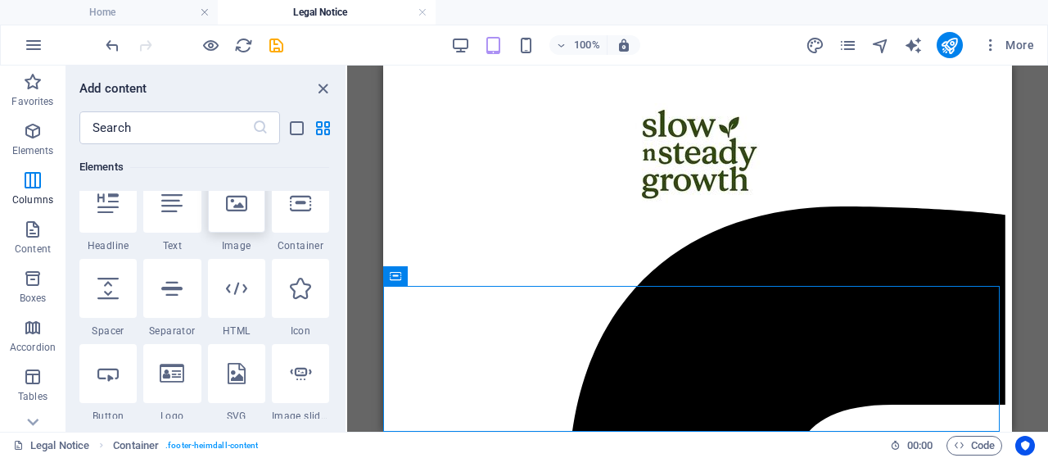
scroll to position [174, 0]
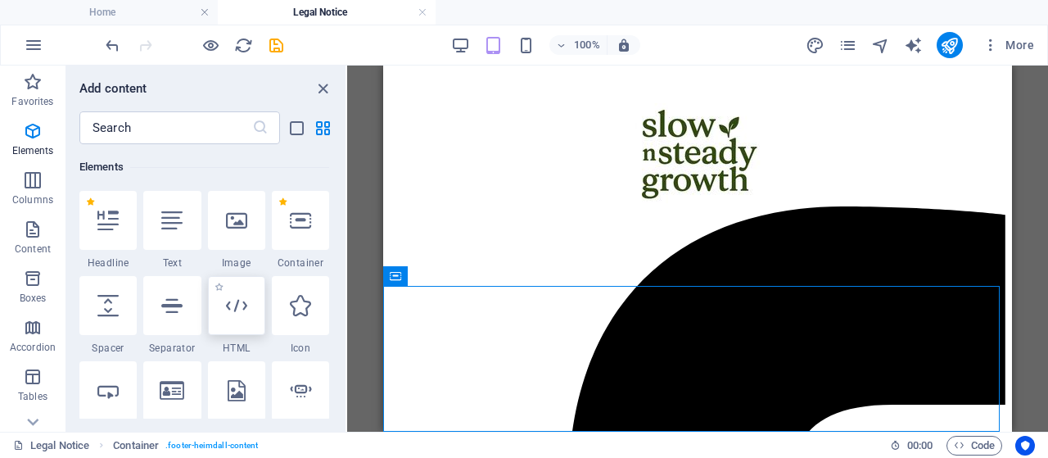
click at [232, 301] on icon at bounding box center [236, 305] width 21 height 21
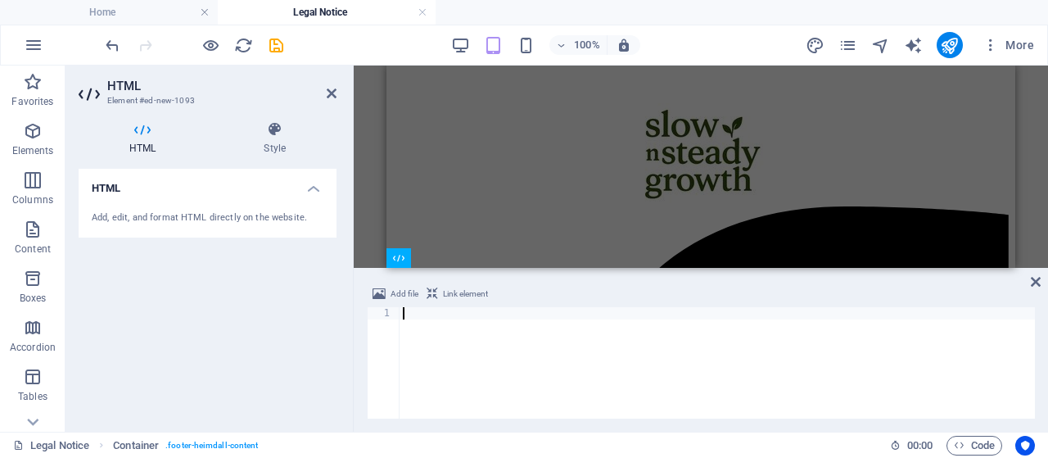
scroll to position [766, 0]
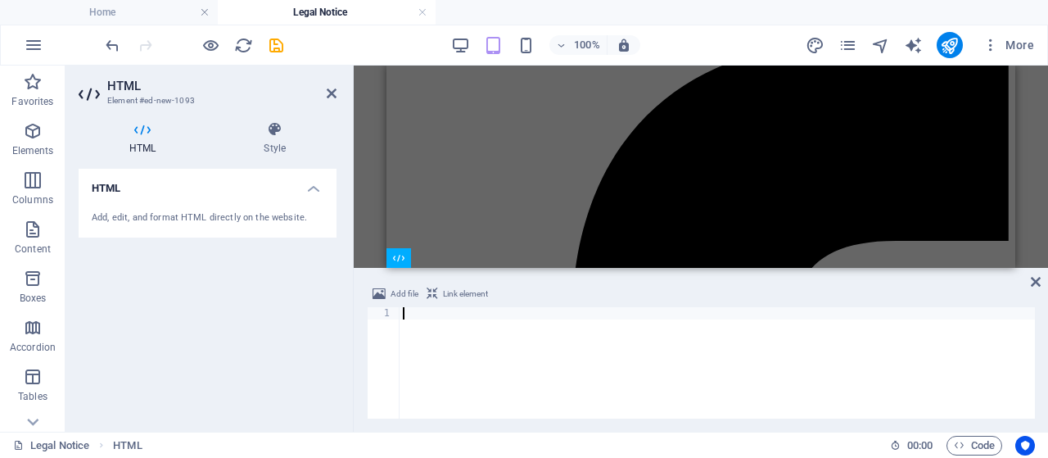
paste textarea "<div data-placement-id="revbid-leaderboard" id='revbid-leaderboard-2667' style=…"
type textarea "<div data-placement-id="revbid-leaderboard" id='revbid-leaderboard-2667' style=…"
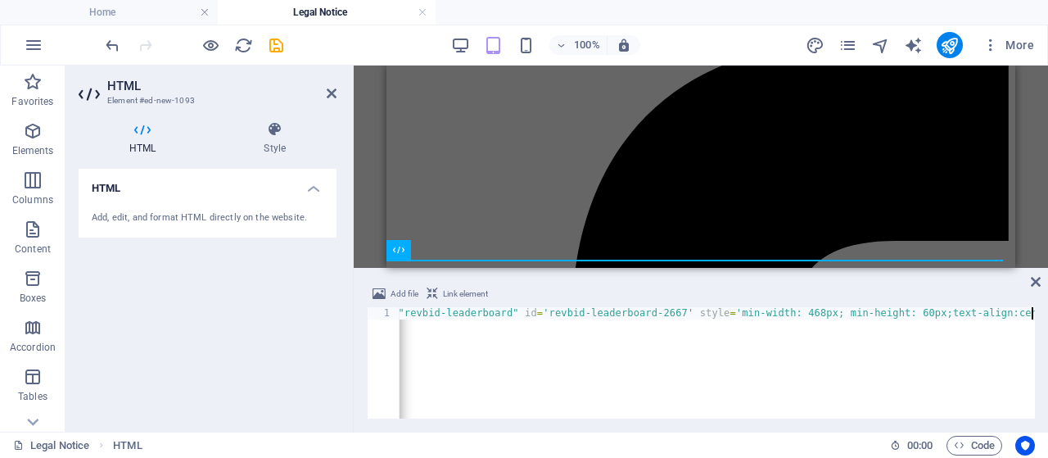
scroll to position [774, 0]
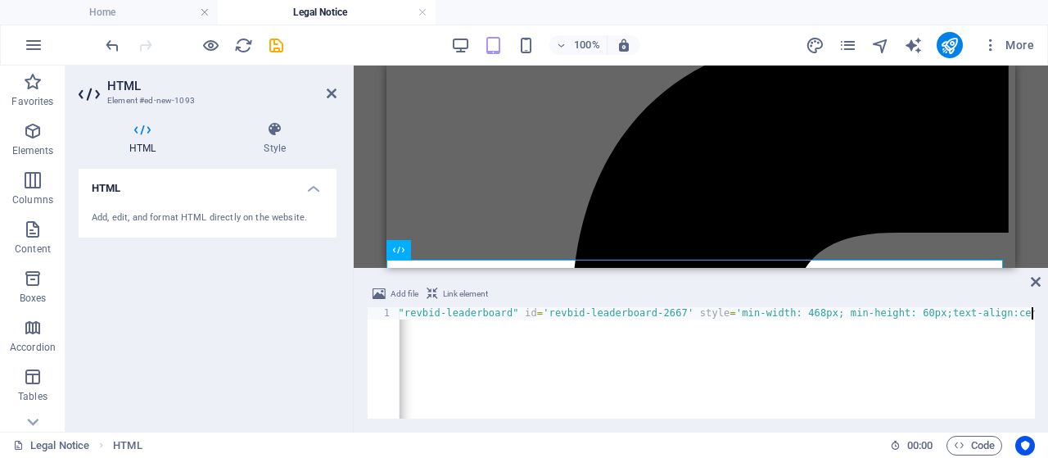
click at [364, 219] on div "H2 Container Menu Back button Button Back button HTML HTML Text Container Conta…" at bounding box center [701, 167] width 695 height 202
click at [360, 215] on div "H2 Container Menu Back button Button Back button HTML HTML Text Container Conta…" at bounding box center [701, 167] width 695 height 202
click at [329, 89] on icon at bounding box center [332, 93] width 10 height 13
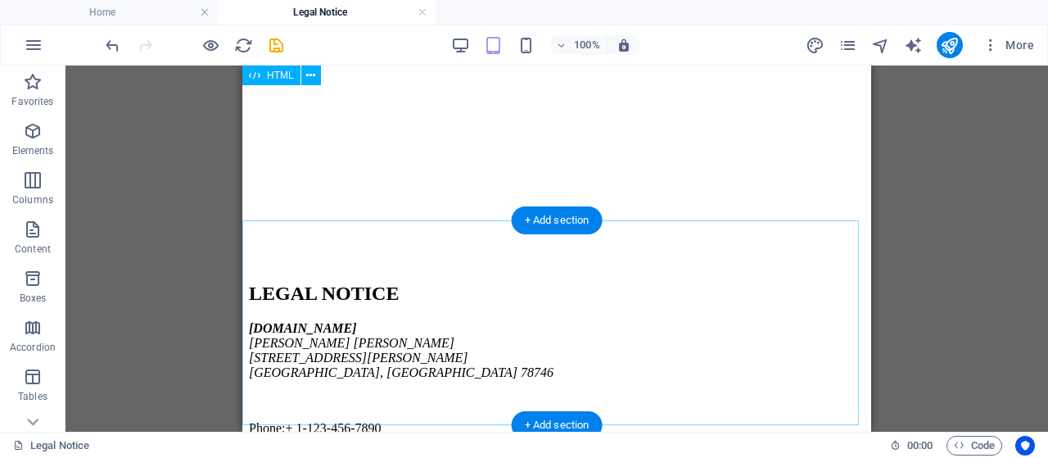
scroll to position [0, 0]
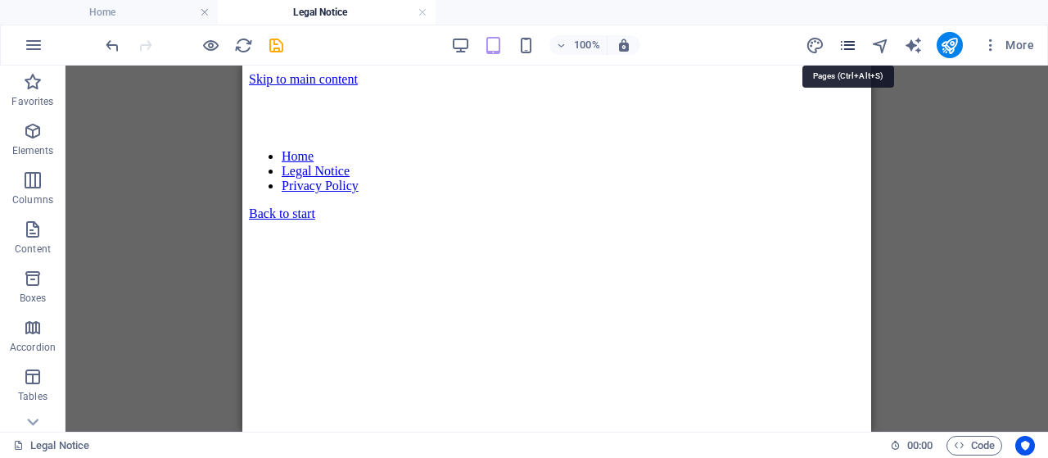
click at [847, 43] on icon "pages" at bounding box center [848, 45] width 19 height 19
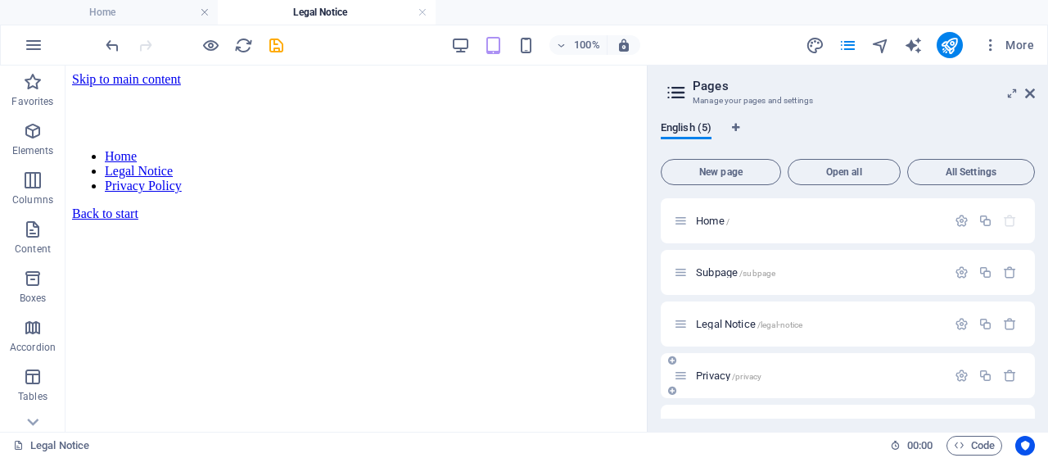
click at [803, 370] on div "Privacy /privacy" at bounding box center [810, 375] width 273 height 19
click at [709, 372] on span "Privacy /privacy" at bounding box center [729, 375] width 66 height 12
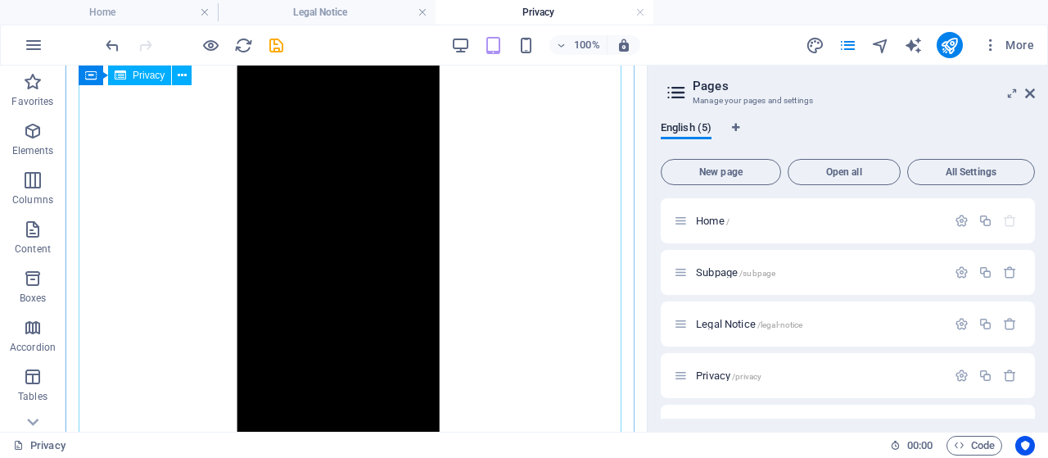
scroll to position [5863, 0]
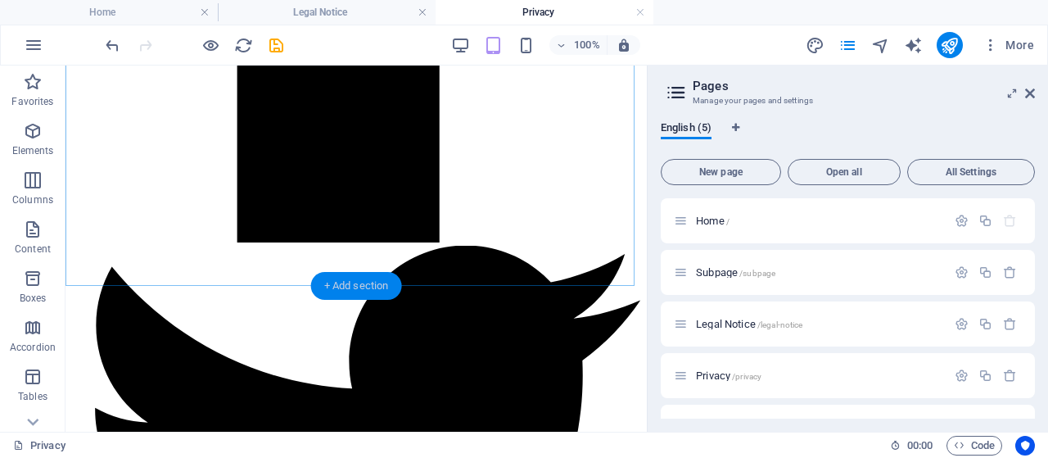
click at [343, 286] on div "+ Add section" at bounding box center [356, 286] width 91 height 28
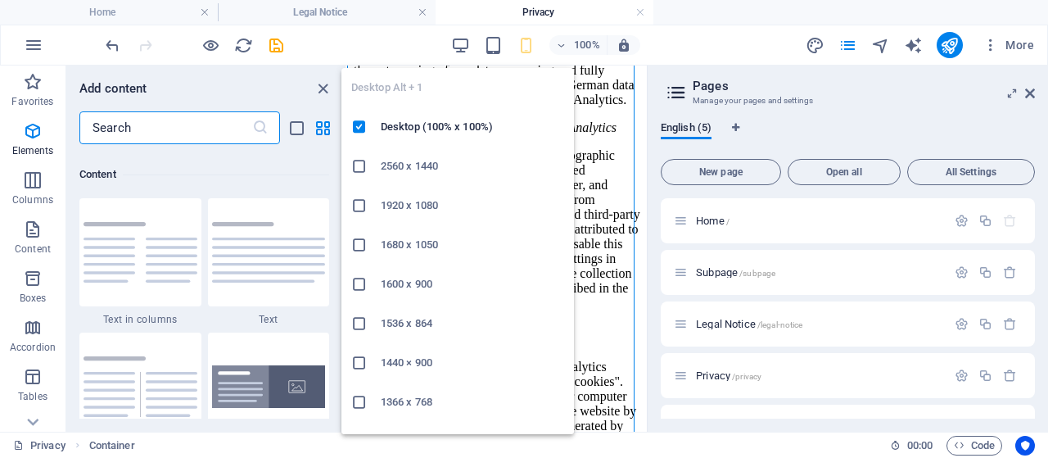
scroll to position [2866, 0]
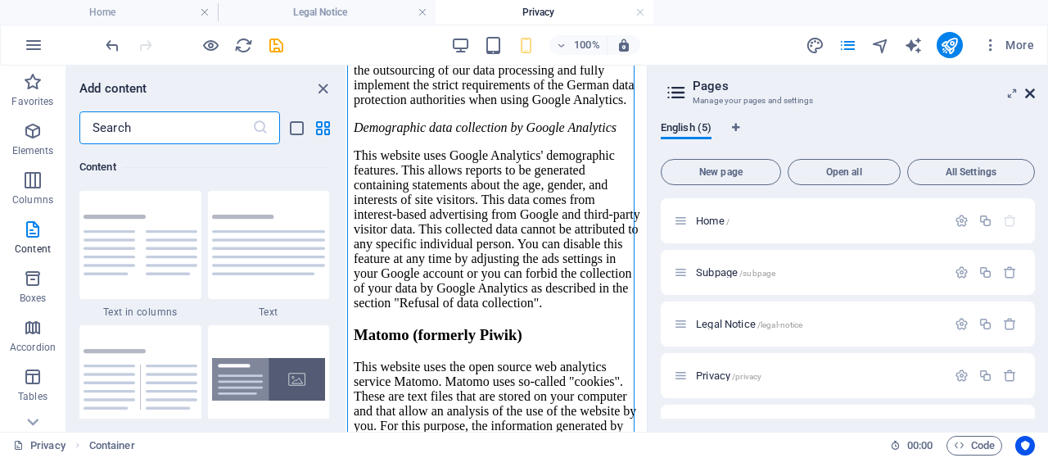
click at [1025, 89] on icon at bounding box center [1030, 93] width 10 height 13
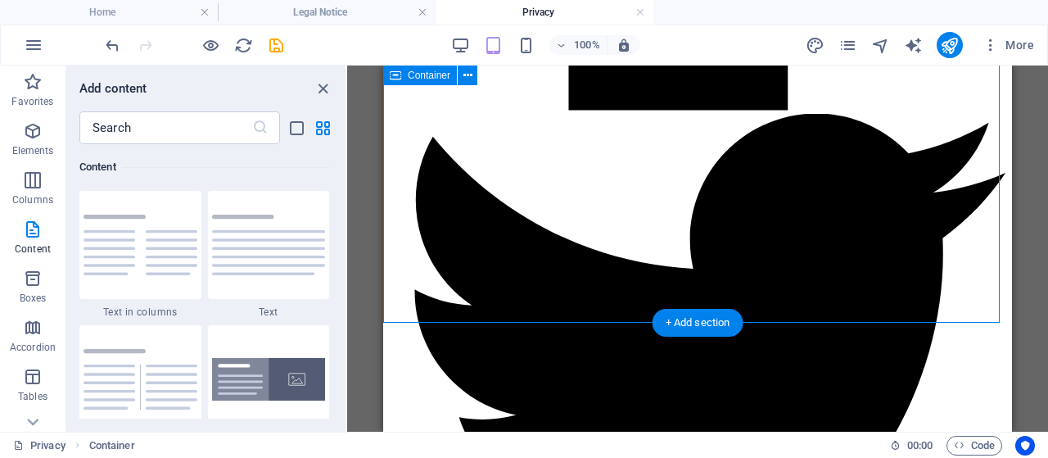
scroll to position [6194, 0]
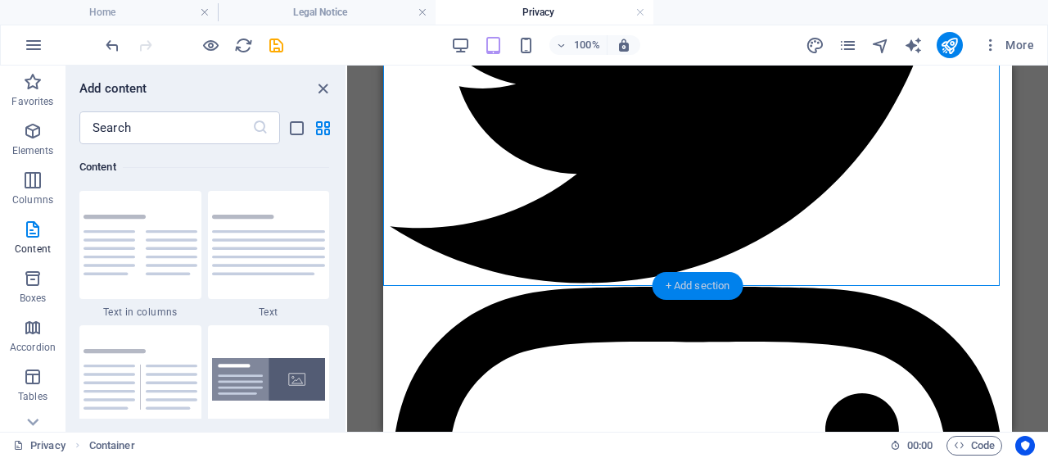
click at [698, 286] on div "+ Add section" at bounding box center [698, 286] width 91 height 28
click at [30, 132] on icon "button" at bounding box center [33, 131] width 20 height 20
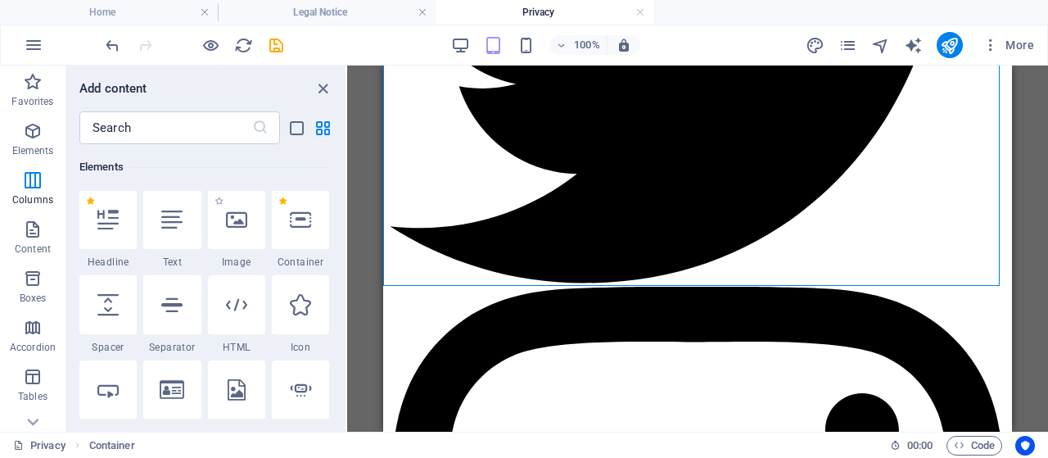
scroll to position [174, 0]
click at [230, 306] on icon at bounding box center [236, 305] width 21 height 21
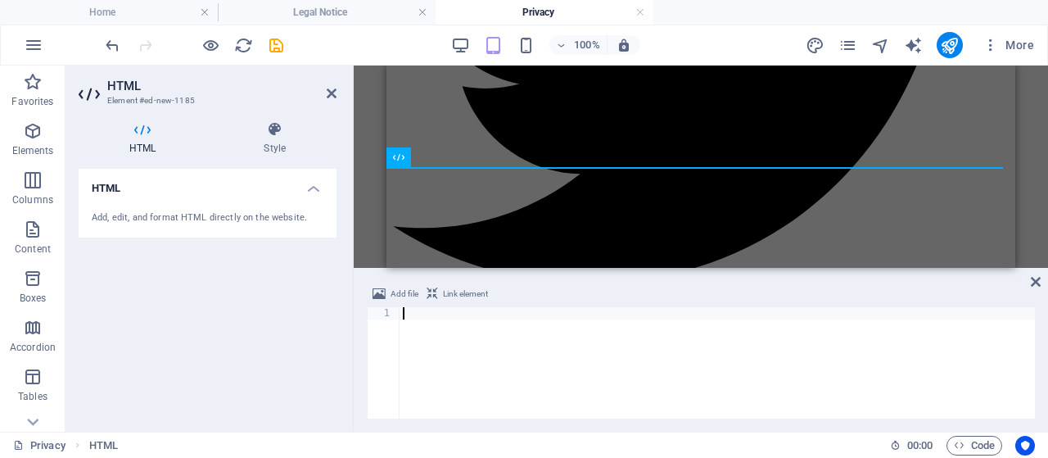
scroll to position [6313, 0]
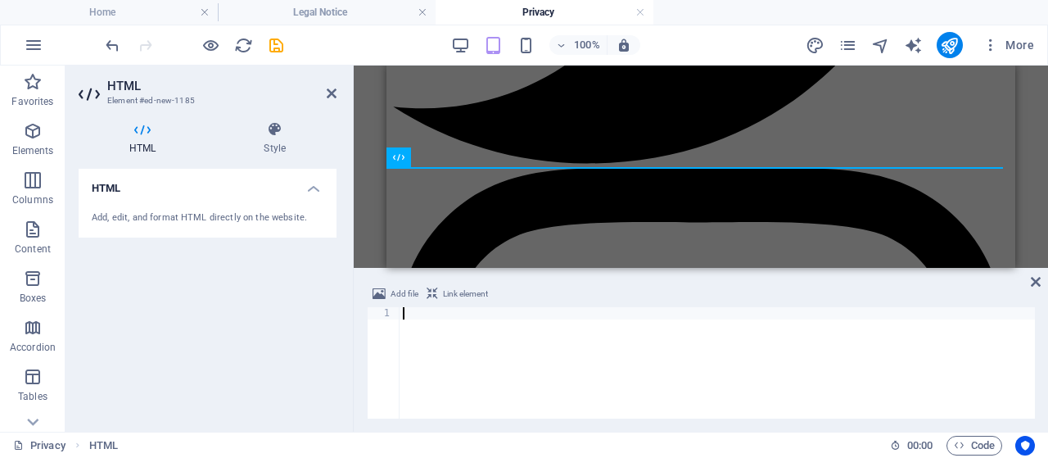
type textarea "<div data-placement-id="revbid-skyscraper" id='revbid-skyscraper-874' style='mi…"
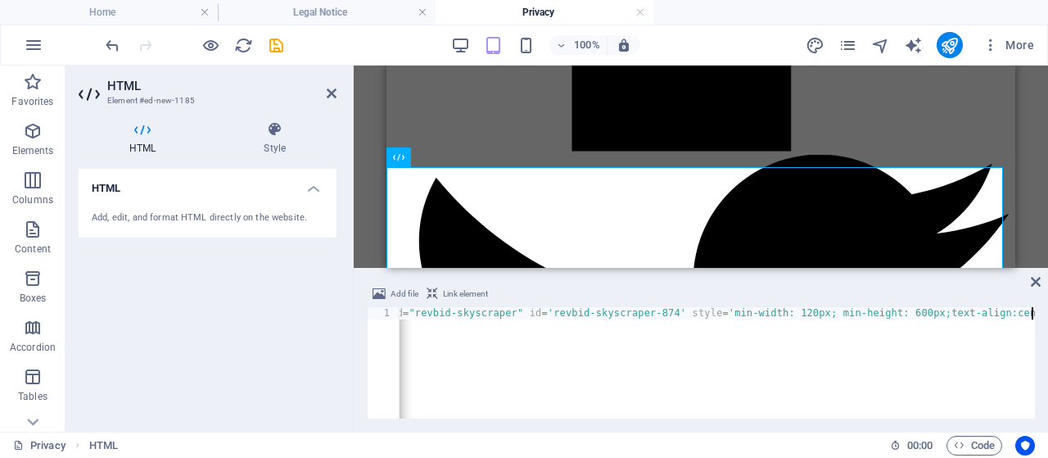
click at [369, 224] on div "Drag here to replace the existing content. Press “Ctrl” if you want to create a…" at bounding box center [701, 167] width 695 height 202
click at [331, 89] on aside "HTML Element #ed-new-1185 HTML Style HTML Add, edit, and format HTML directly o…" at bounding box center [210, 249] width 288 height 366
click at [330, 89] on icon at bounding box center [332, 93] width 10 height 13
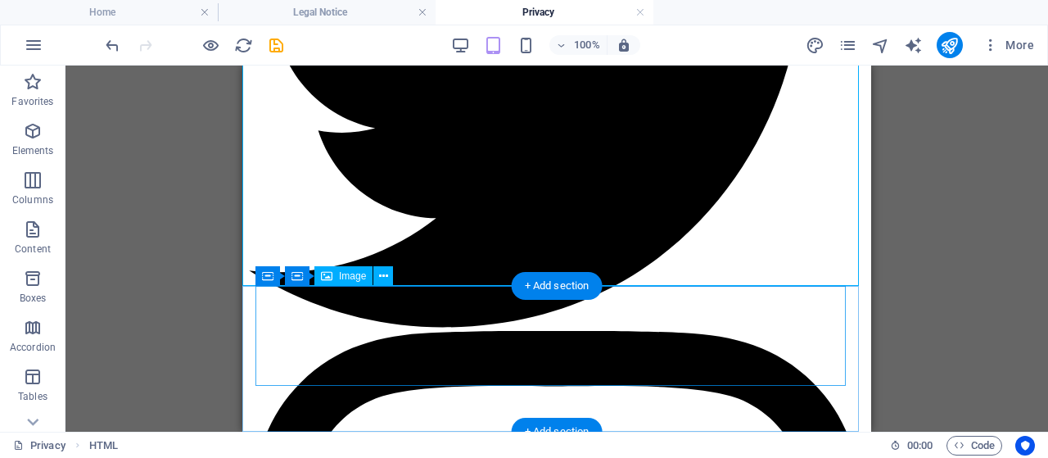
scroll to position [6685, 0]
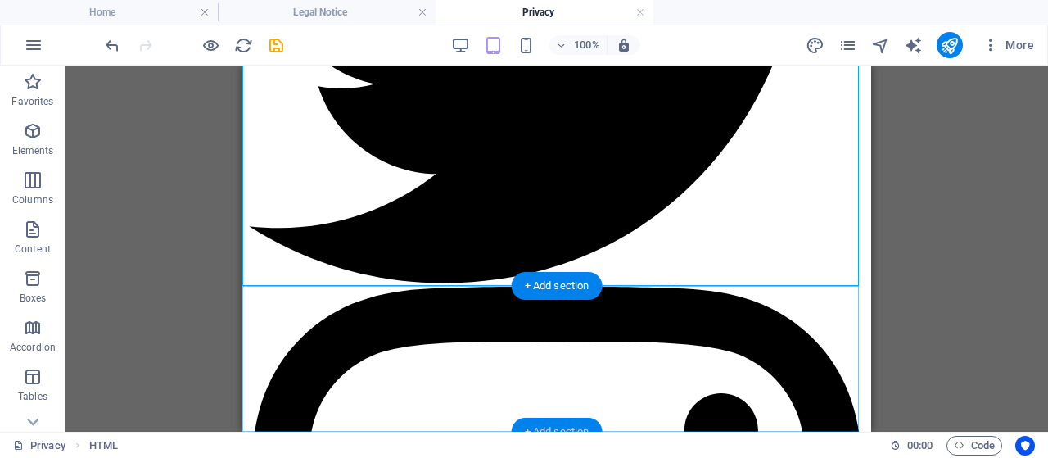
drag, startPoint x: 568, startPoint y: 423, endPoint x: 183, endPoint y: 332, distance: 395.5
click at [568, 423] on div "+ Add section" at bounding box center [557, 432] width 91 height 28
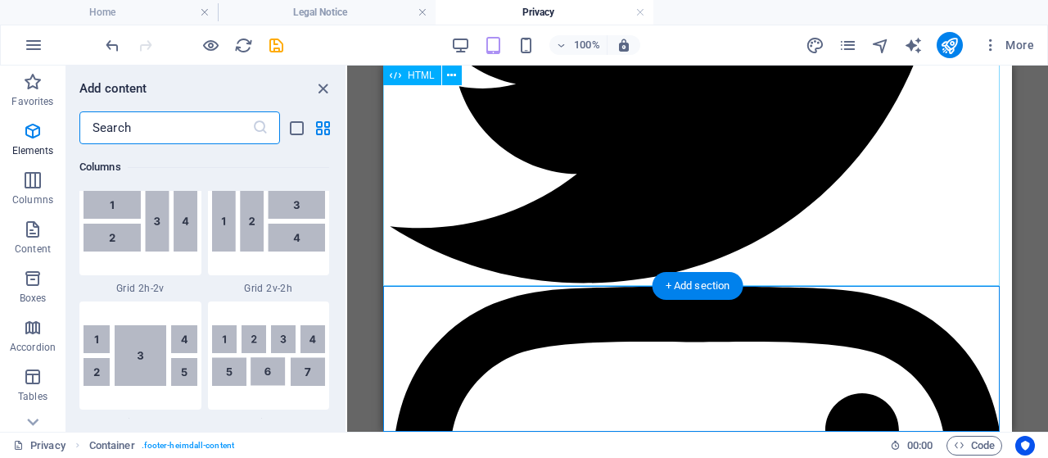
scroll to position [2866, 0]
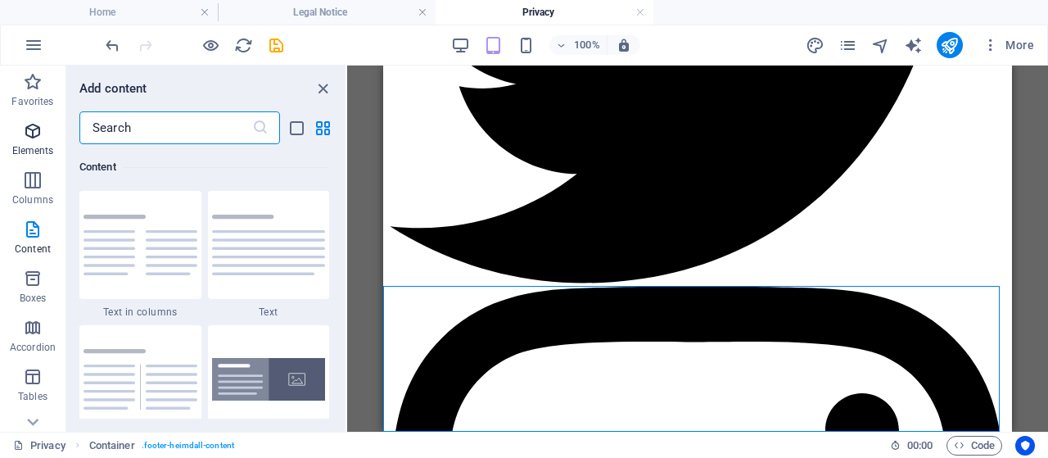
click at [33, 129] on icon "button" at bounding box center [33, 131] width 20 height 20
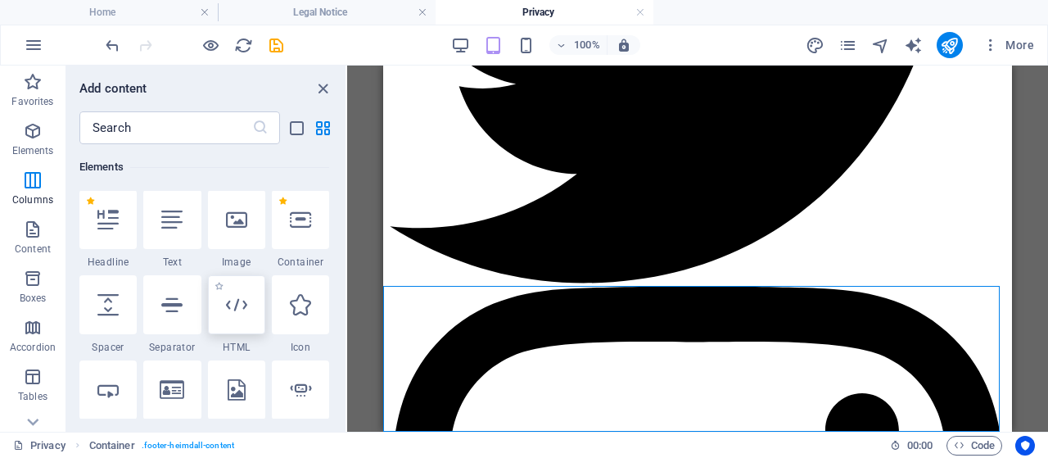
scroll to position [174, 0]
click at [239, 297] on icon at bounding box center [236, 305] width 21 height 21
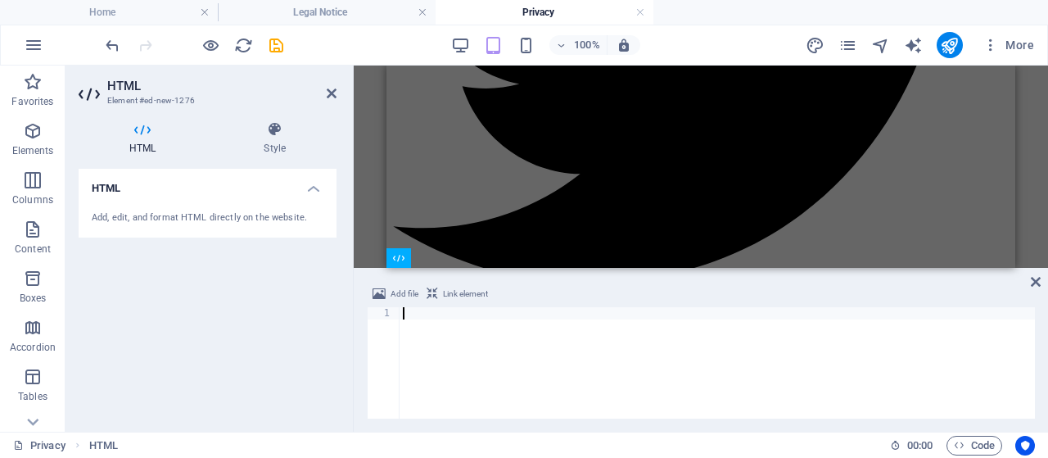
scroll to position [6849, 0]
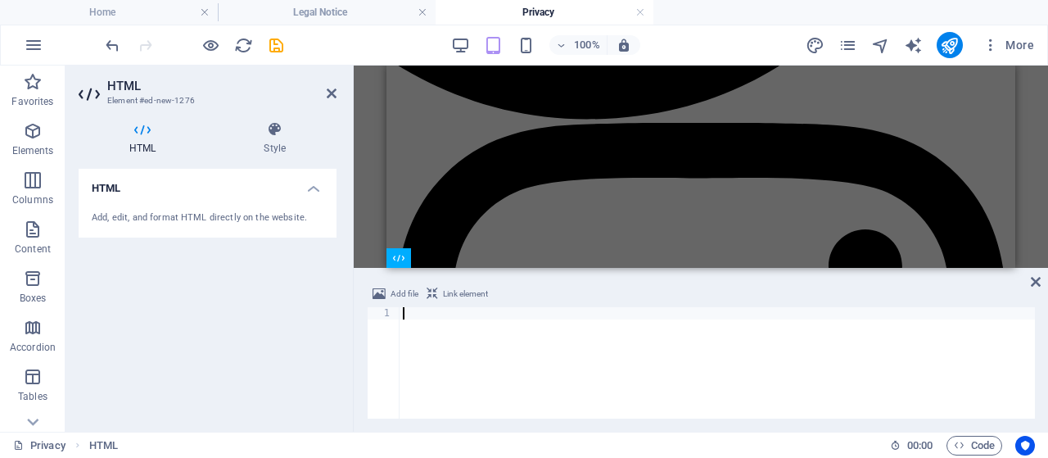
paste textarea "<div data-placement-id="revbid-big-leaderboard" id='revbid-big-leaderboard-1517…"
type textarea "<div data-placement-id="revbid-big-leaderboard" id='revbid-big-leaderboard-1517…"
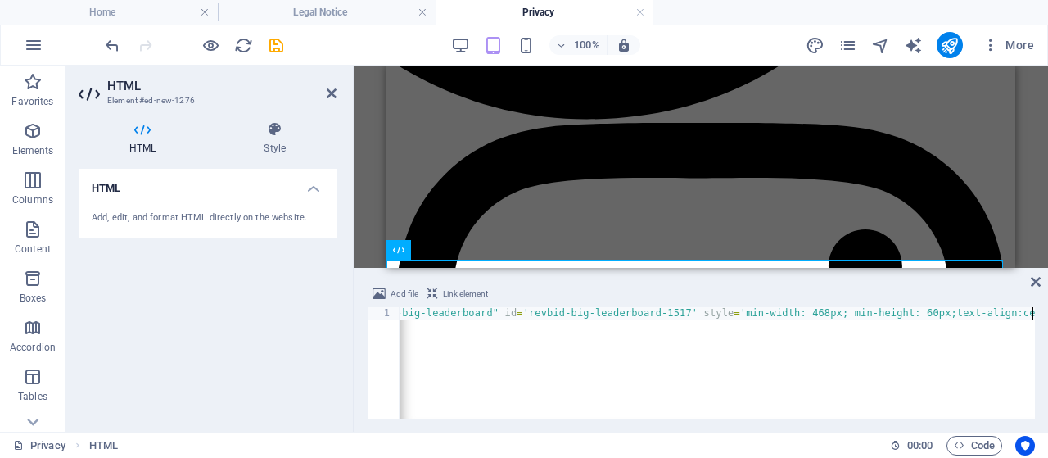
scroll to position [6857, 0]
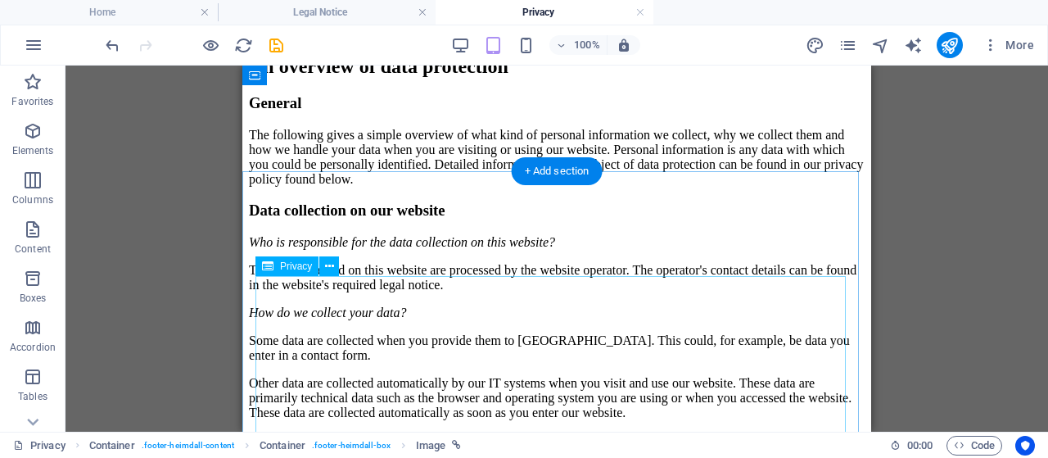
scroll to position [0, 0]
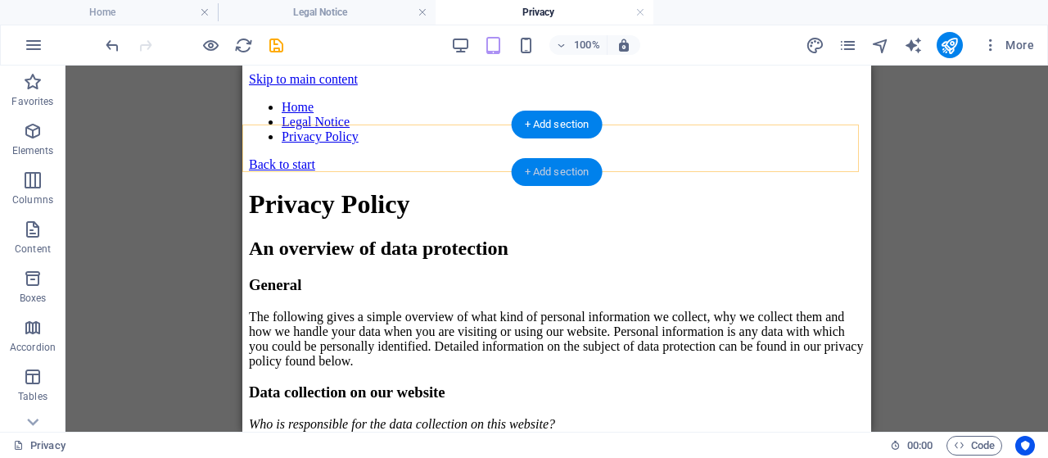
click at [545, 166] on div "+ Add section" at bounding box center [557, 172] width 91 height 28
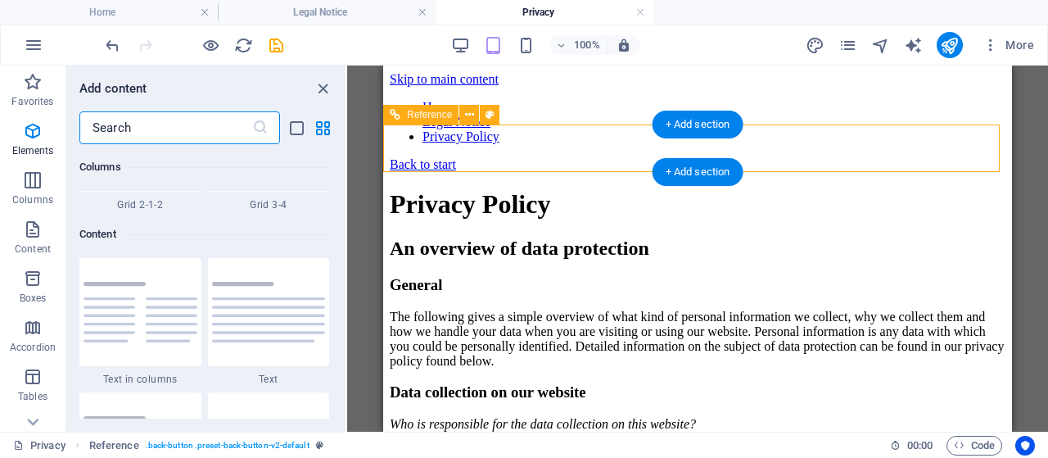
scroll to position [2866, 0]
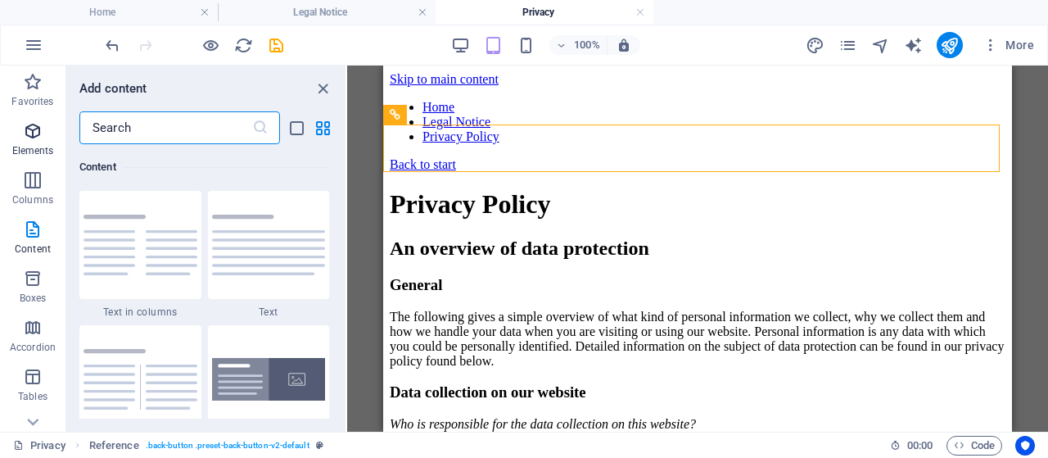
click at [43, 132] on span "Elements" at bounding box center [33, 140] width 66 height 39
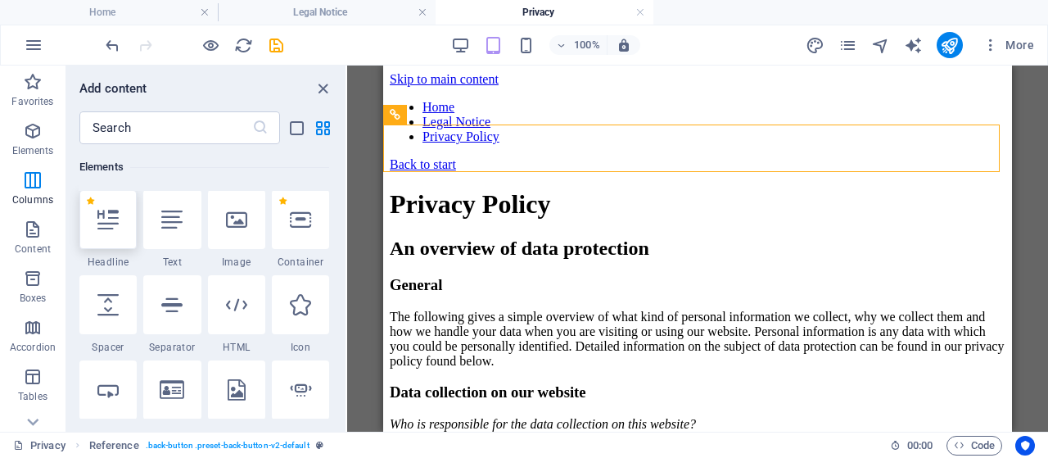
scroll to position [174, 0]
click at [228, 308] on icon at bounding box center [236, 305] width 21 height 21
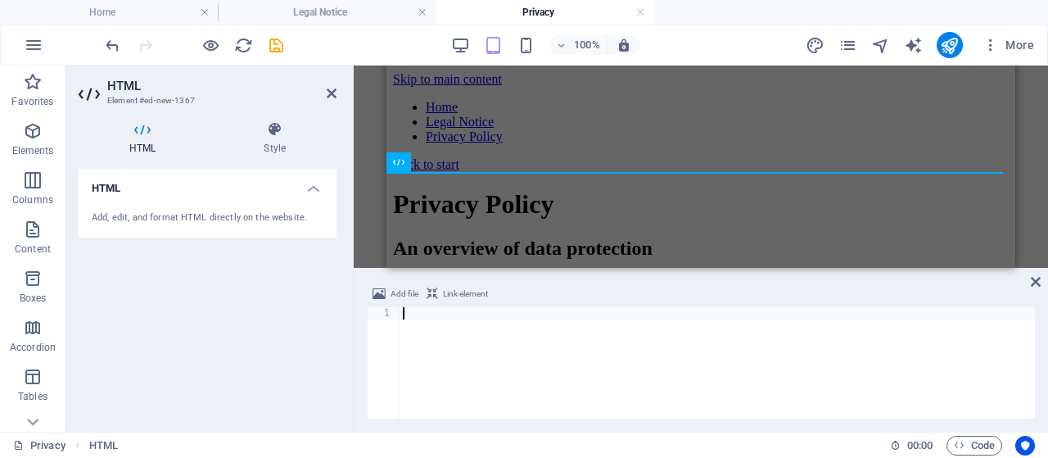
paste textarea "<div data-placement-id="revbid-square" id='revbid-square-5127' style='min-width…"
type textarea "<div data-placement-id="revbid-square" id='revbid-square-5127' style='min-width…"
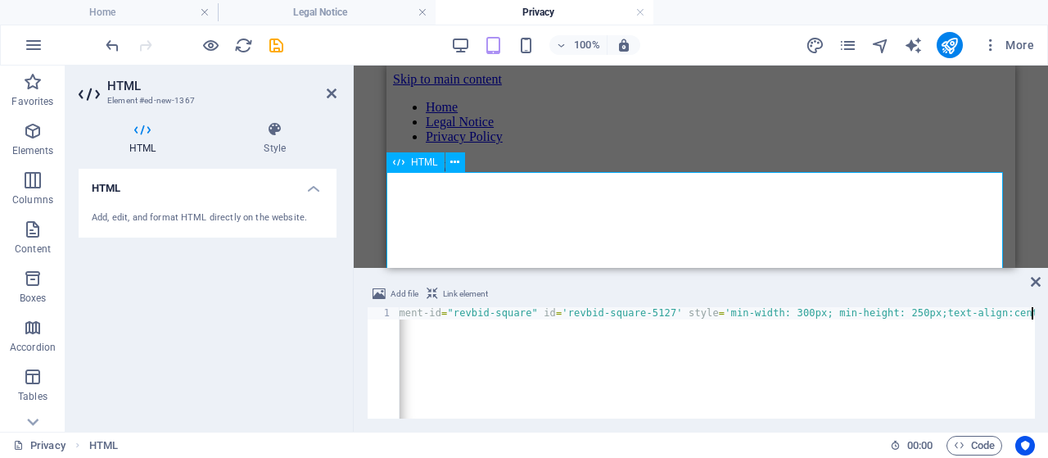
click at [568, 202] on div at bounding box center [701, 274] width 616 height 205
click at [339, 92] on aside "HTML Element #ed-new-1367 HTML Style HTML Add, edit, and format HTML directly o…" at bounding box center [210, 249] width 288 height 366
click at [335, 91] on icon at bounding box center [332, 93] width 10 height 13
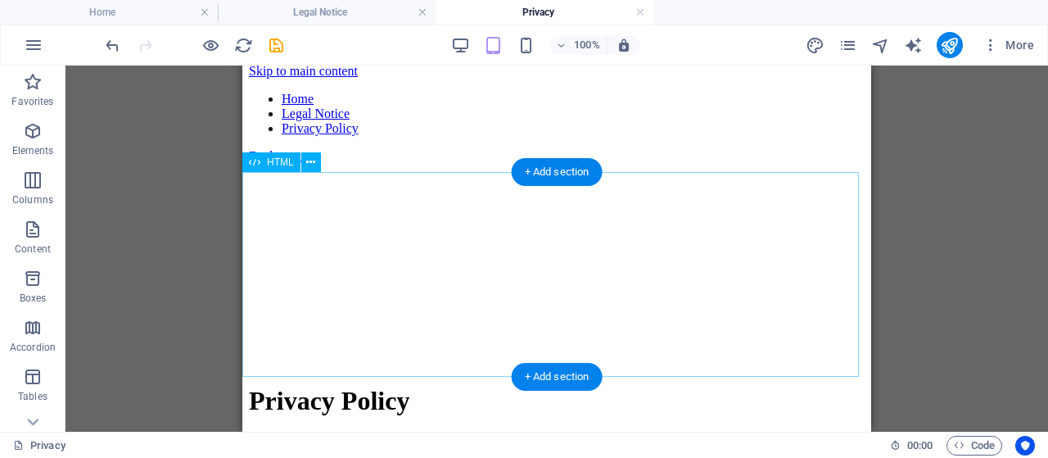
scroll to position [0, 0]
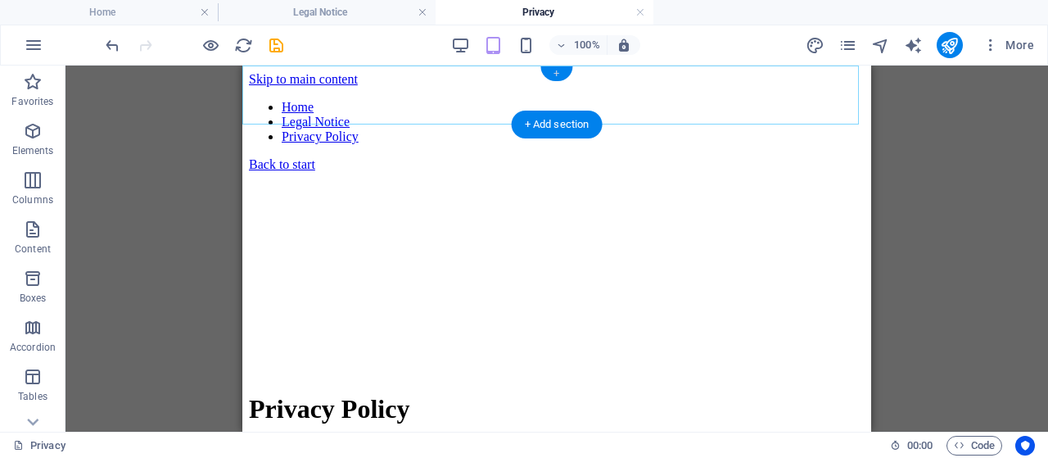
click at [559, 68] on div "+" at bounding box center [557, 73] width 32 height 15
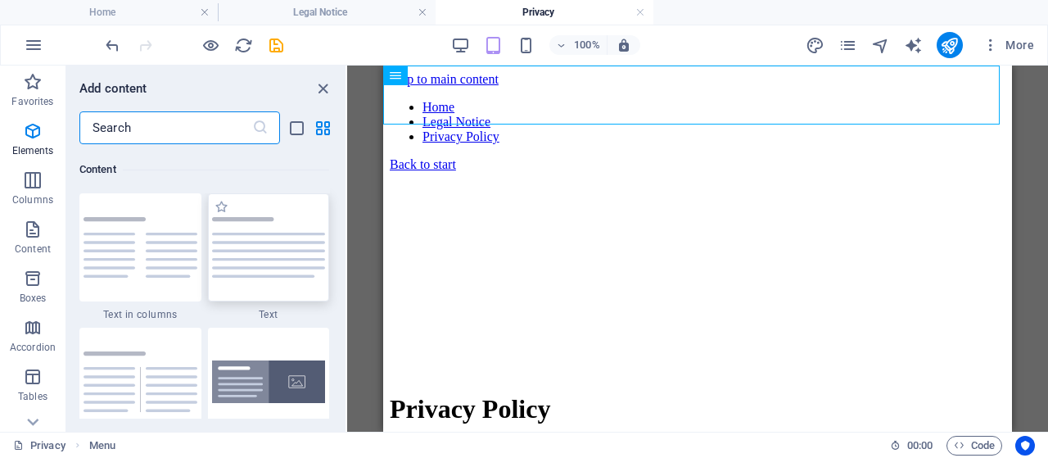
scroll to position [2866, 0]
click at [31, 137] on icon "button" at bounding box center [33, 131] width 20 height 20
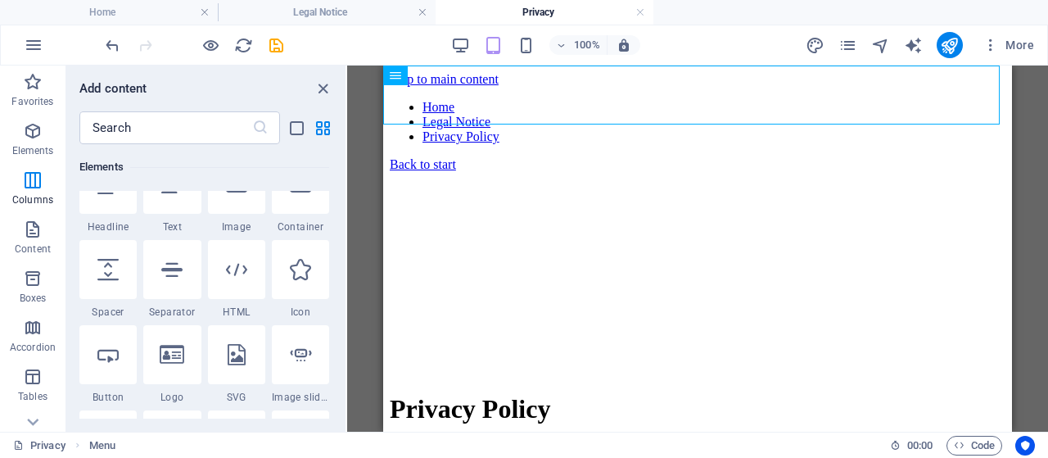
scroll to position [174, 0]
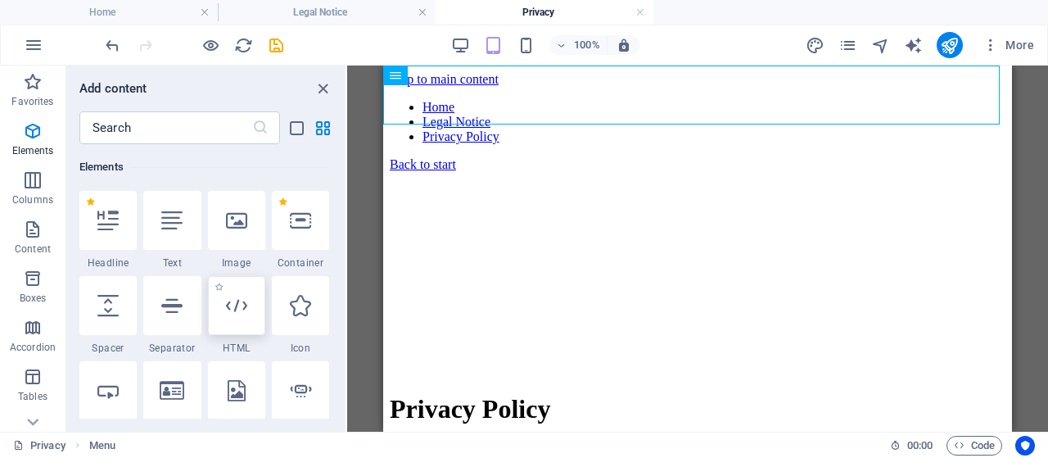
click at [229, 315] on icon at bounding box center [236, 305] width 21 height 21
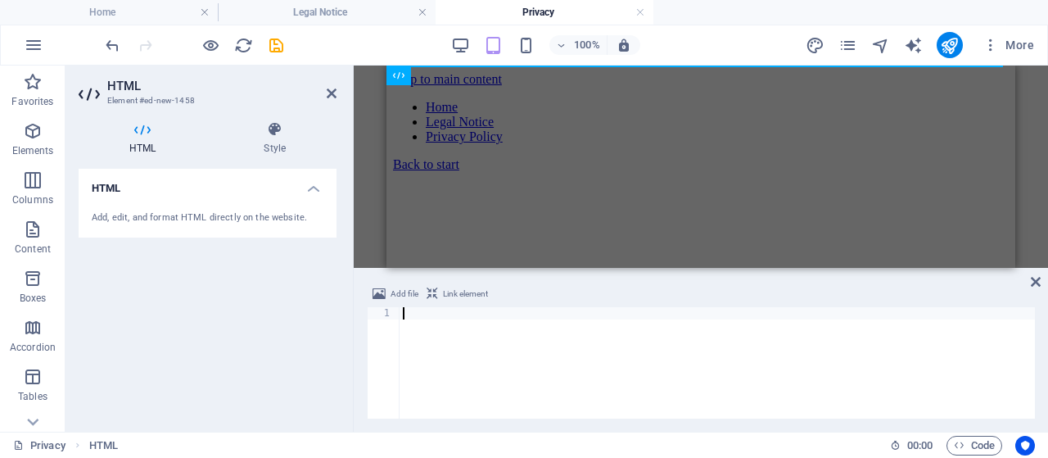
paste textarea "<div data-placement-id="revbid-big-skyscraper" id='revbid-big-skyscraper-1790' …"
type textarea "<div data-placement-id="revbid-big-skyscraper" id='revbid-big-skyscraper-1790' …"
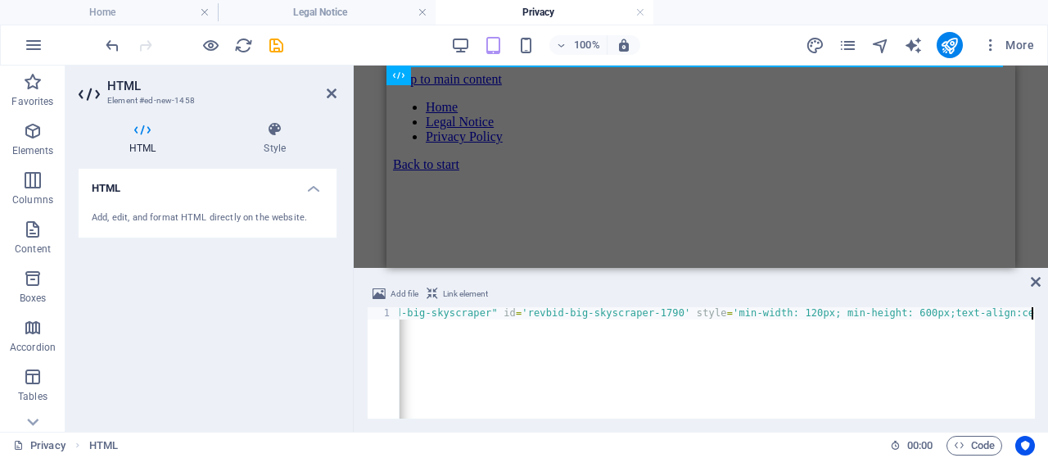
scroll to position [0, 182]
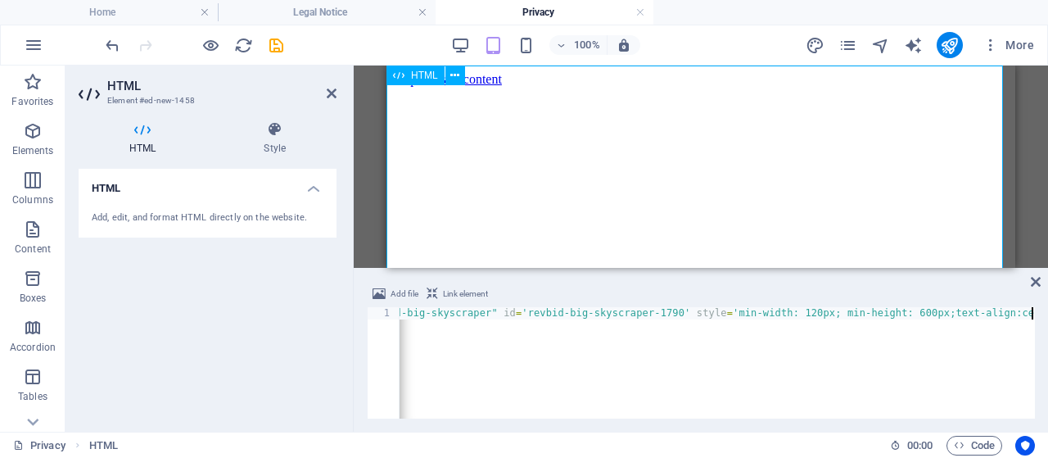
click at [504, 214] on div at bounding box center [701, 332] width 616 height 491
click at [330, 92] on icon at bounding box center [332, 93] width 10 height 13
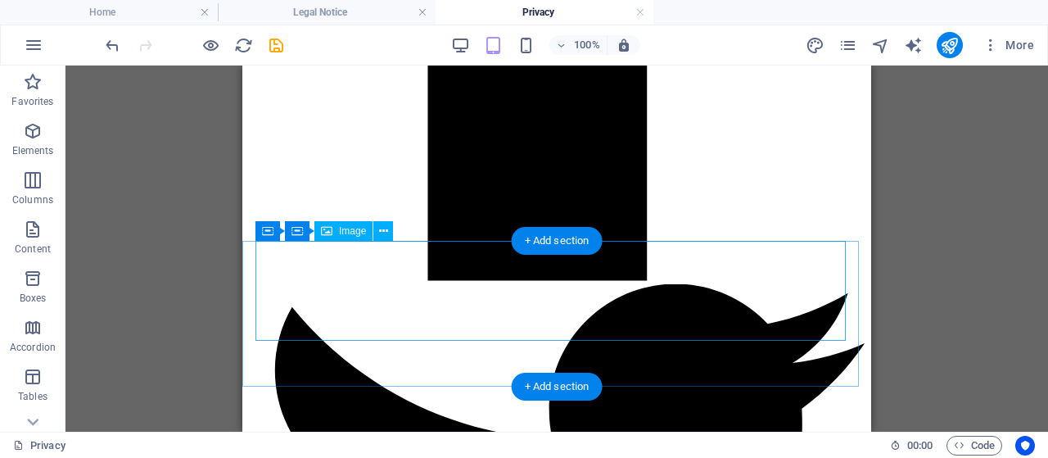
scroll to position [7430, 0]
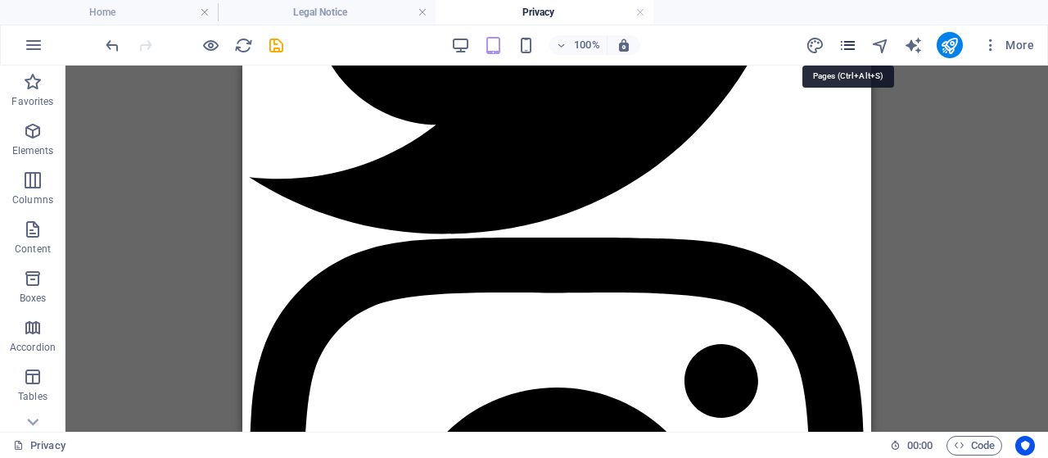
click at [852, 41] on icon "pages" at bounding box center [848, 45] width 19 height 19
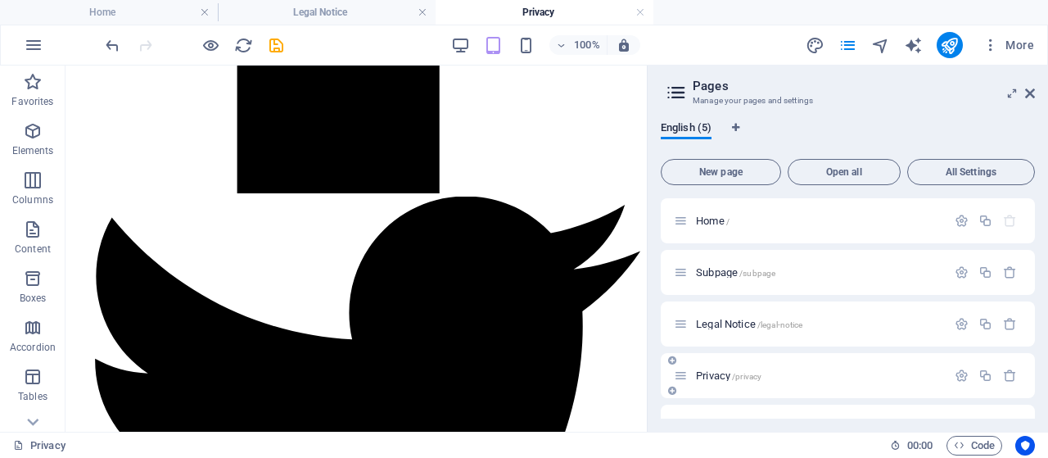
scroll to position [38, 0]
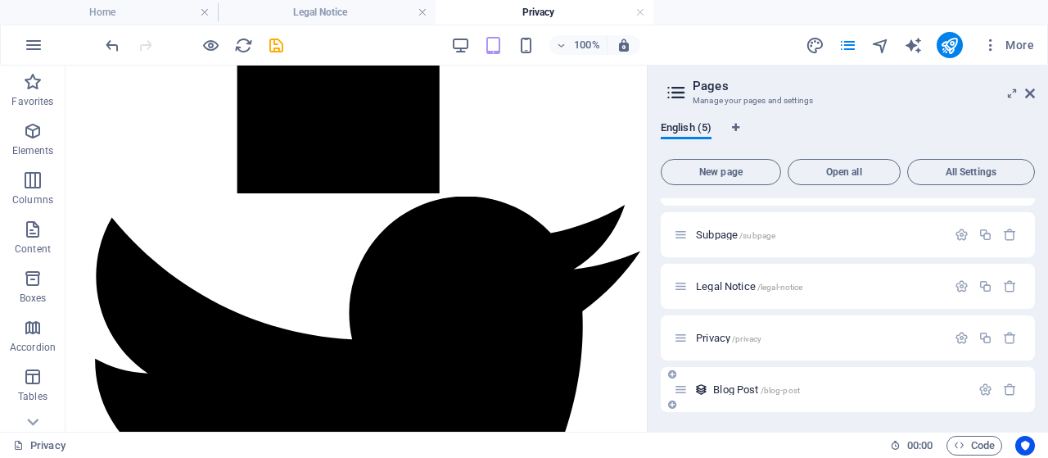
click at [820, 389] on p "Blog Post /blog-post" at bounding box center [839, 389] width 252 height 11
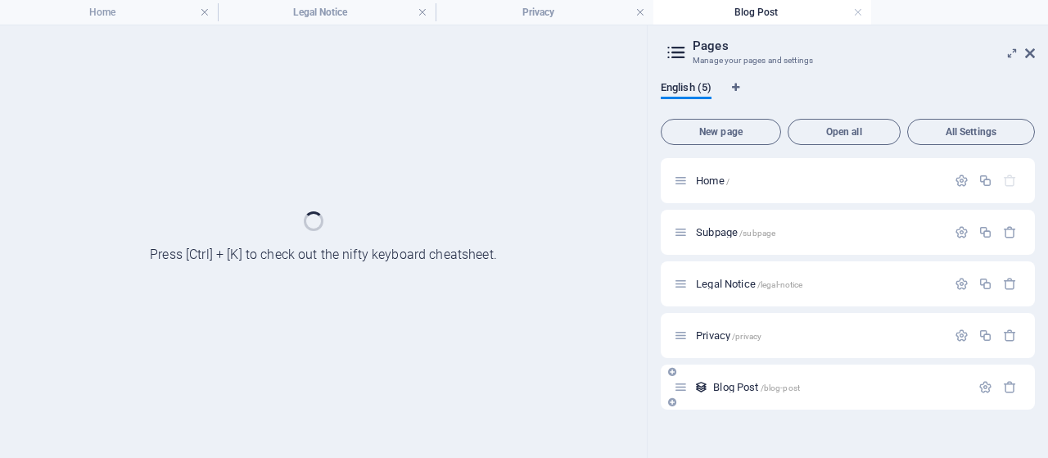
scroll to position [0, 0]
click at [1033, 53] on icon at bounding box center [1030, 53] width 10 height 13
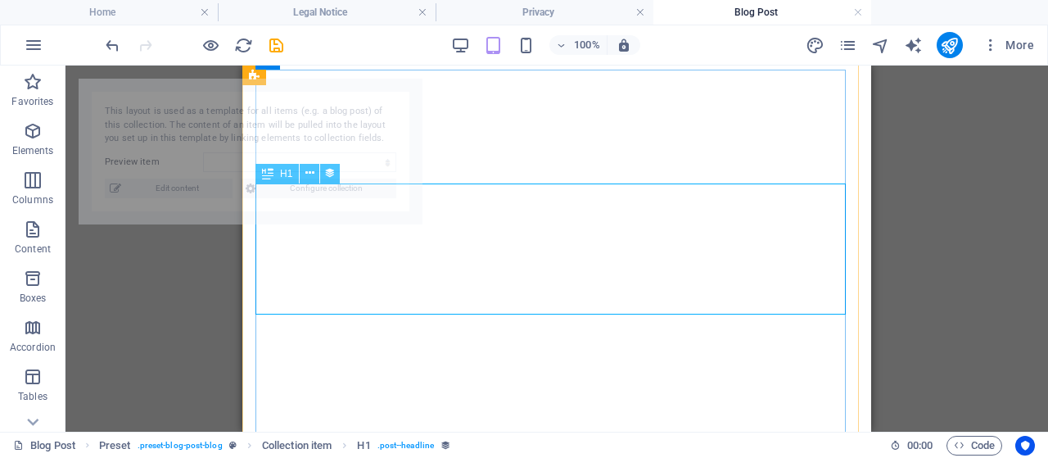
select select "68b89ff59de914c219044ea4"
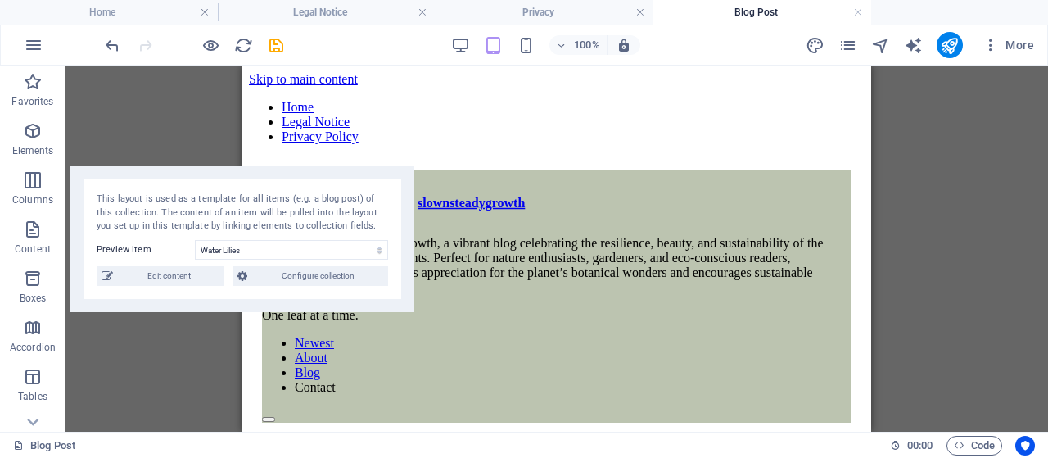
drag, startPoint x: 360, startPoint y: 88, endPoint x: 352, endPoint y: 176, distance: 88.8
click at [352, 176] on div "This layout is used as a template for all items (e.g. a blog post) of this coll…" at bounding box center [242, 239] width 344 height 146
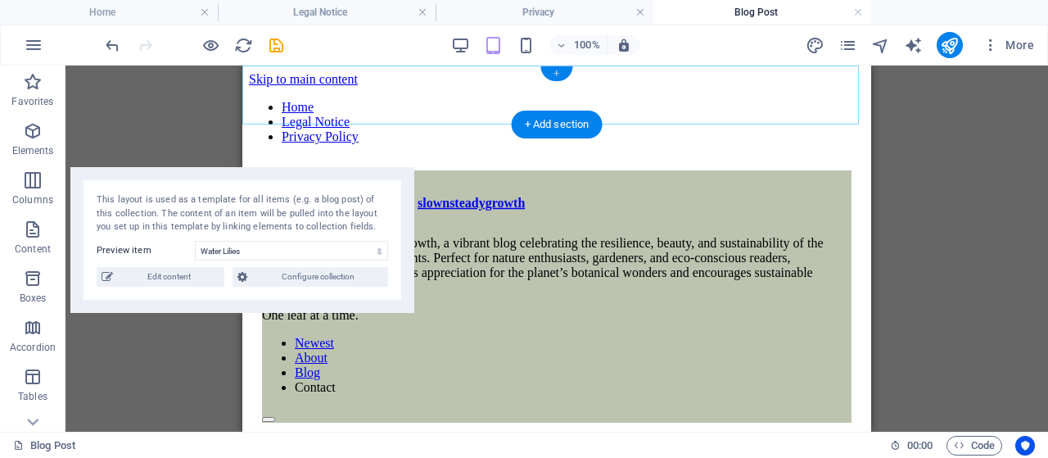
click at [561, 71] on div "+" at bounding box center [557, 73] width 32 height 15
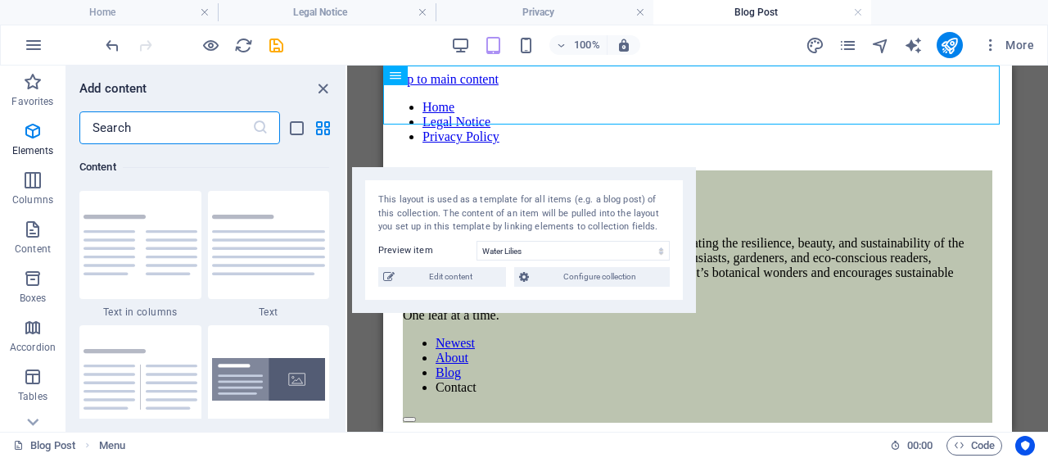
scroll to position [2866, 0]
click at [40, 129] on icon "button" at bounding box center [33, 131] width 20 height 20
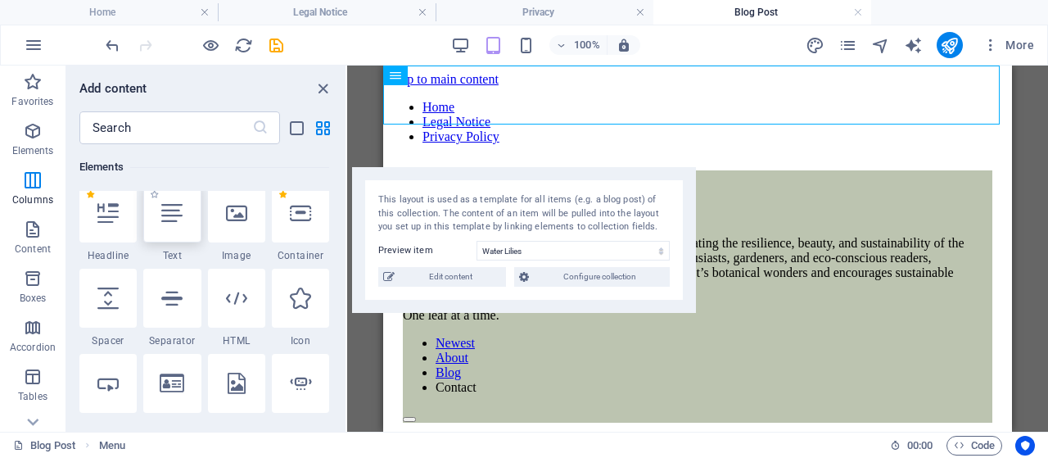
scroll to position [174, 0]
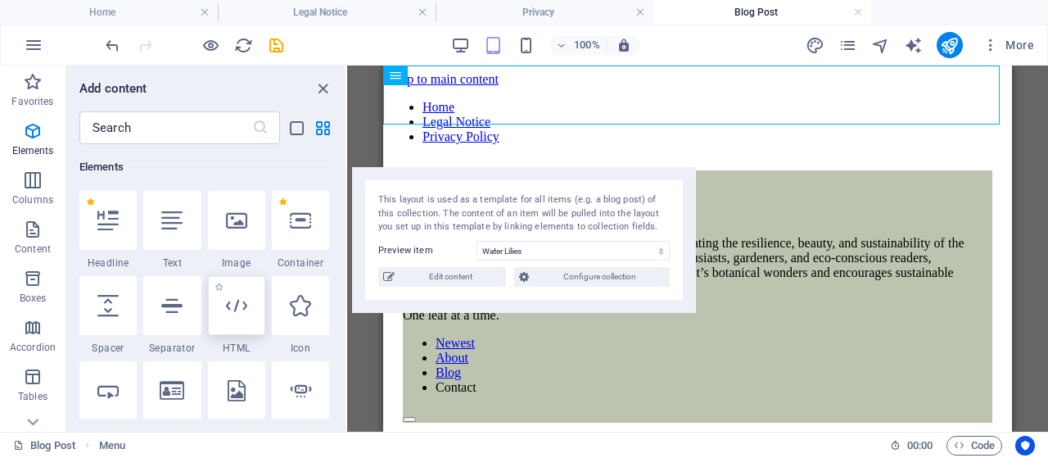
click at [247, 315] on div at bounding box center [236, 305] width 57 height 59
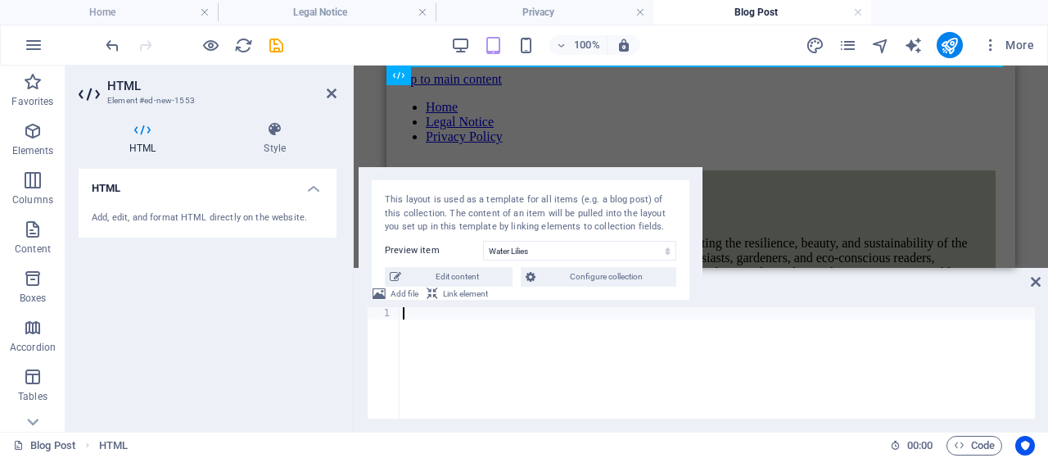
type textarea "<div data-placement-id="revbid-big-leaderboard" id='revbid-big-leaderboard-1517…"
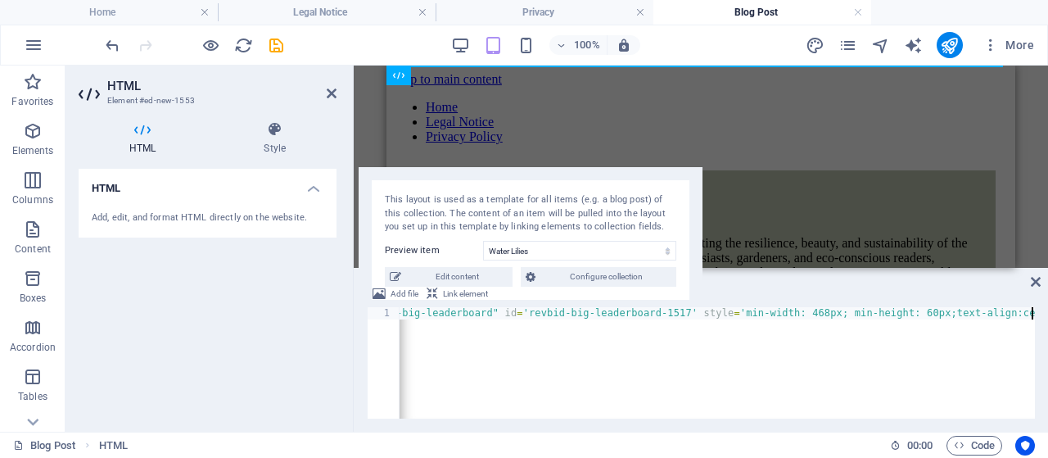
scroll to position [0, 187]
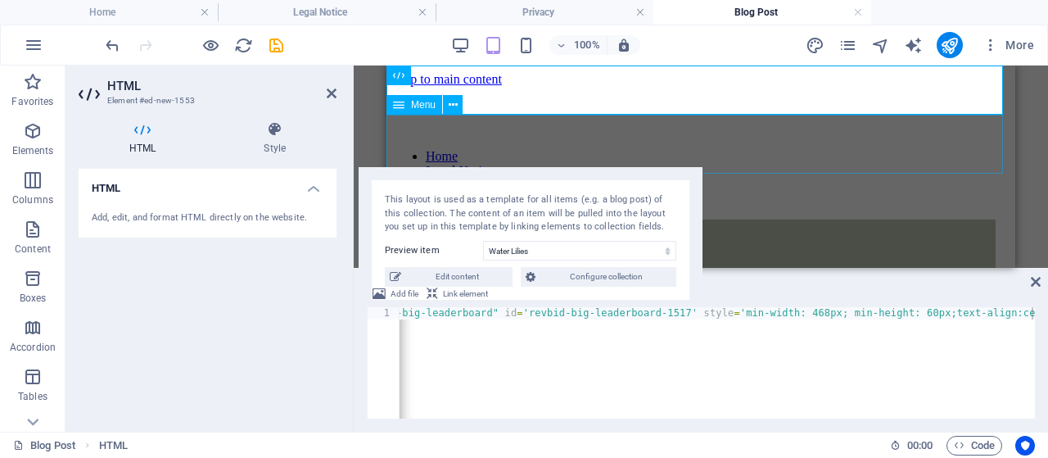
click at [776, 149] on nav "Home Legal Notice Privacy Policy" at bounding box center [701, 171] width 616 height 44
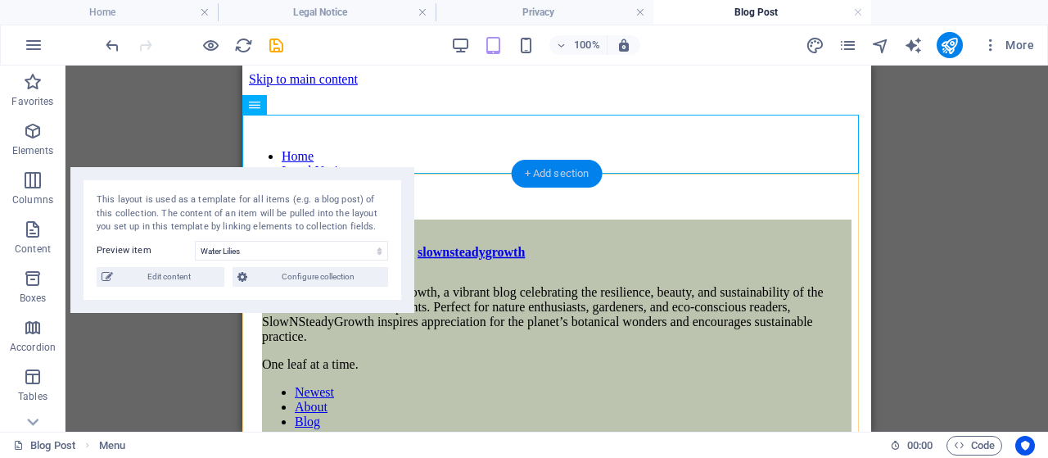
click at [556, 176] on div "+ Add section" at bounding box center [557, 174] width 91 height 28
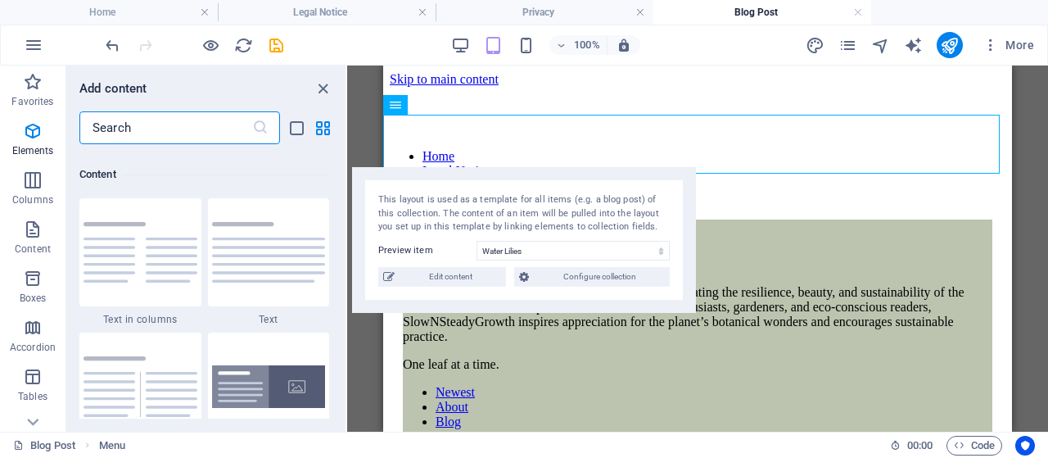
scroll to position [2866, 0]
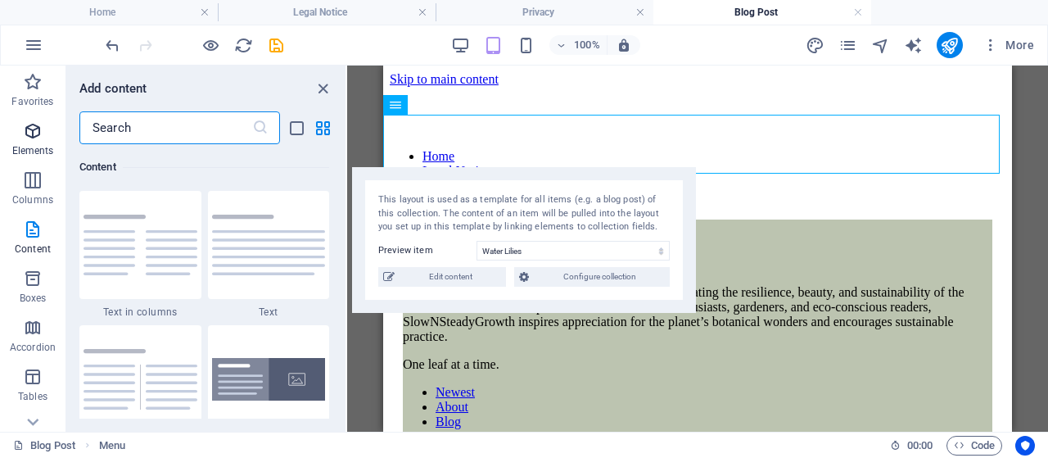
click at [25, 130] on icon "button" at bounding box center [33, 131] width 20 height 20
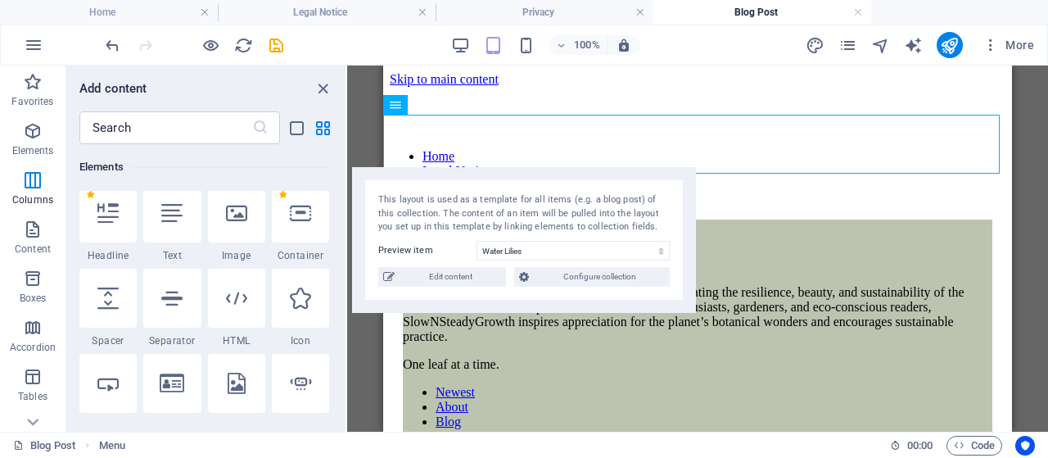
scroll to position [174, 0]
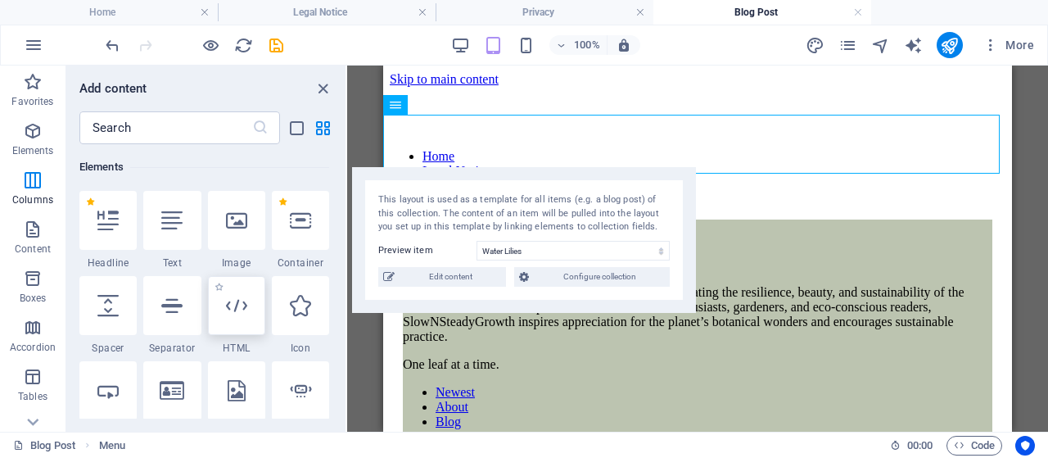
click at [229, 307] on icon at bounding box center [236, 305] width 21 height 21
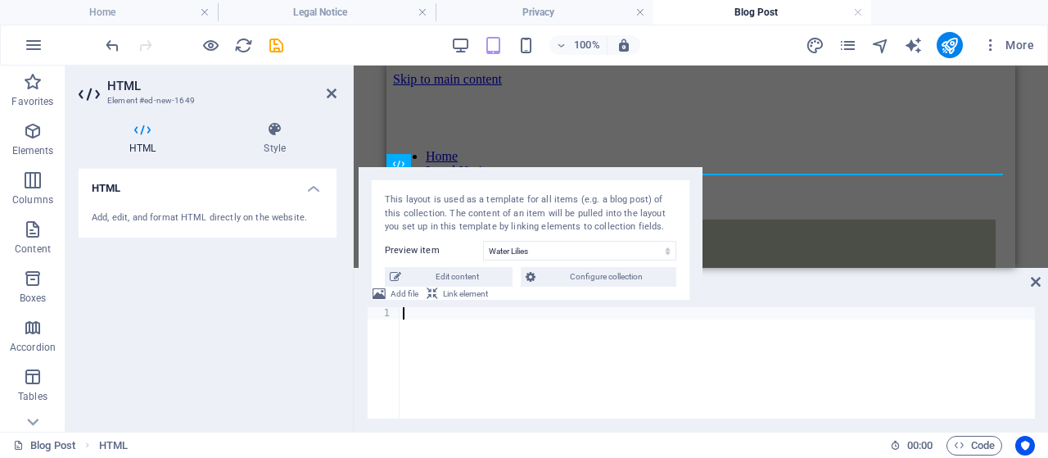
type textarea "<div data-placement-id="revbid-square" id='revbid-square-5128' style='min-width…"
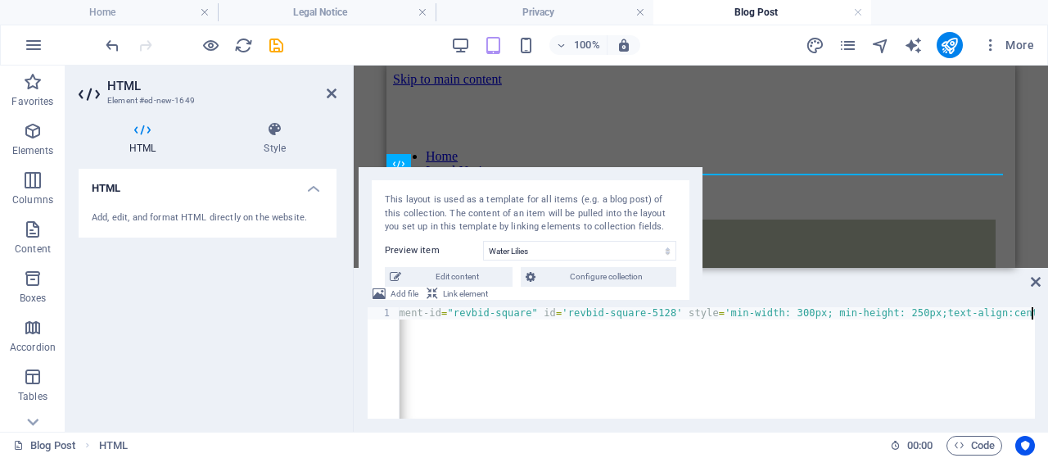
scroll to position [0, 93]
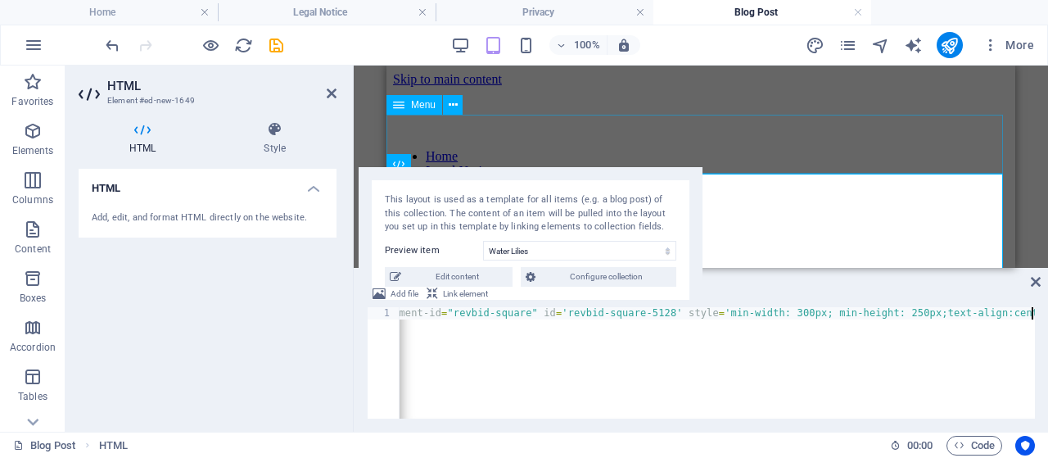
click at [883, 153] on nav "Home Legal Notice Privacy Policy" at bounding box center [701, 171] width 616 height 44
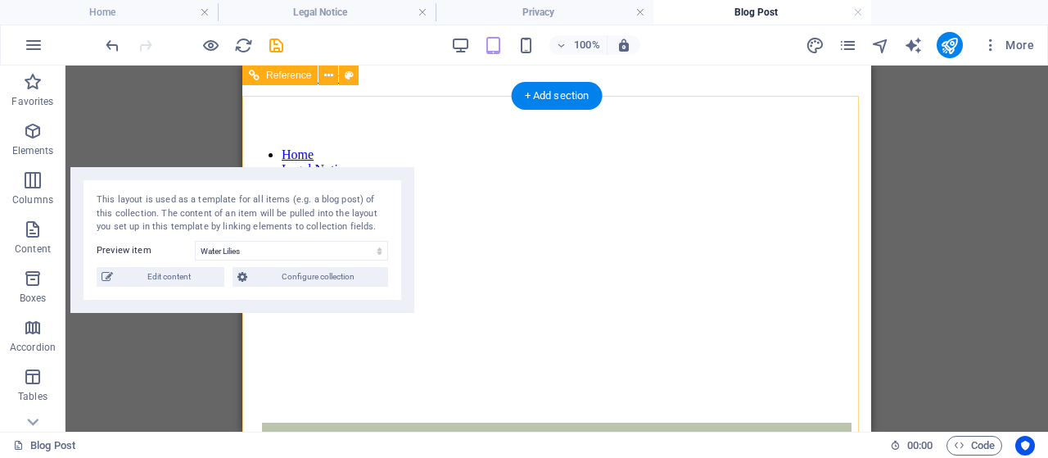
scroll to position [0, 0]
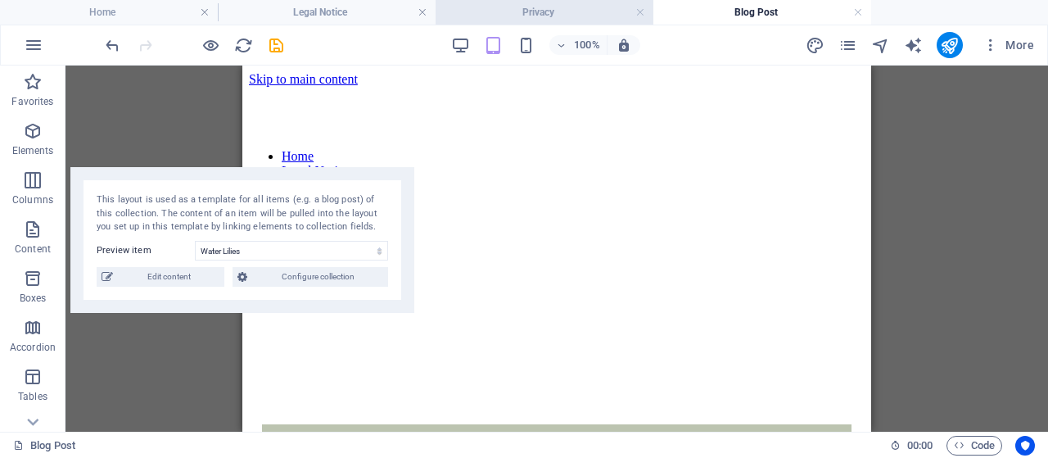
click at [567, 16] on h4 "Privacy" at bounding box center [545, 12] width 218 height 18
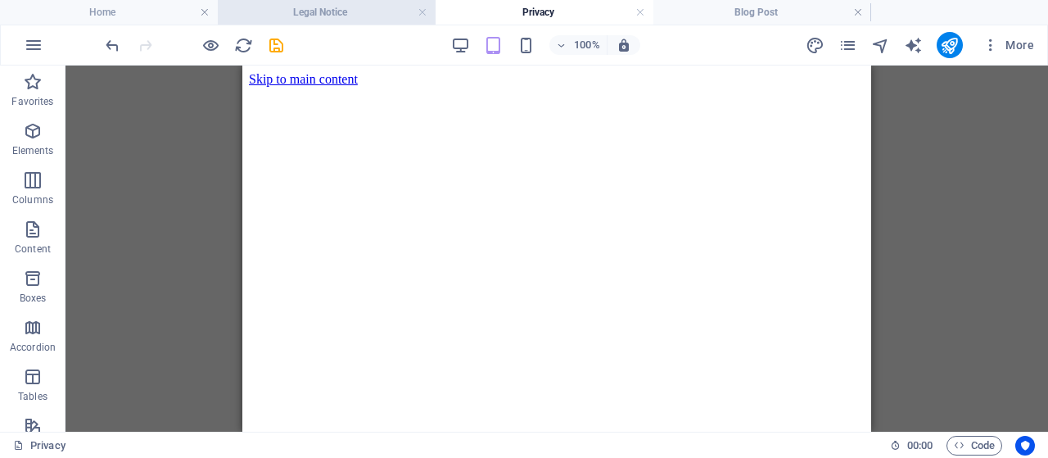
click at [376, 10] on h4 "Legal Notice" at bounding box center [327, 12] width 218 height 18
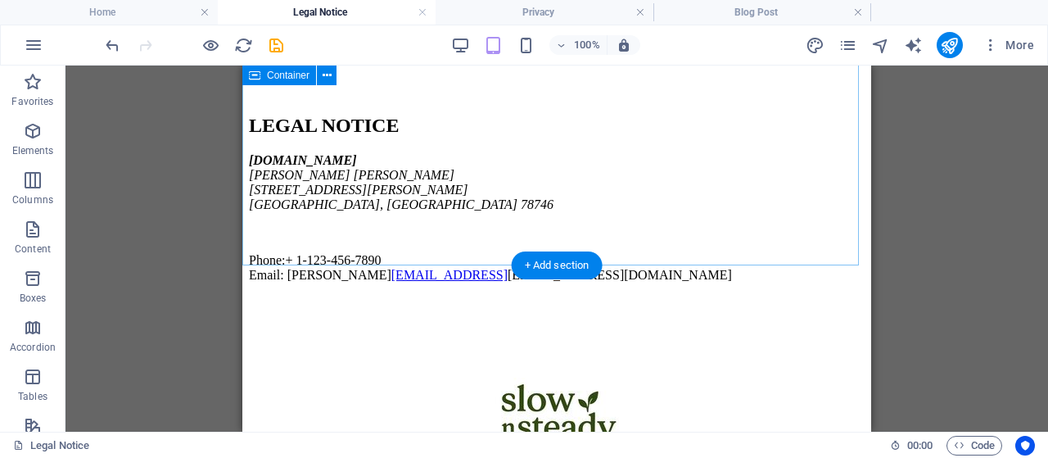
scroll to position [651, 0]
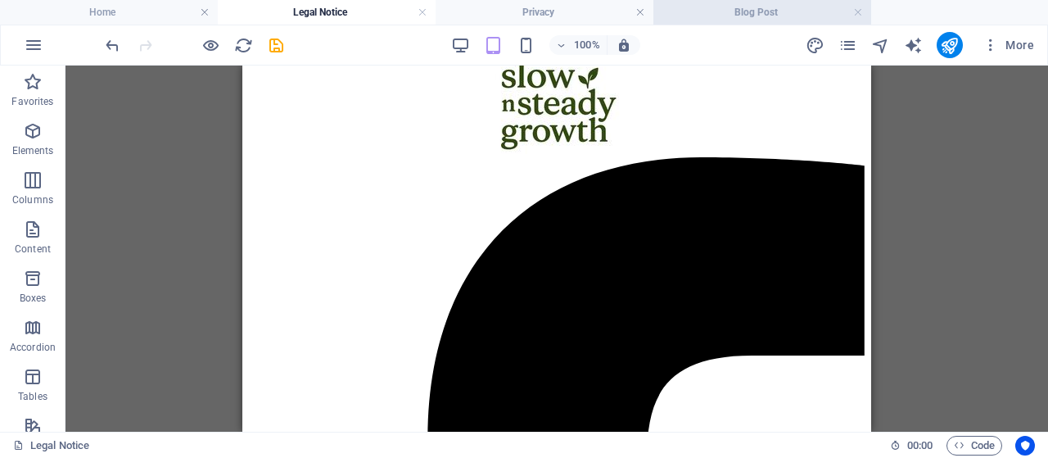
click at [686, 12] on h4 "Blog Post" at bounding box center [763, 12] width 218 height 18
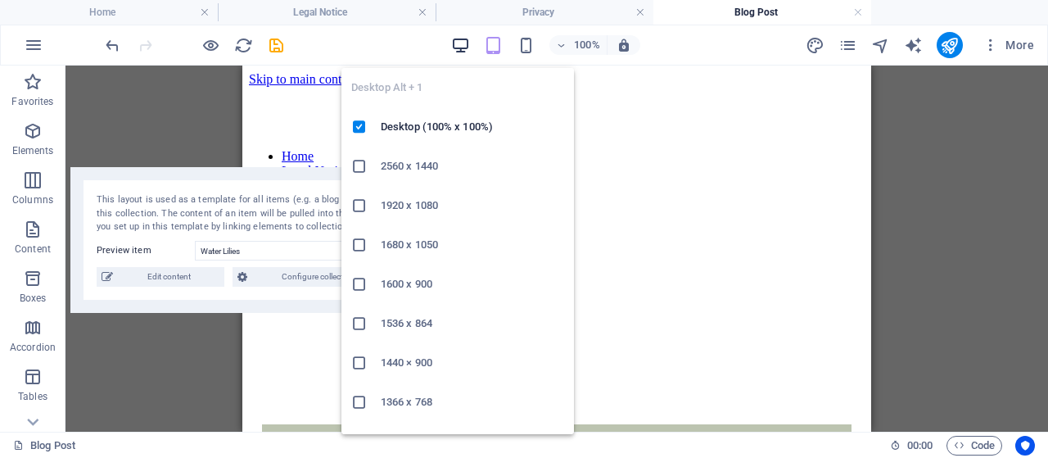
click at [459, 45] on icon "button" at bounding box center [460, 45] width 19 height 19
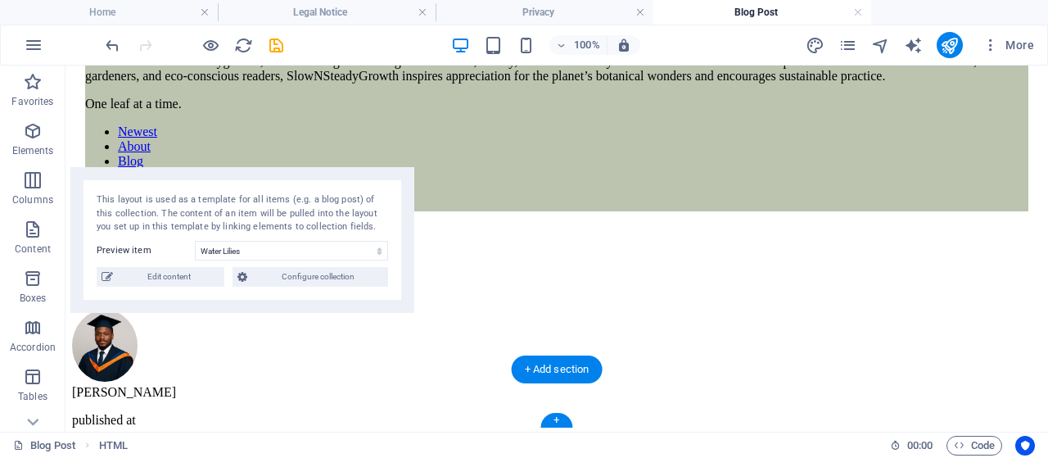
scroll to position [437, 0]
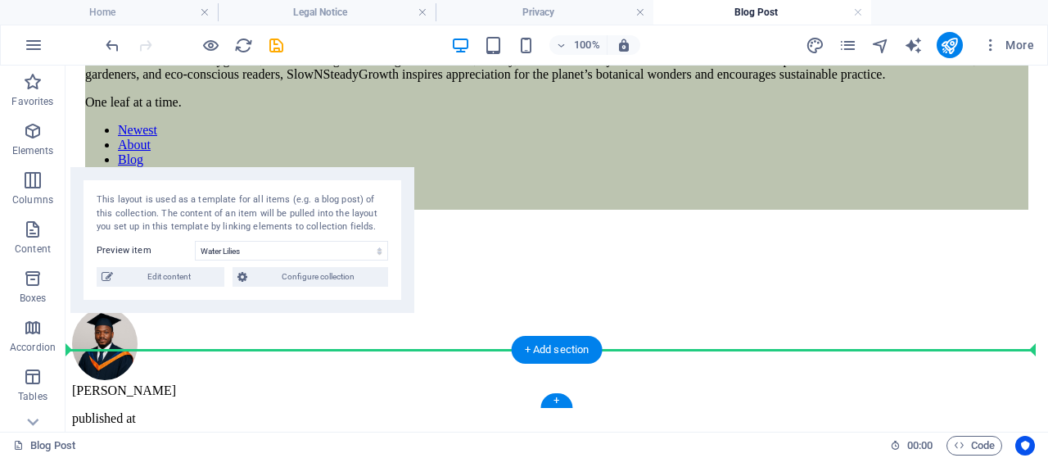
drag, startPoint x: 493, startPoint y: 225, endPoint x: 518, endPoint y: 350, distance: 127.1
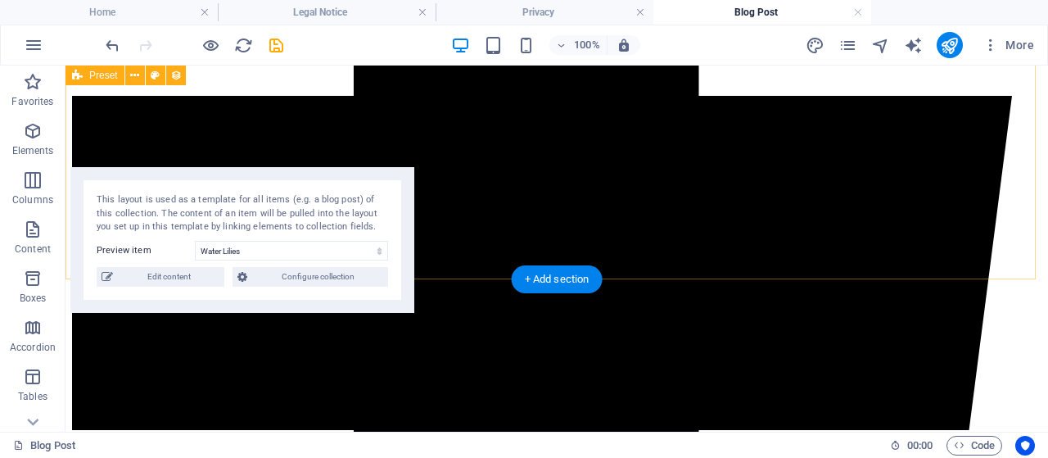
scroll to position [4708, 0]
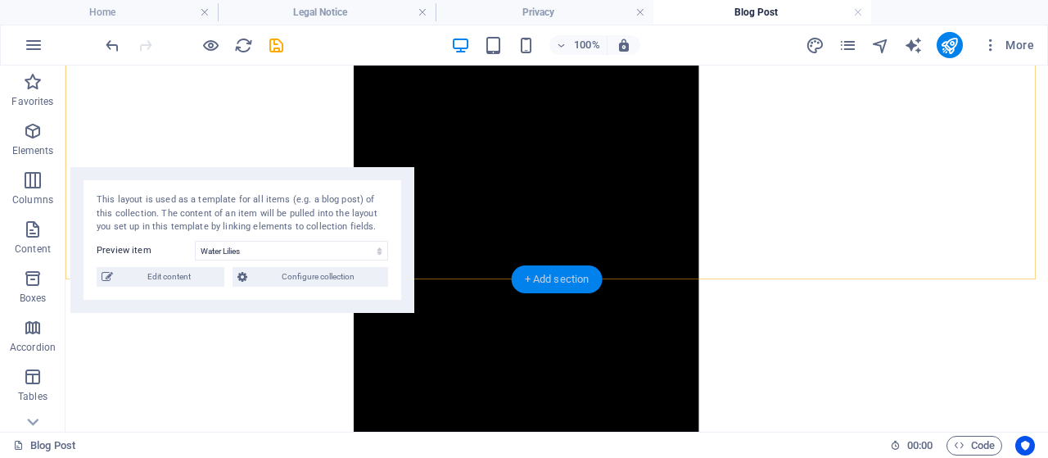
click at [539, 276] on div "+ Add section" at bounding box center [557, 279] width 91 height 28
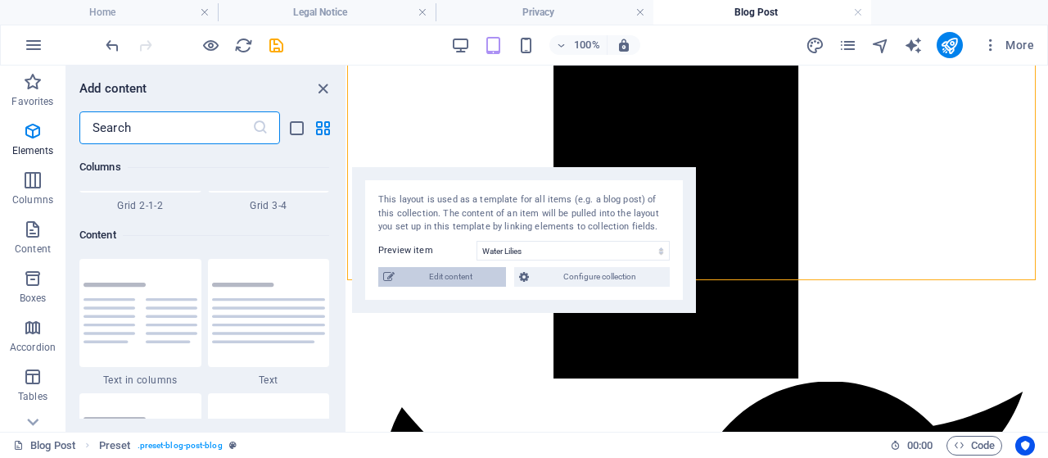
scroll to position [2866, 0]
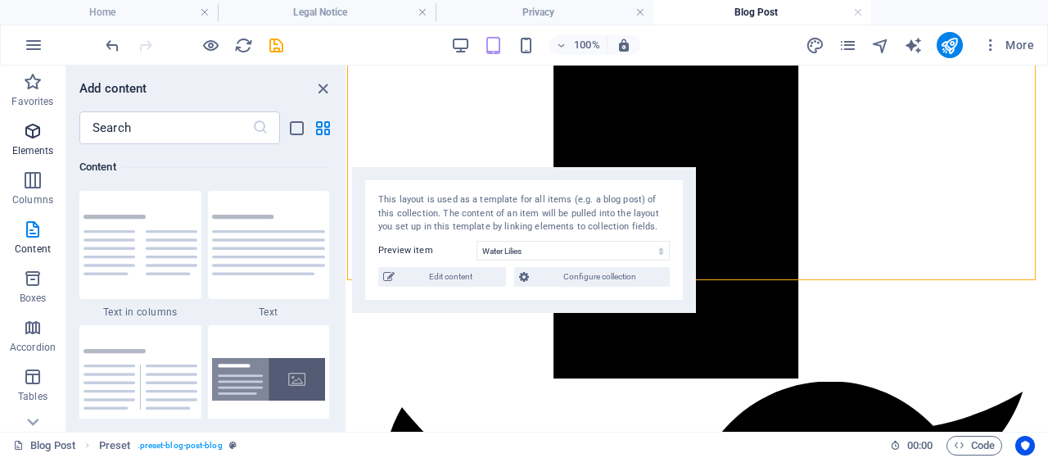
click at [29, 130] on icon "button" at bounding box center [33, 131] width 20 height 20
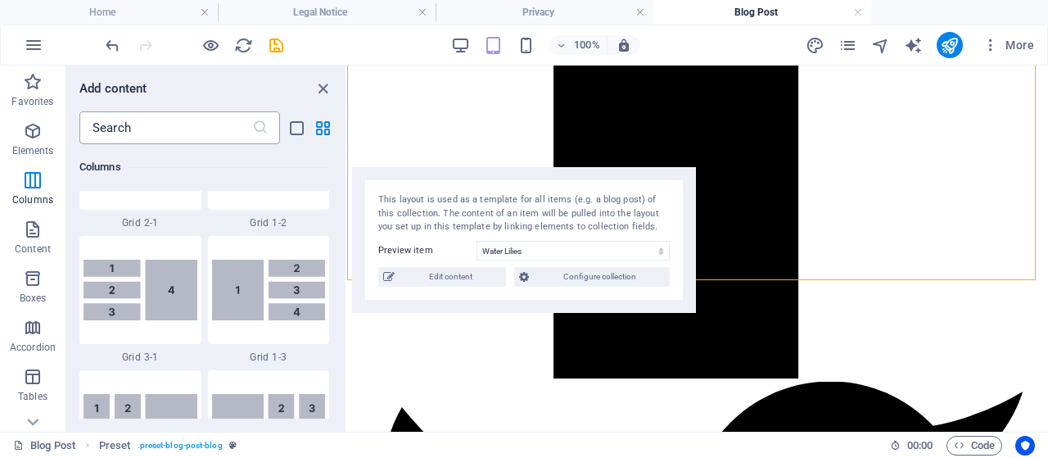
scroll to position [174, 0]
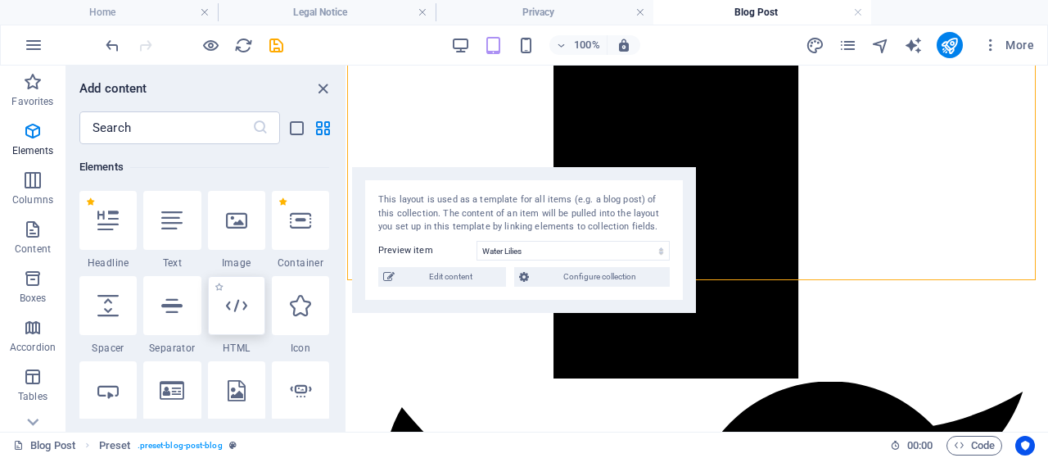
click at [233, 309] on icon at bounding box center [236, 305] width 21 height 21
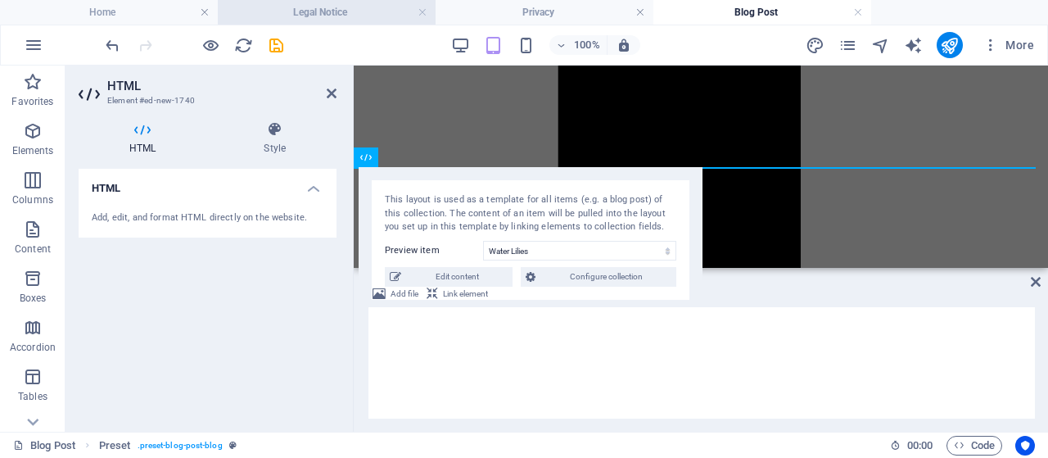
scroll to position [4872, 0]
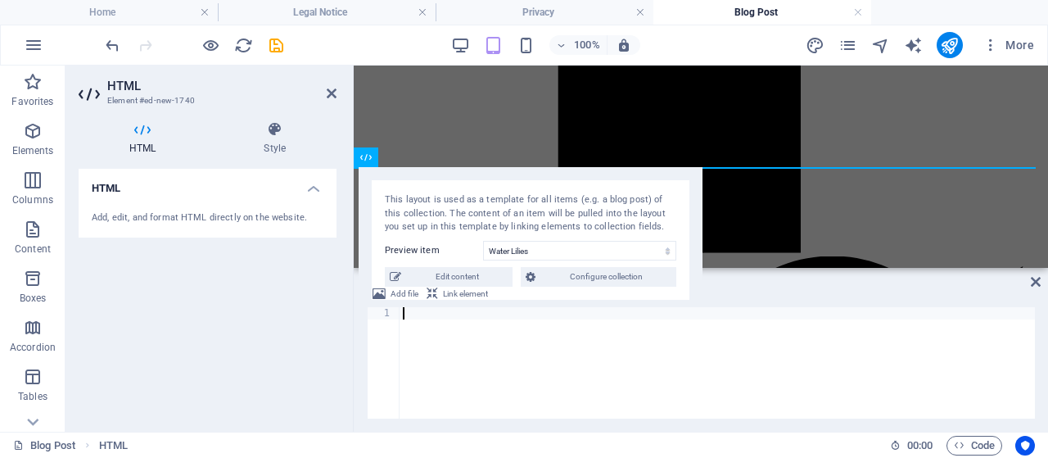
paste textarea "<div data-placement-id="revbid-mobile" id='revbid-mobile-1017' style='min-width…"
type textarea "<div data-placement-id="revbid-mobile" id='revbid-mobile-1017' style='min-width…"
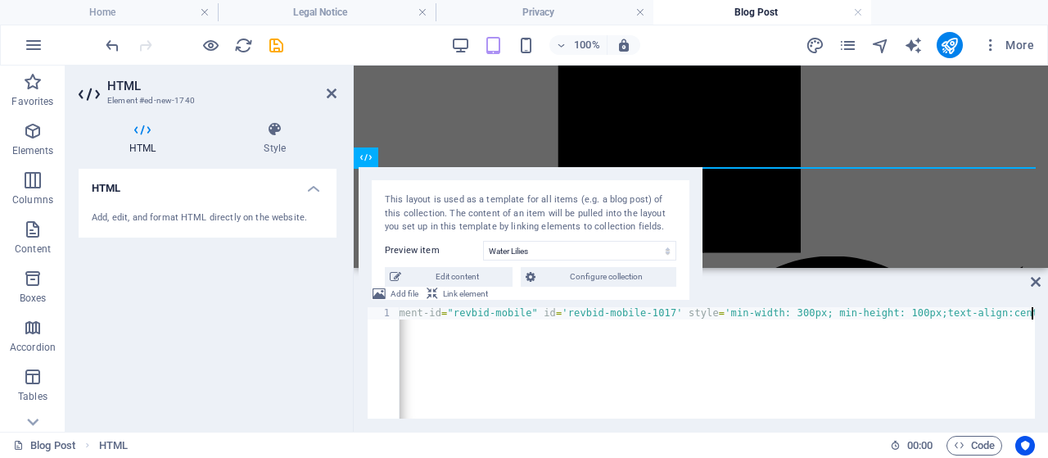
scroll to position [0, 93]
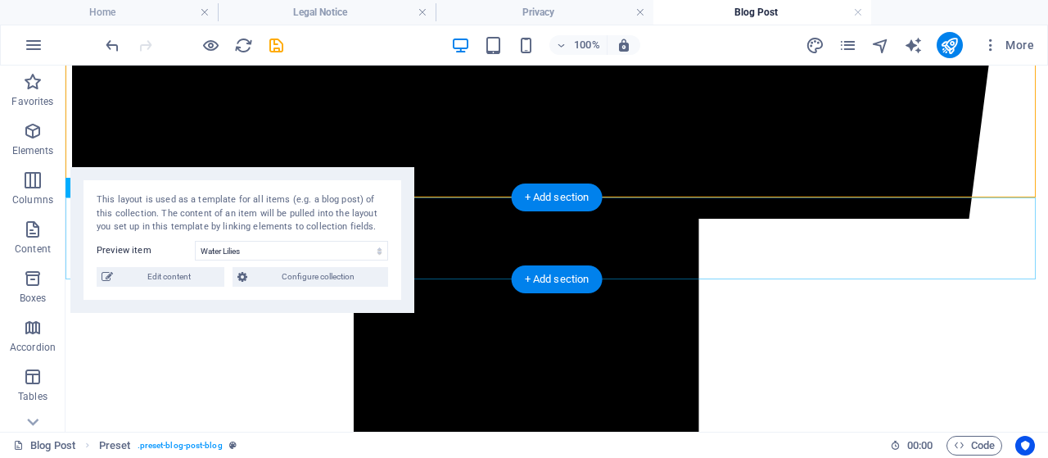
scroll to position [4790, 0]
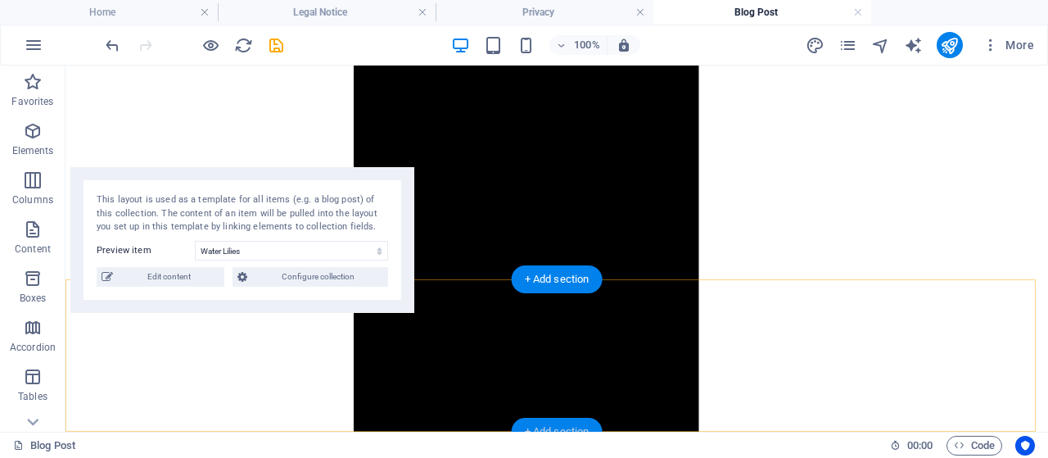
click at [554, 423] on div "+ Add section" at bounding box center [557, 432] width 91 height 28
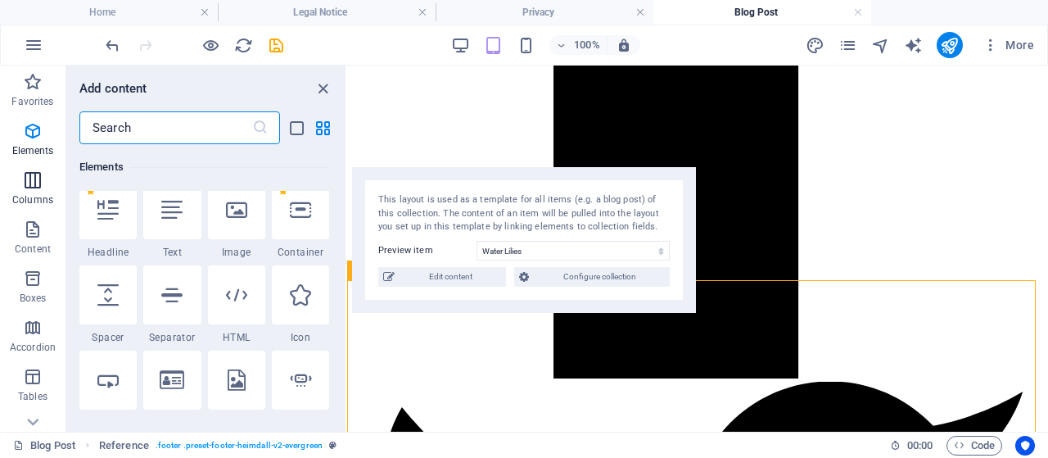
scroll to position [2866, 0]
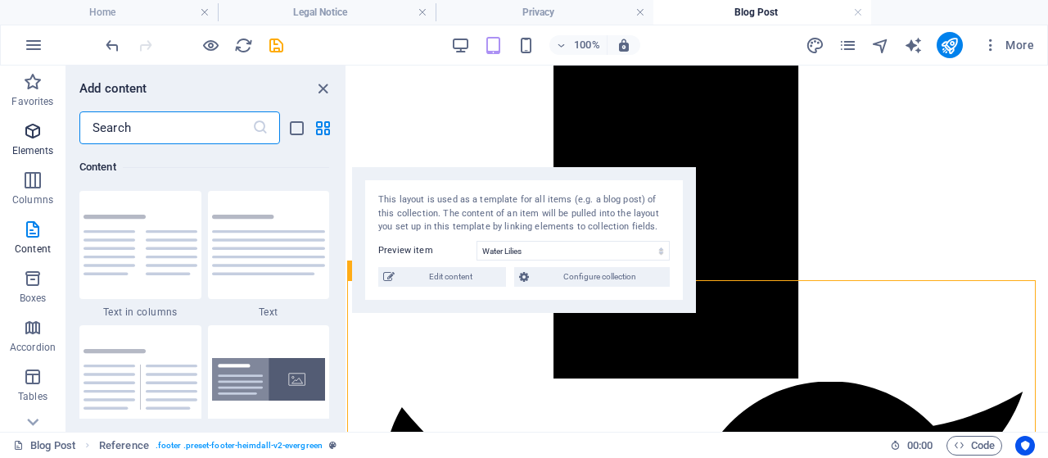
click at [28, 133] on icon "button" at bounding box center [33, 131] width 20 height 20
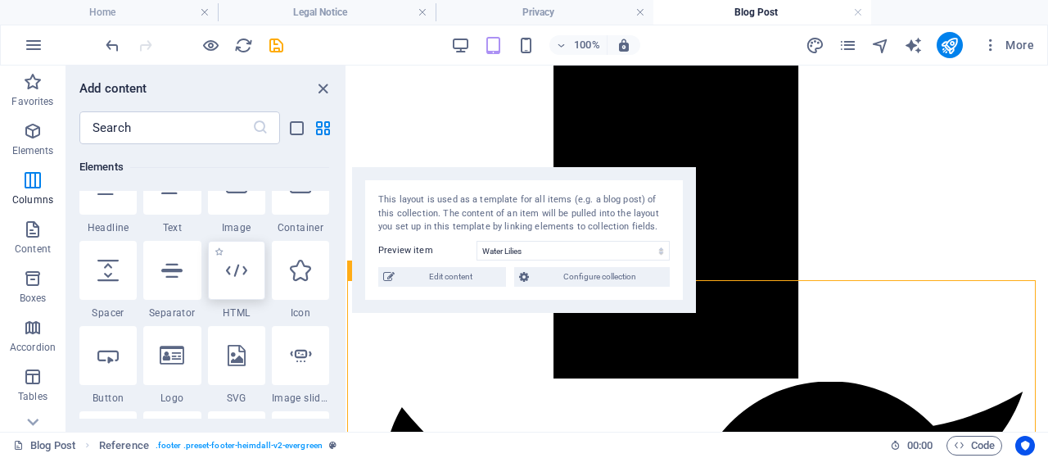
scroll to position [174, 0]
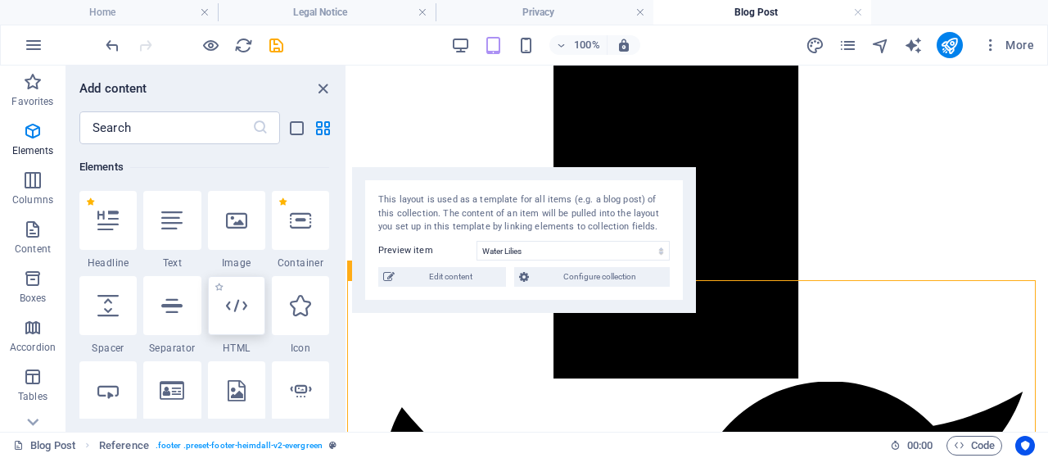
click at [251, 309] on div at bounding box center [236, 305] width 57 height 59
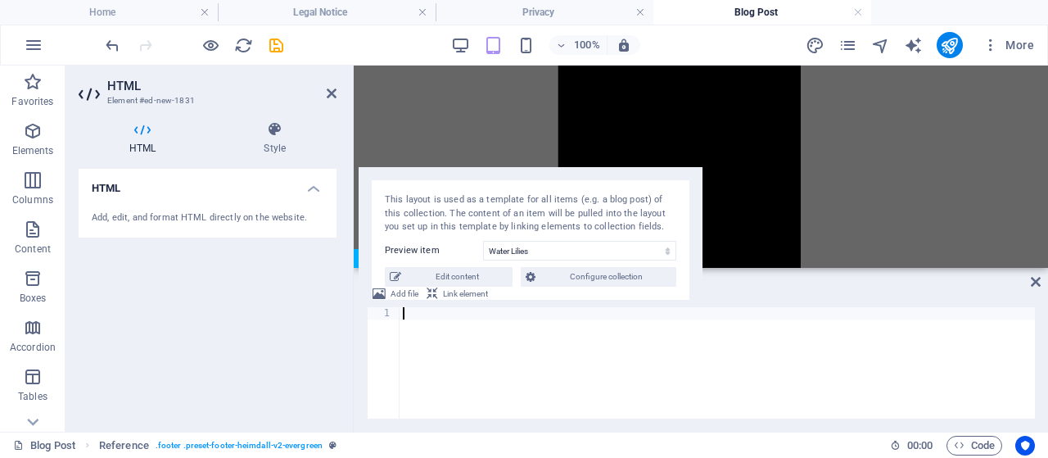
scroll to position [5024, 0]
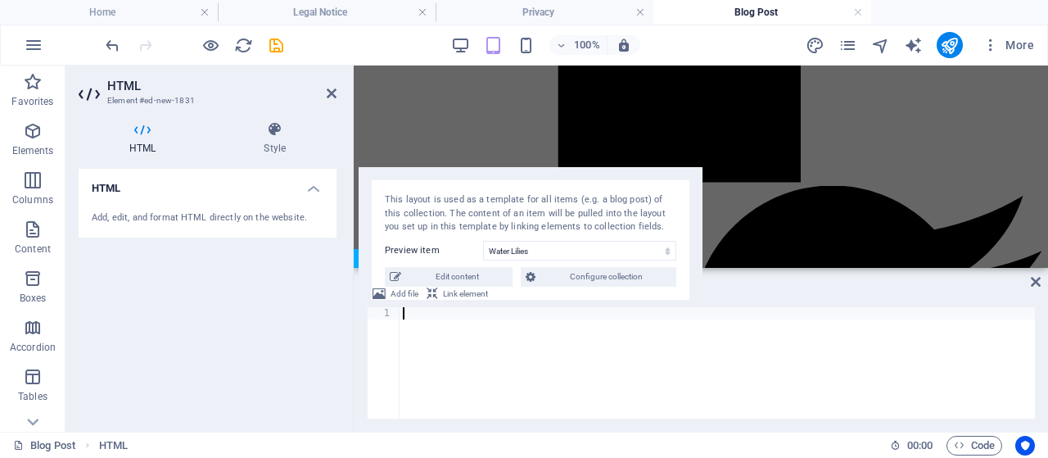
paste textarea "<div data-placement-id="revbid-leaderboard" id='revbid-leaderboard-2667' style=…"
type textarea "<div data-placement-id="revbid-leaderboard" id='revbid-leaderboard-2667' style=…"
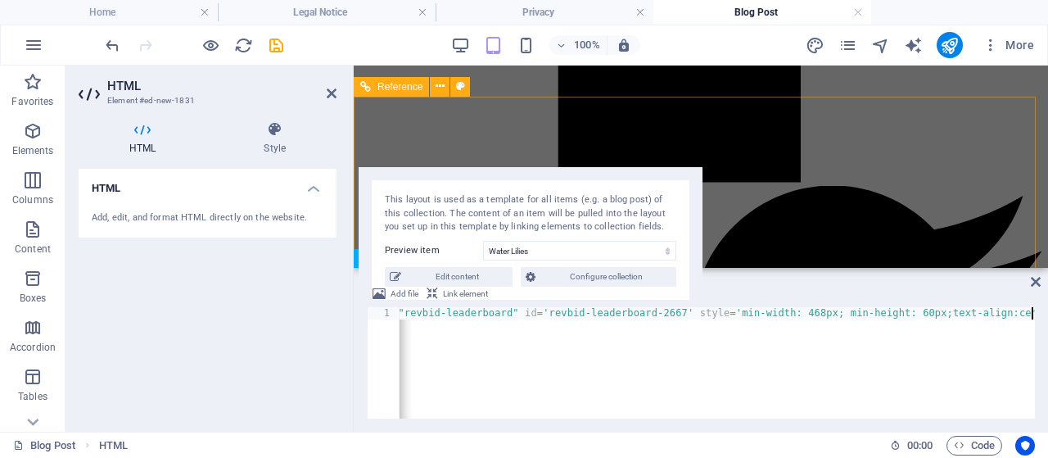
click at [744, 194] on div "[EMAIL_ADDRESS][DOMAIN_NAME] Legal Notice | Privacy Policy" at bounding box center [700, 93] width 681 height 2752
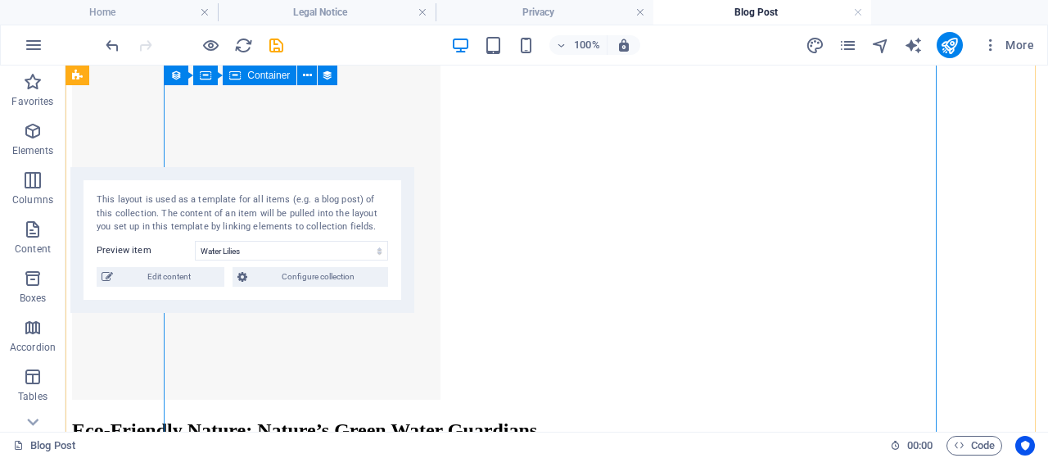
scroll to position [2873, 0]
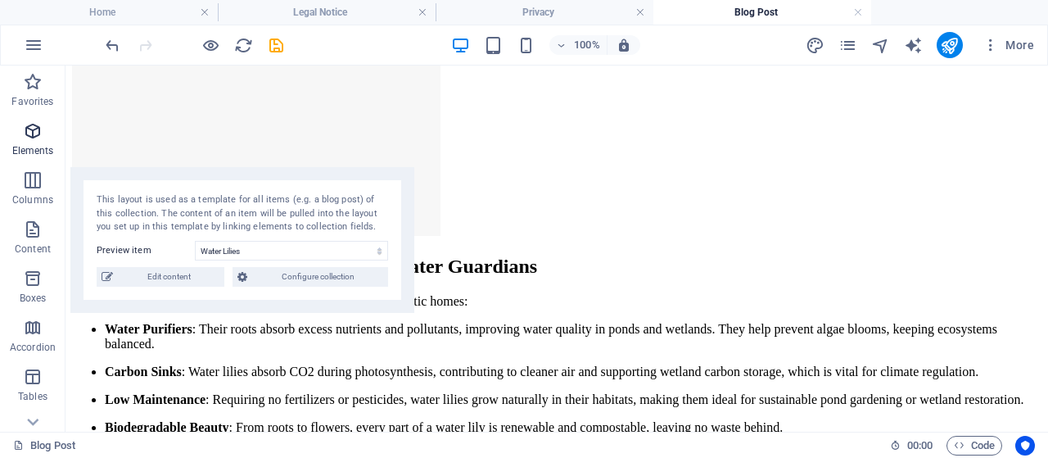
click at [39, 137] on icon "button" at bounding box center [33, 131] width 20 height 20
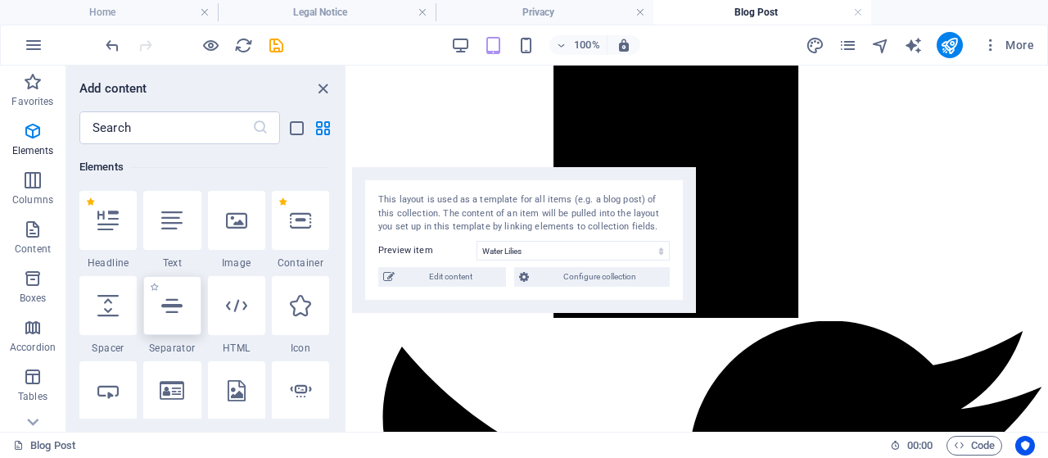
scroll to position [4909, 0]
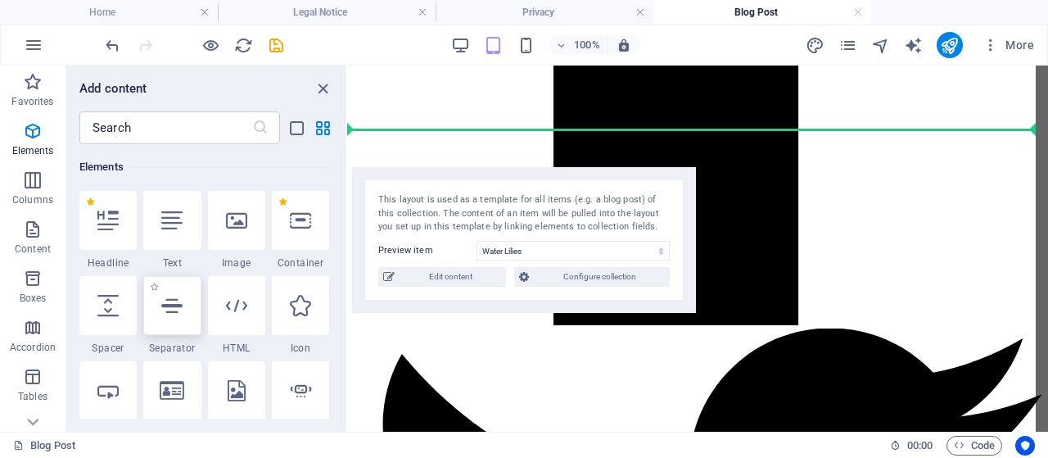
select select "%"
select select "px"
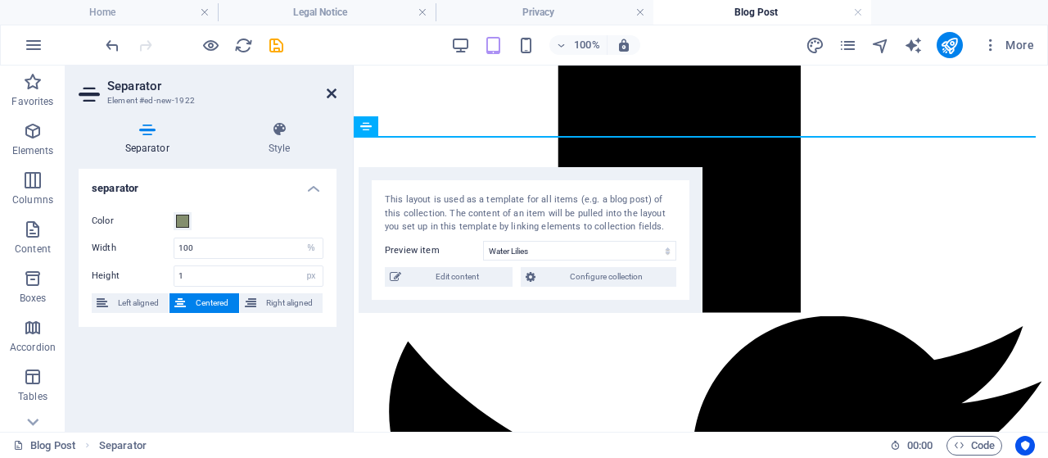
click at [331, 89] on icon at bounding box center [332, 93] width 10 height 13
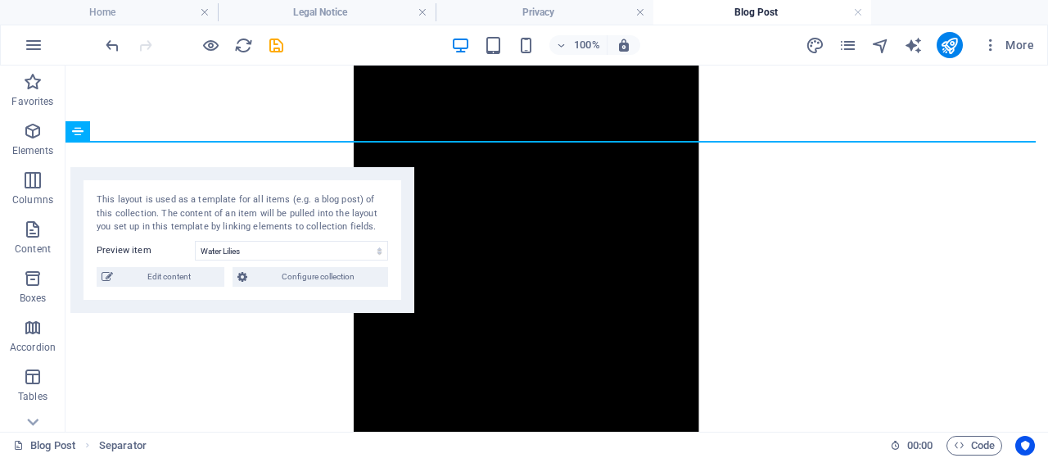
drag, startPoint x: 346, startPoint y: 72, endPoint x: 79, endPoint y: 136, distance: 274.5
click at [80, 136] on icon at bounding box center [77, 131] width 11 height 20
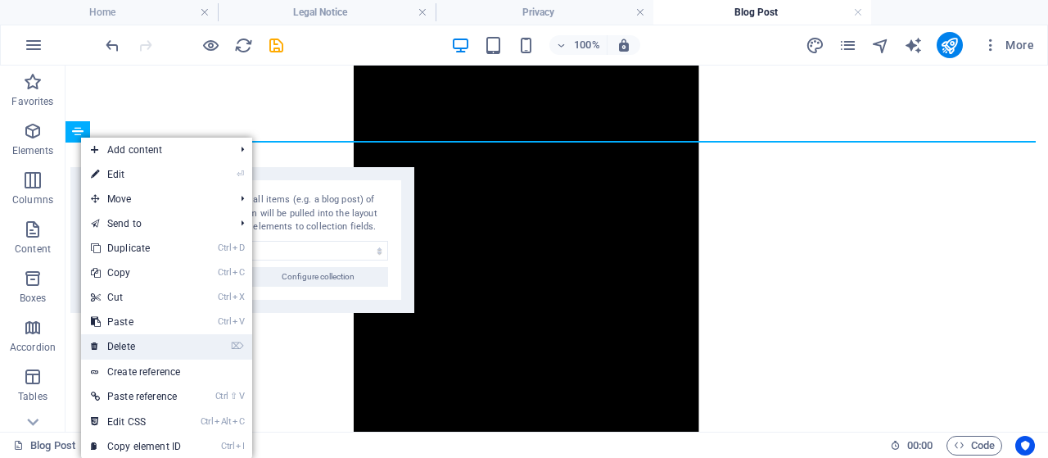
drag, startPoint x: 151, startPoint y: 337, endPoint x: 85, endPoint y: 269, distance: 94.4
click at [151, 337] on link "⌦ Delete" at bounding box center [136, 346] width 110 height 25
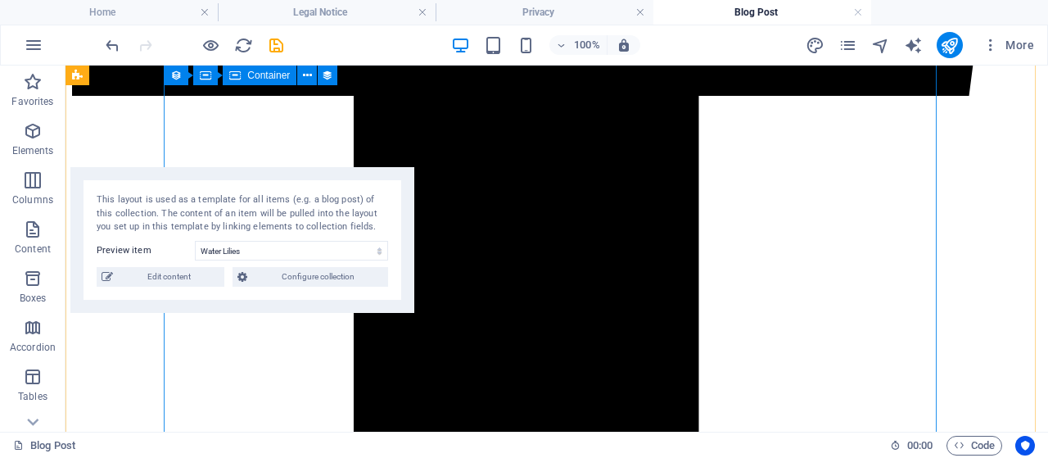
scroll to position [4348, 0]
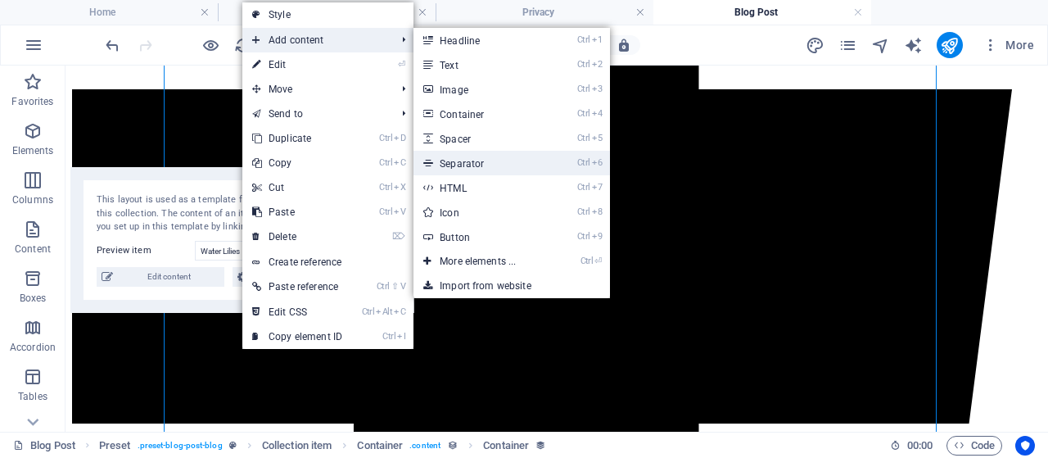
click at [488, 159] on link "Ctrl 6 Separator" at bounding box center [481, 163] width 135 height 25
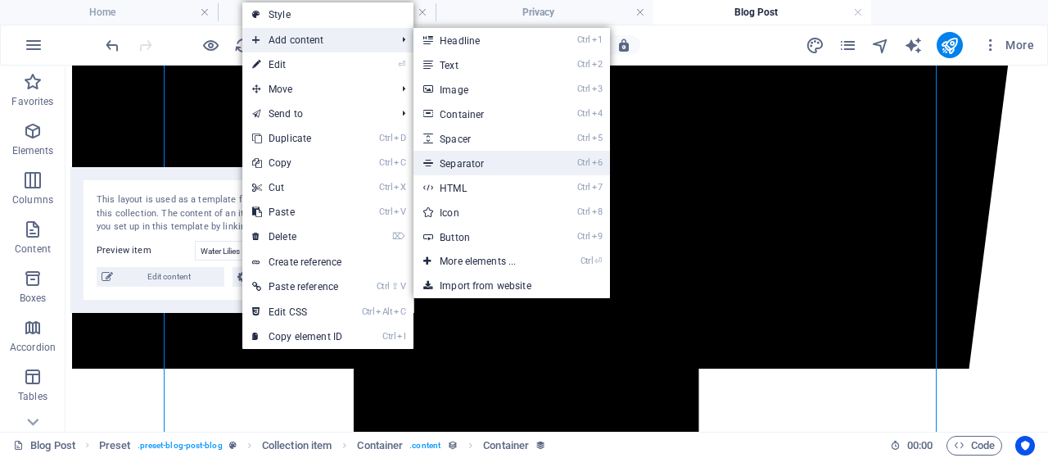
select select "%"
select select "px"
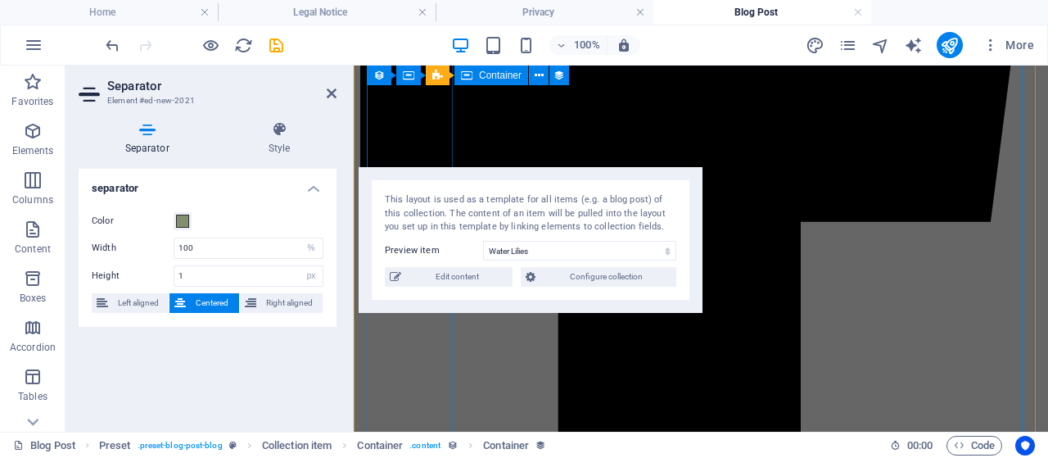
scroll to position [4653, 0]
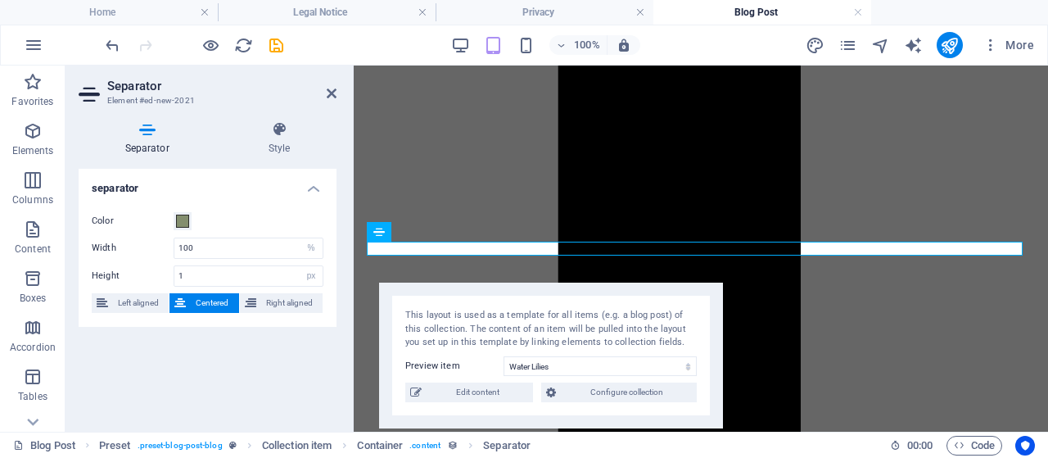
drag, startPoint x: 589, startPoint y: 174, endPoint x: 609, endPoint y: 289, distance: 117.3
click at [609, 289] on div "This layout is used as a template for all items (e.g. a blog post) of this coll…" at bounding box center [551, 356] width 344 height 146
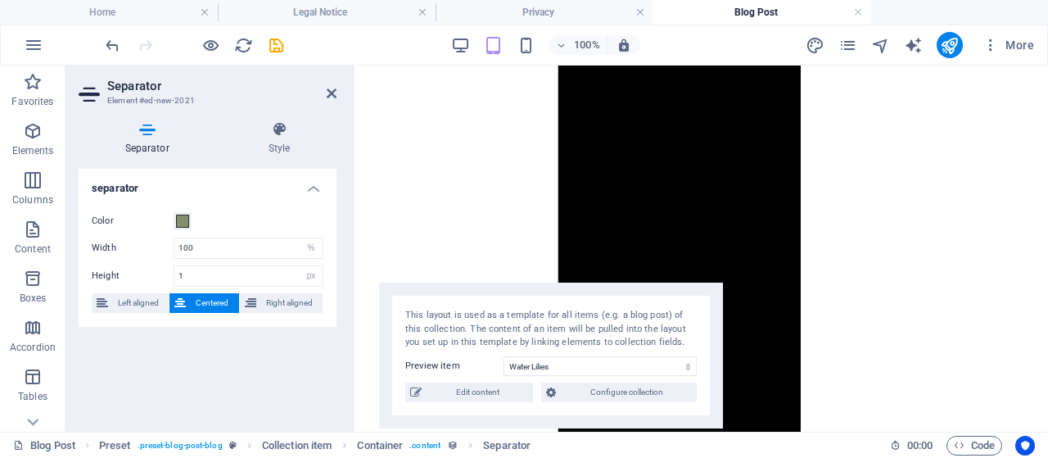
drag, startPoint x: 601, startPoint y: 246, endPoint x: 601, endPoint y: 134, distance: 111.4
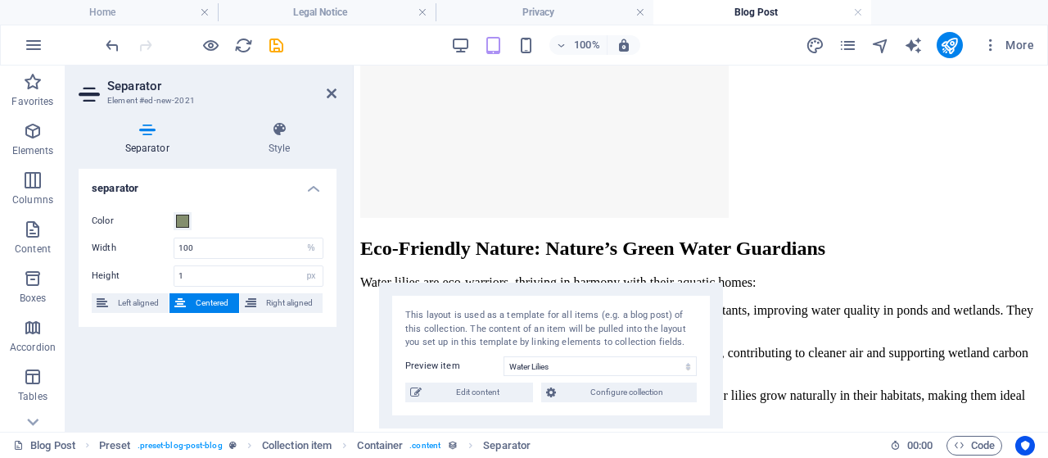
scroll to position [2977, 0]
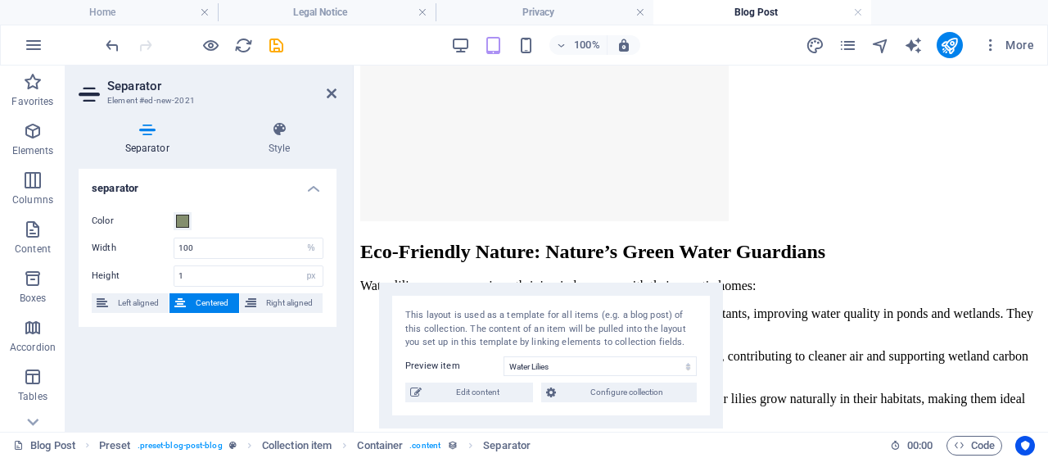
drag, startPoint x: 544, startPoint y: 243, endPoint x: 604, endPoint y: 138, distance: 121.1
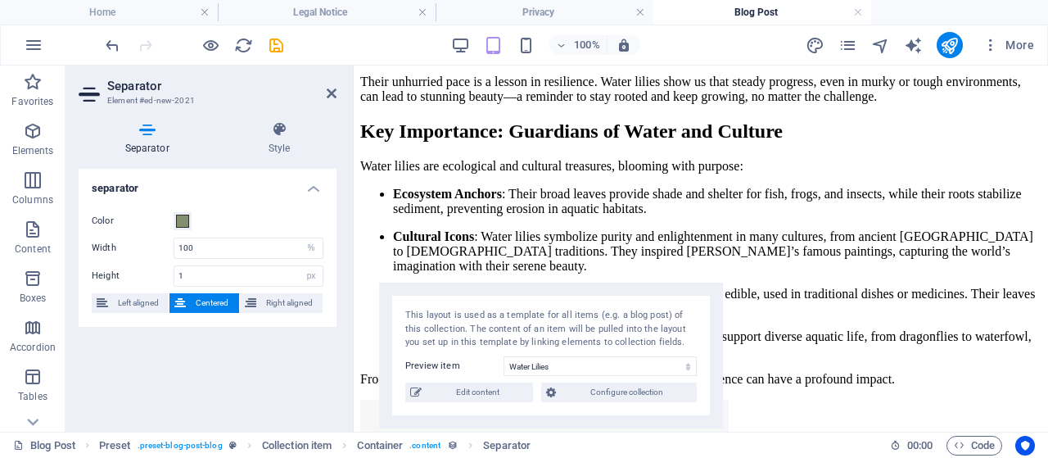
scroll to position [2170, 0]
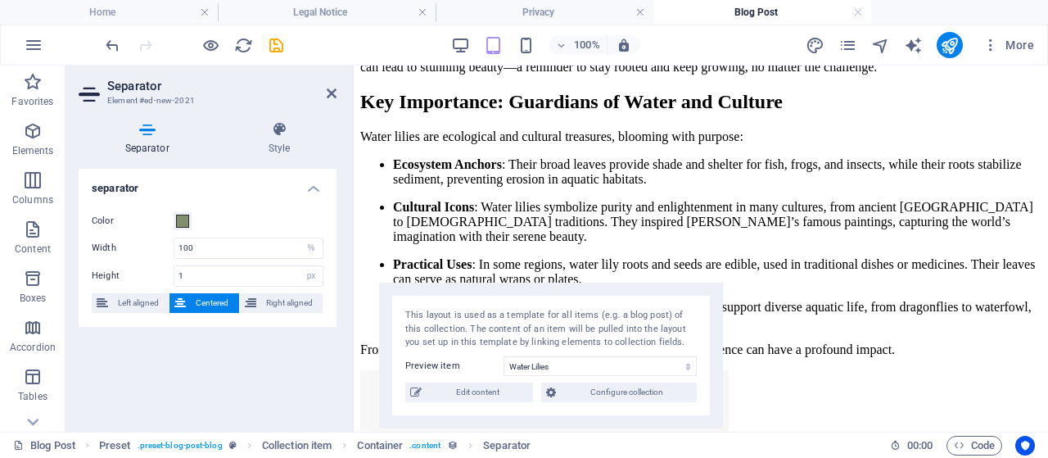
drag, startPoint x: 609, startPoint y: 242, endPoint x: 733, endPoint y: 203, distance: 129.8
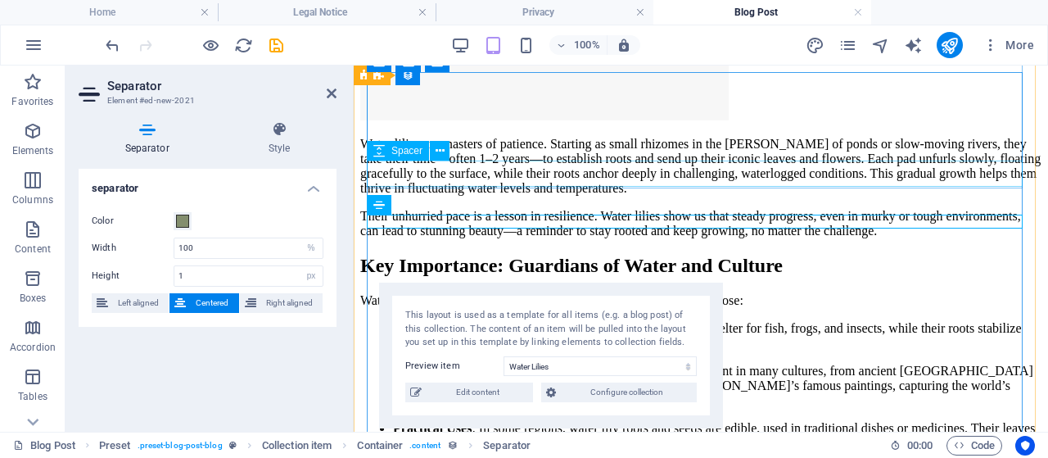
scroll to position [1678, 0]
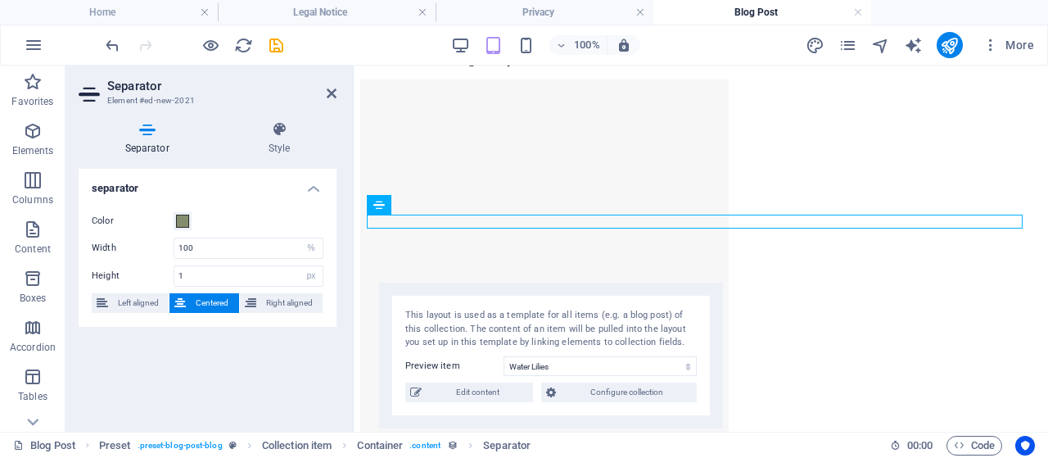
drag, startPoint x: 609, startPoint y: 219, endPoint x: 624, endPoint y: 274, distance: 56.8
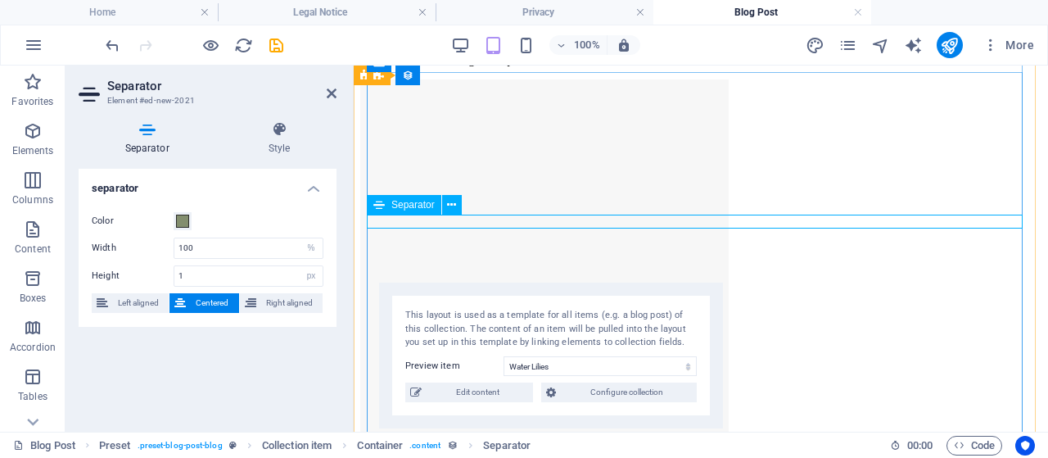
click at [600, 38] on div at bounding box center [700, 37] width 681 height 2
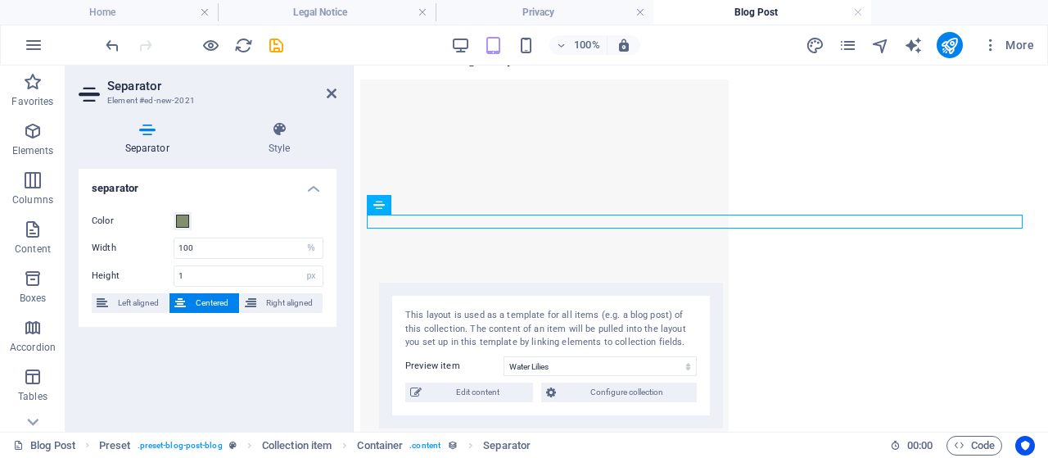
drag, startPoint x: 387, startPoint y: 219, endPoint x: 392, endPoint y: 266, distance: 47.9
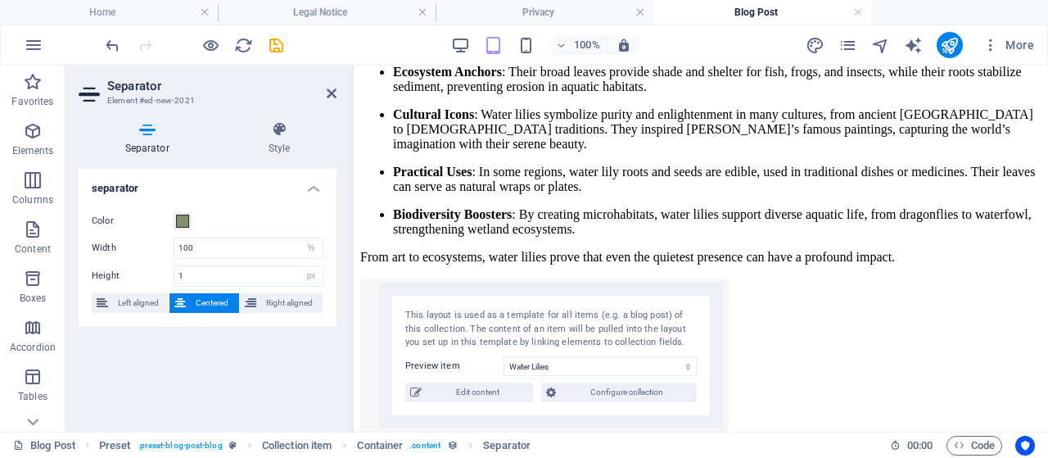
scroll to position [2270, 0]
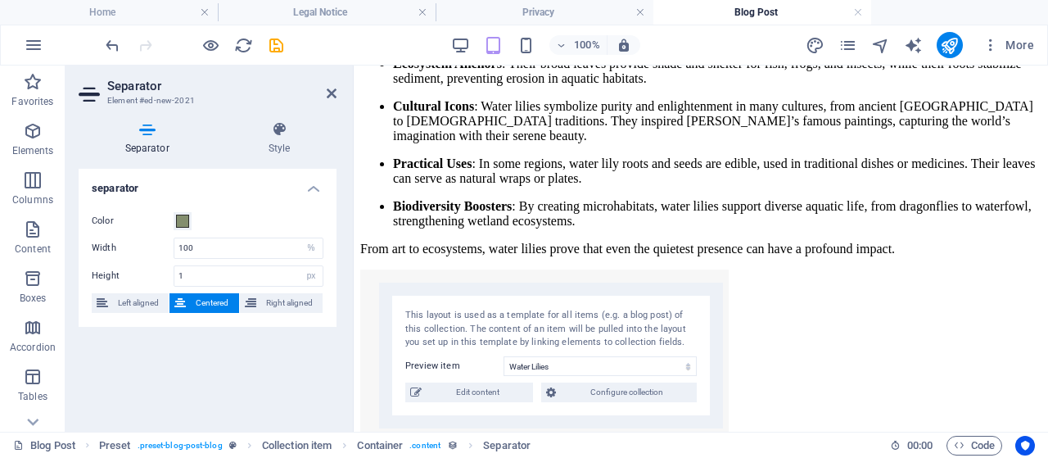
drag, startPoint x: 732, startPoint y: 269, endPoint x: 774, endPoint y: 269, distance: 41.8
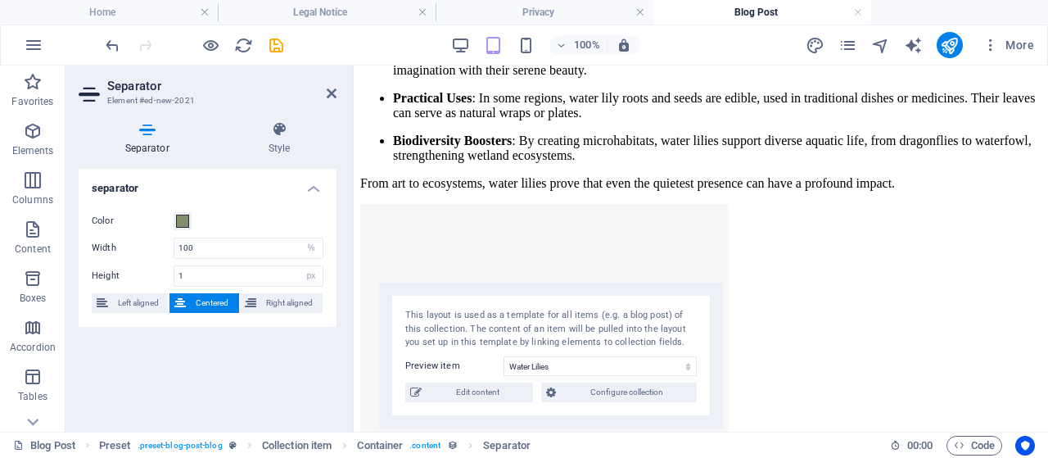
scroll to position [2350, 0]
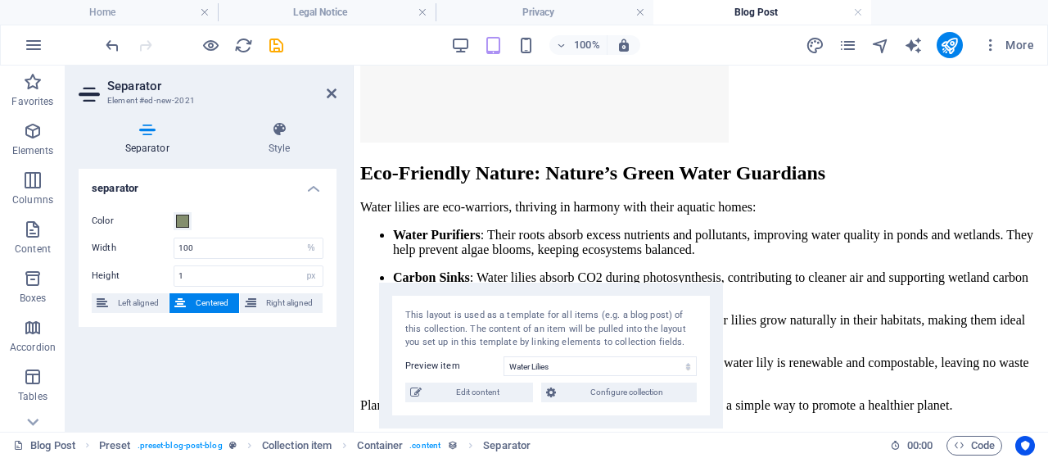
drag, startPoint x: 738, startPoint y: 170, endPoint x: 708, endPoint y: 245, distance: 80.2
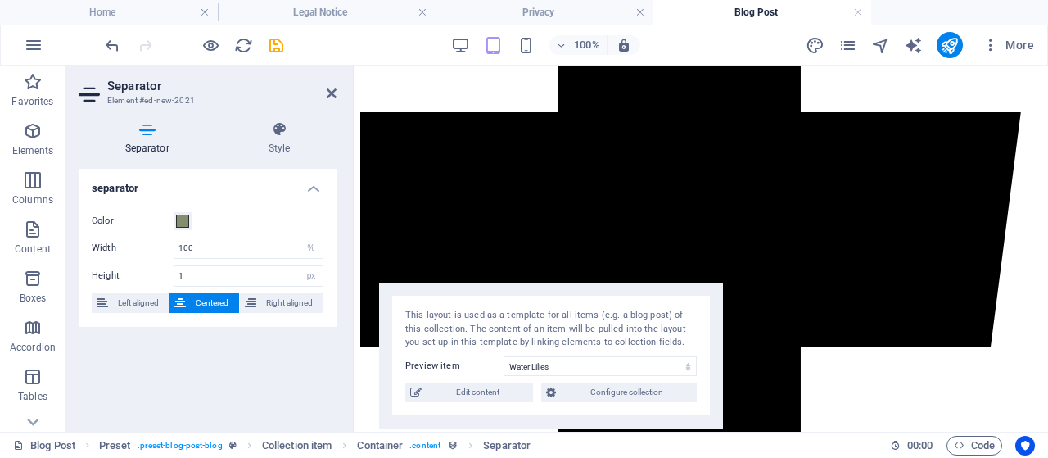
scroll to position [4257, 0]
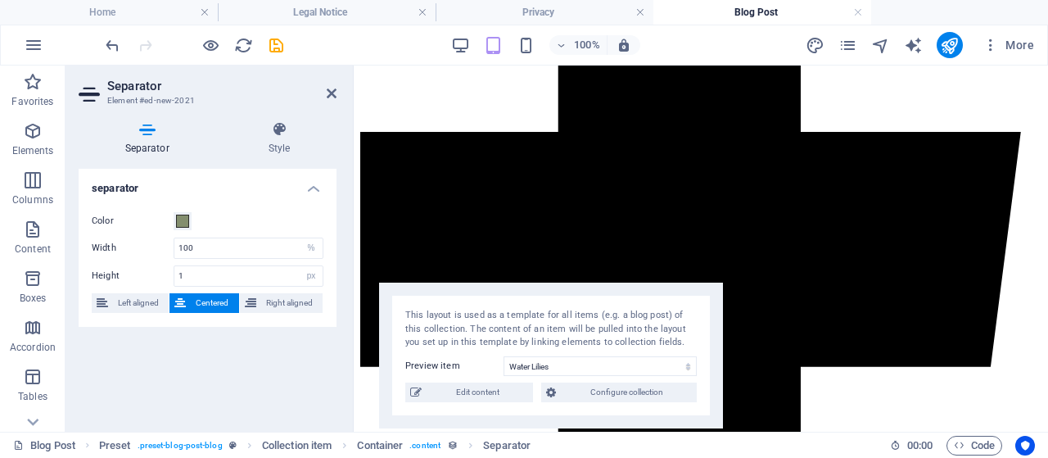
drag, startPoint x: 500, startPoint y: 249, endPoint x: 516, endPoint y: 162, distance: 88.4
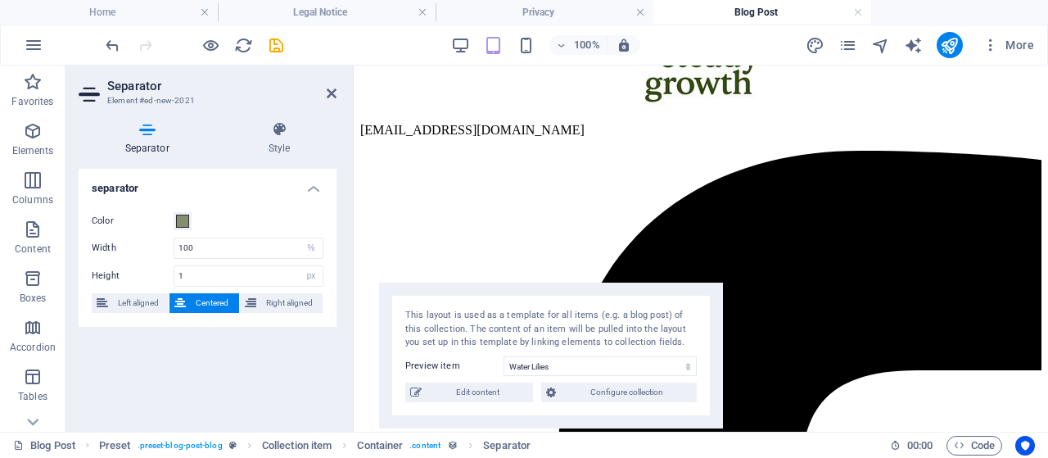
scroll to position [3728, 0]
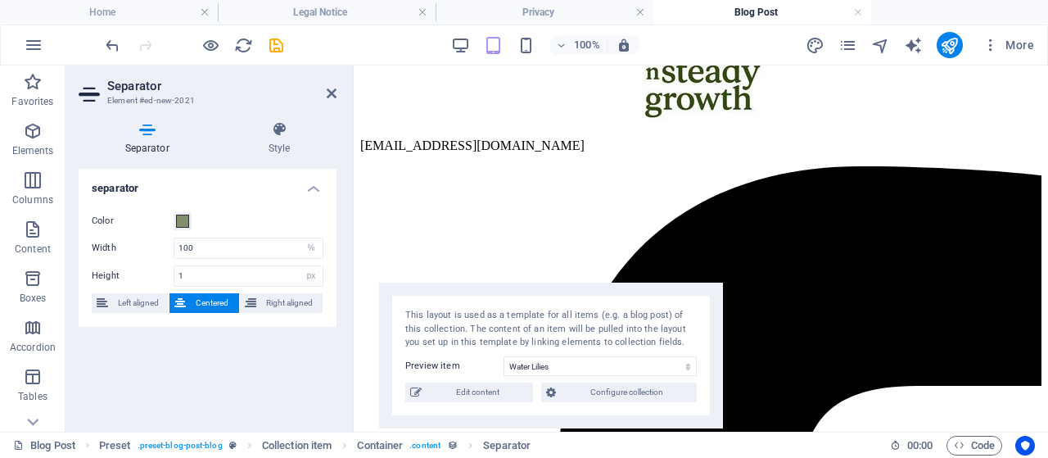
drag, startPoint x: 742, startPoint y: 202, endPoint x: 448, endPoint y: 264, distance: 300.4
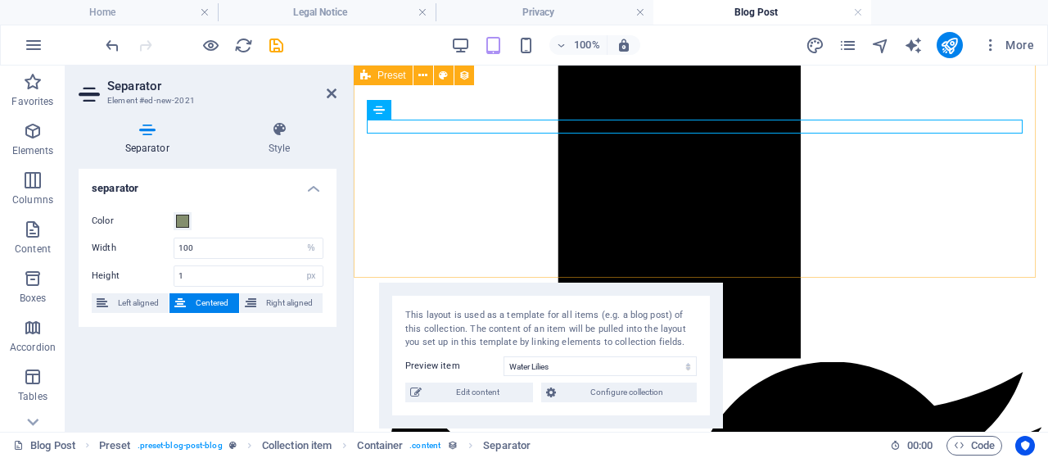
scroll to position [4760, 0]
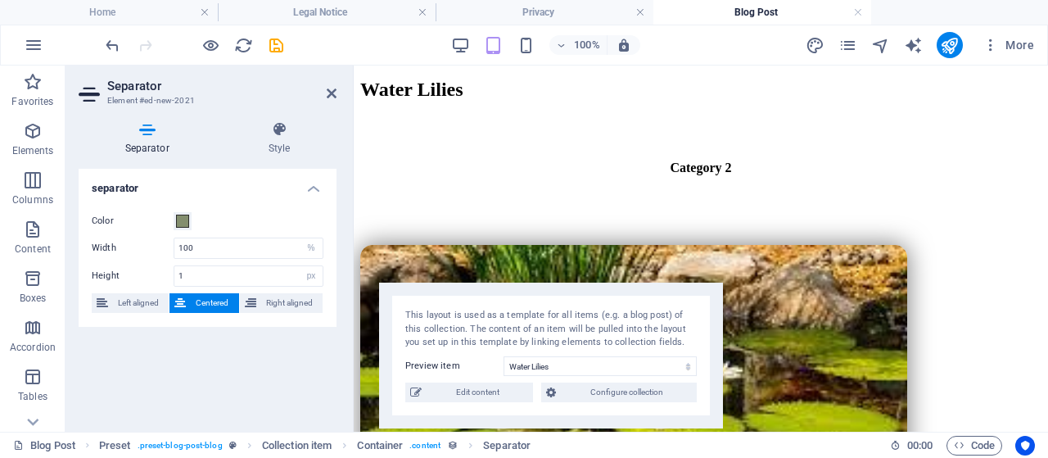
drag, startPoint x: 446, startPoint y: 138, endPoint x: 490, endPoint y: 153, distance: 46.6
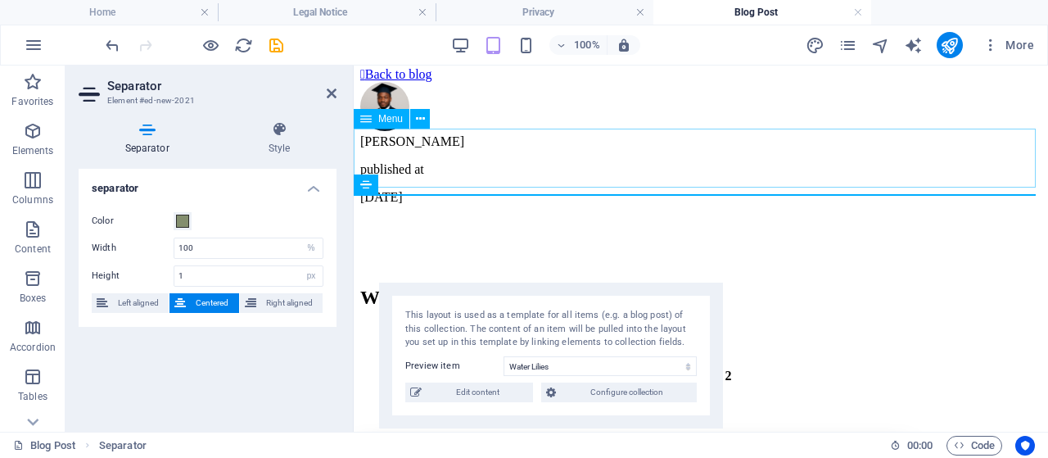
scroll to position [605, 0]
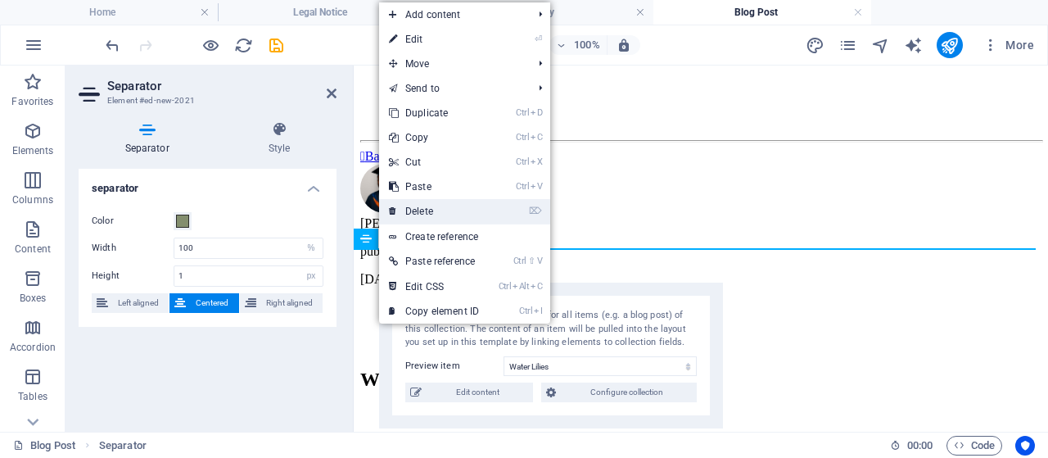
click at [452, 212] on link "⌦ Delete" at bounding box center [434, 211] width 110 height 25
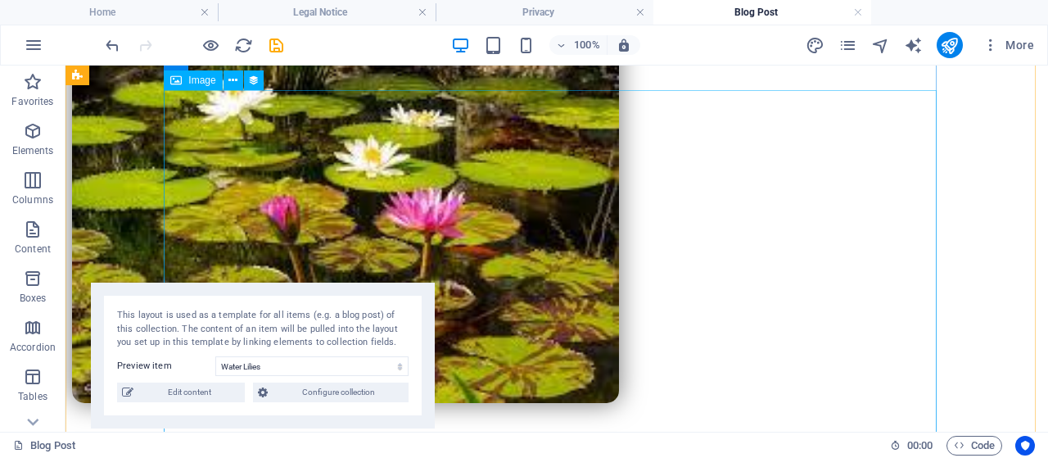
scroll to position [1310, 0]
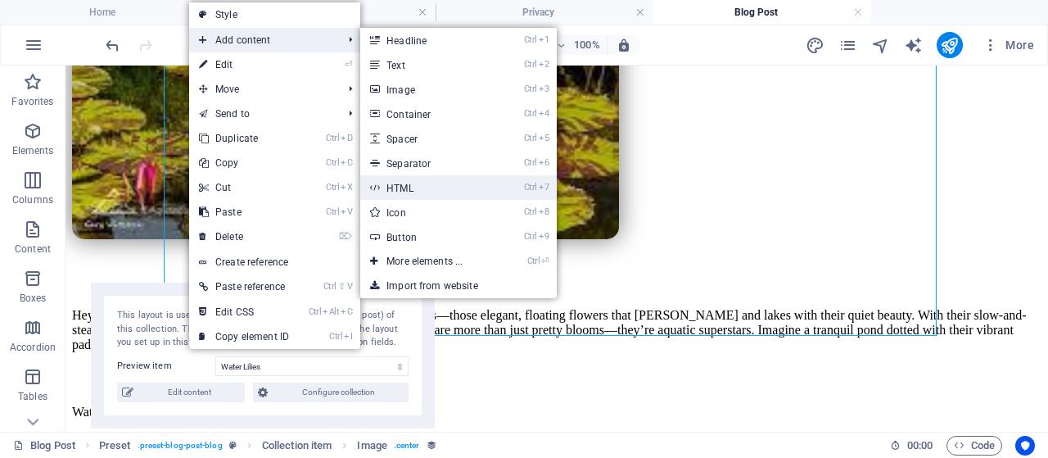
click at [427, 183] on link "Ctrl 7 HTML" at bounding box center [427, 187] width 135 height 25
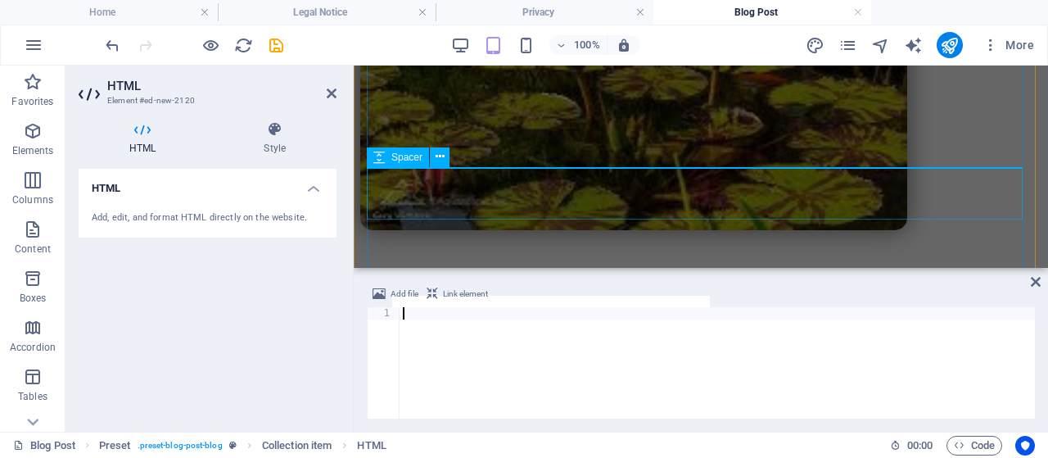
scroll to position [1532, 0]
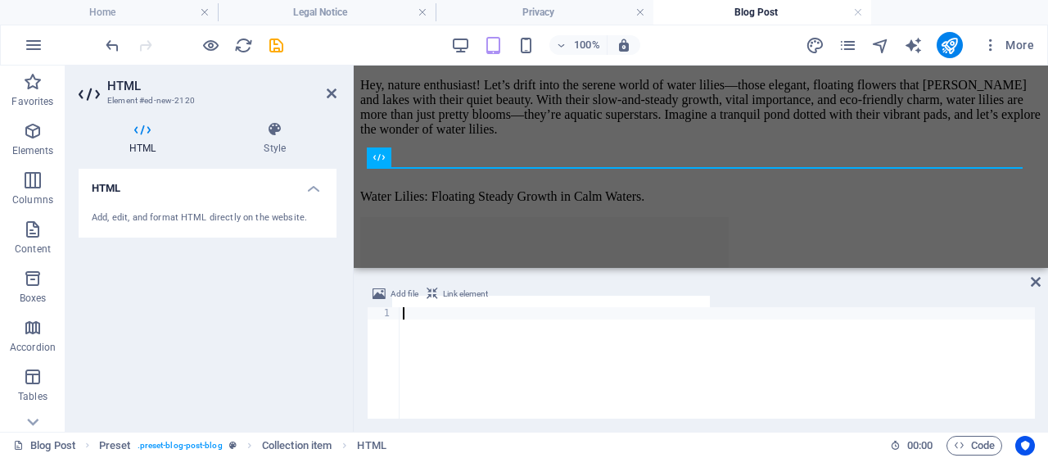
paste textarea "<div data-placement-id="revbid-skyscraper" id='revbid-skyscraper-874' style='mi…"
type textarea "<div data-placement-id="revbid-skyscraper" id='revbid-skyscraper-874' style='mi…"
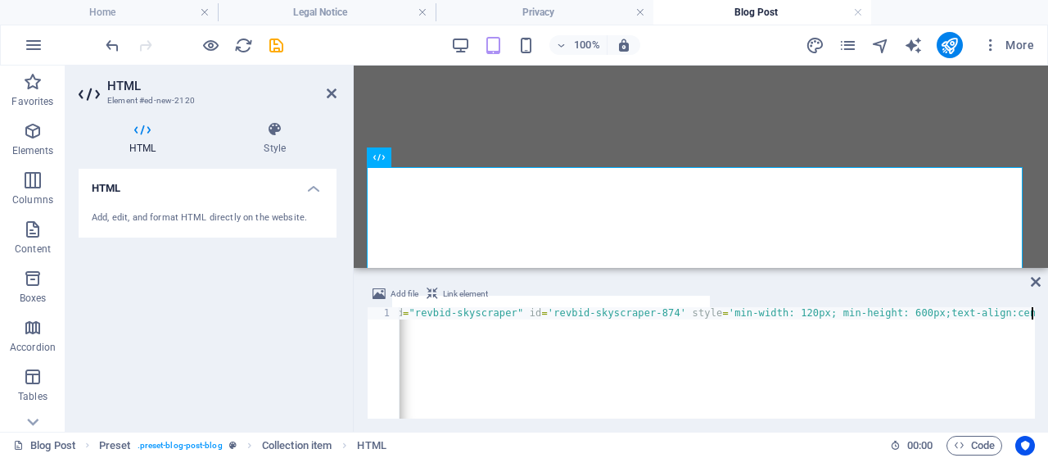
scroll to position [0, 0]
type textarea "<div data-placement-id="revbid-skyscraper" id='revbid-skyscraper-874' style='mi…"
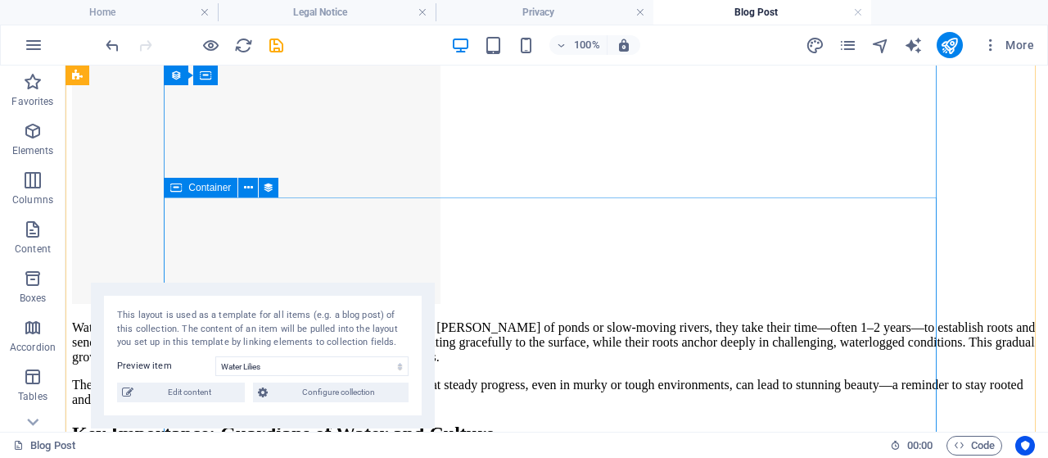
scroll to position [2135, 0]
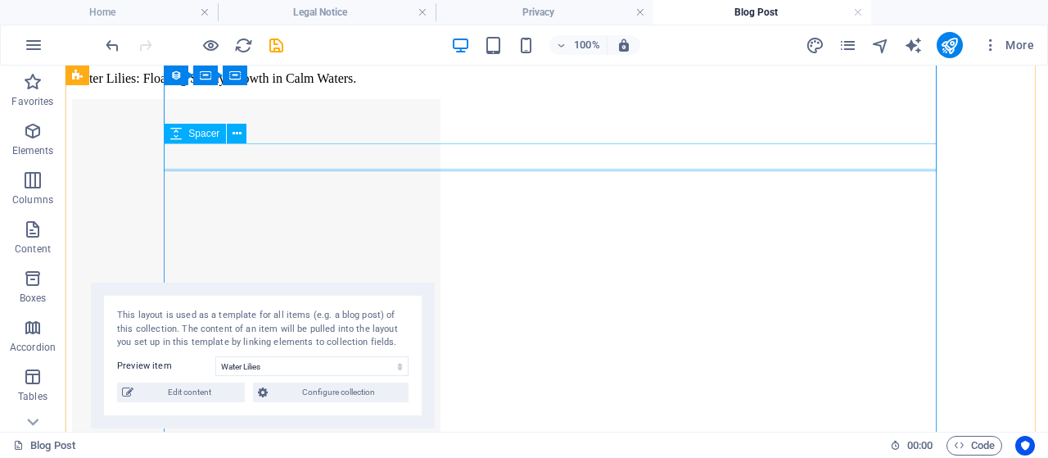
click at [380, 58] on div at bounding box center [557, 45] width 970 height 26
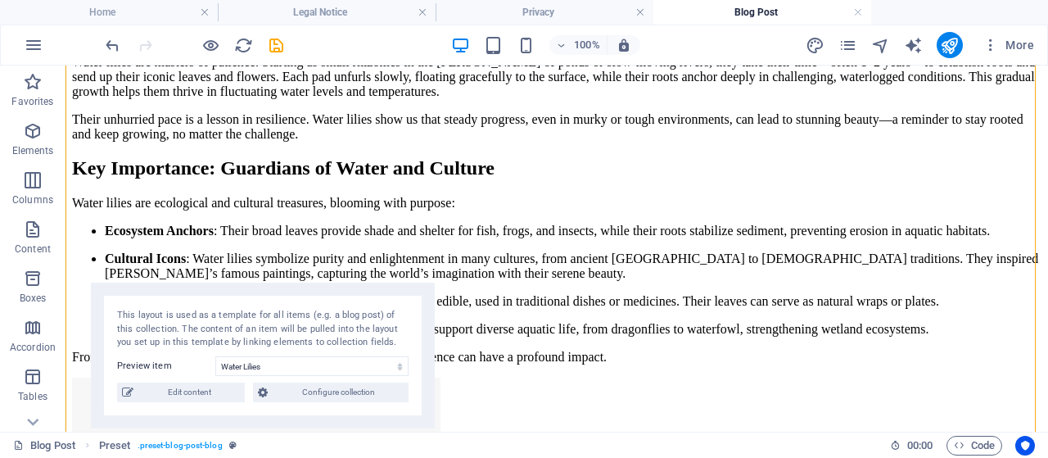
scroll to position [2565, 0]
drag, startPoint x: 469, startPoint y: 184, endPoint x: 549, endPoint y: 368, distance: 200.3
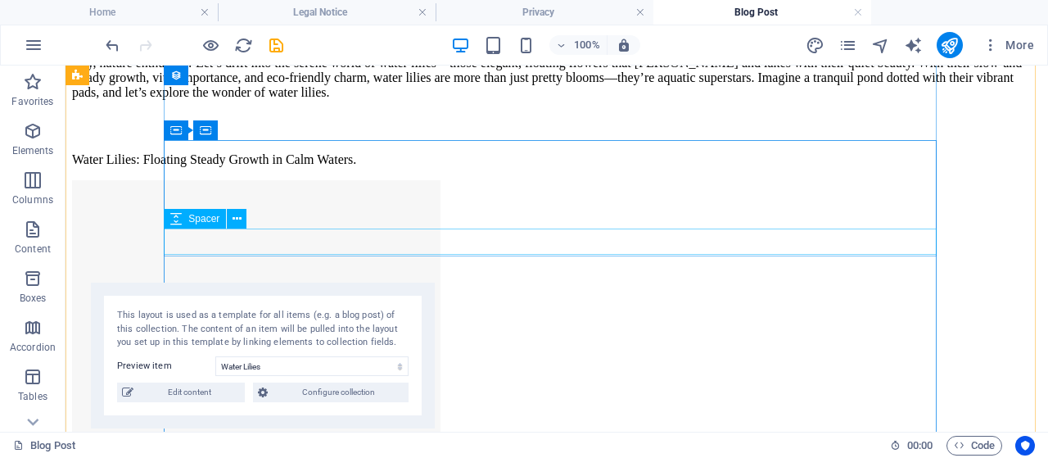
scroll to position [1890, 0]
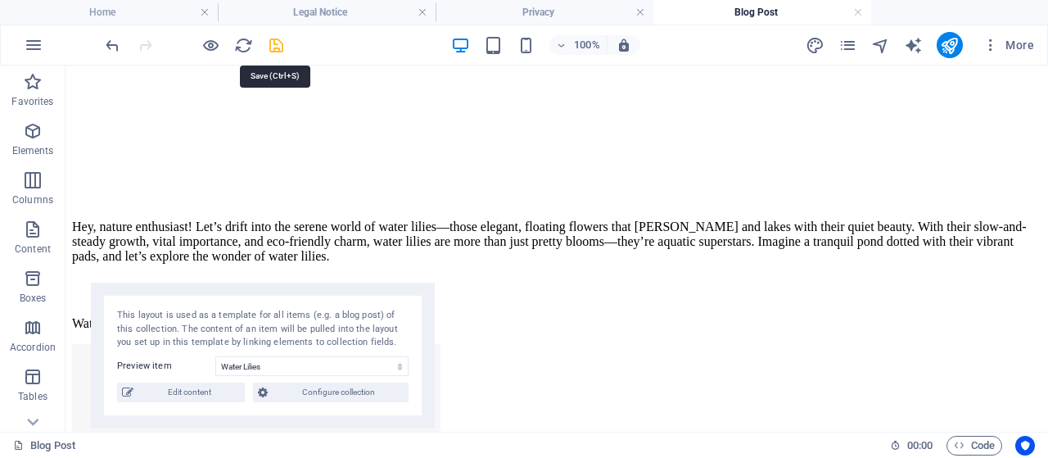
click at [274, 45] on icon "save" at bounding box center [276, 45] width 19 height 19
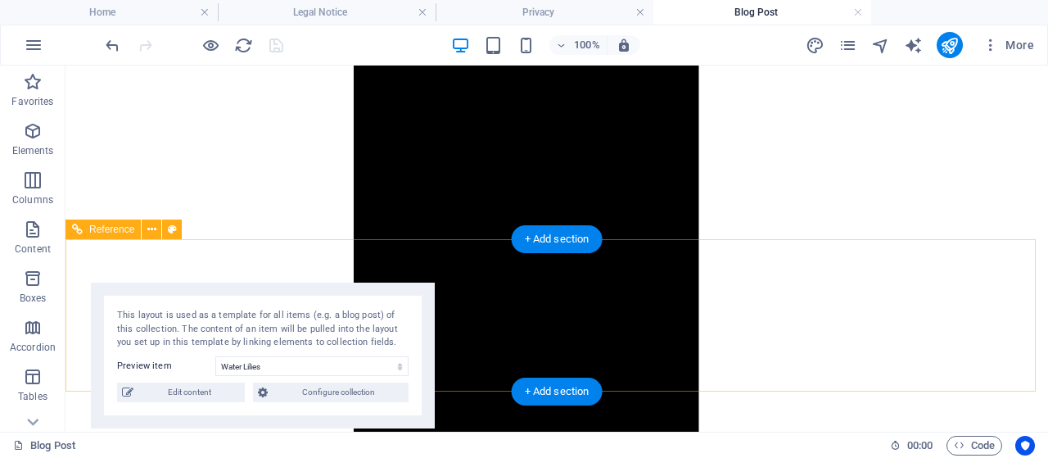
scroll to position [5330, 0]
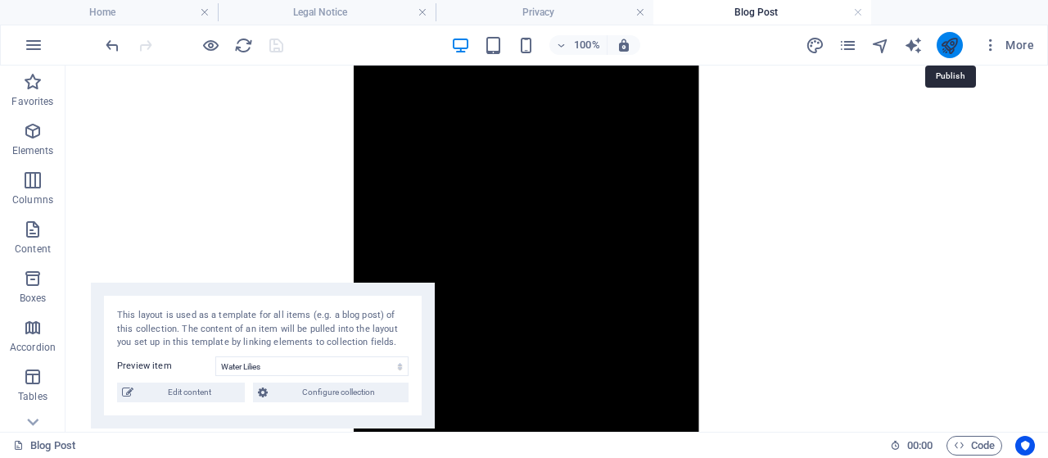
click at [955, 48] on icon "publish" at bounding box center [949, 45] width 19 height 19
